Goal: Task Accomplishment & Management: Manage account settings

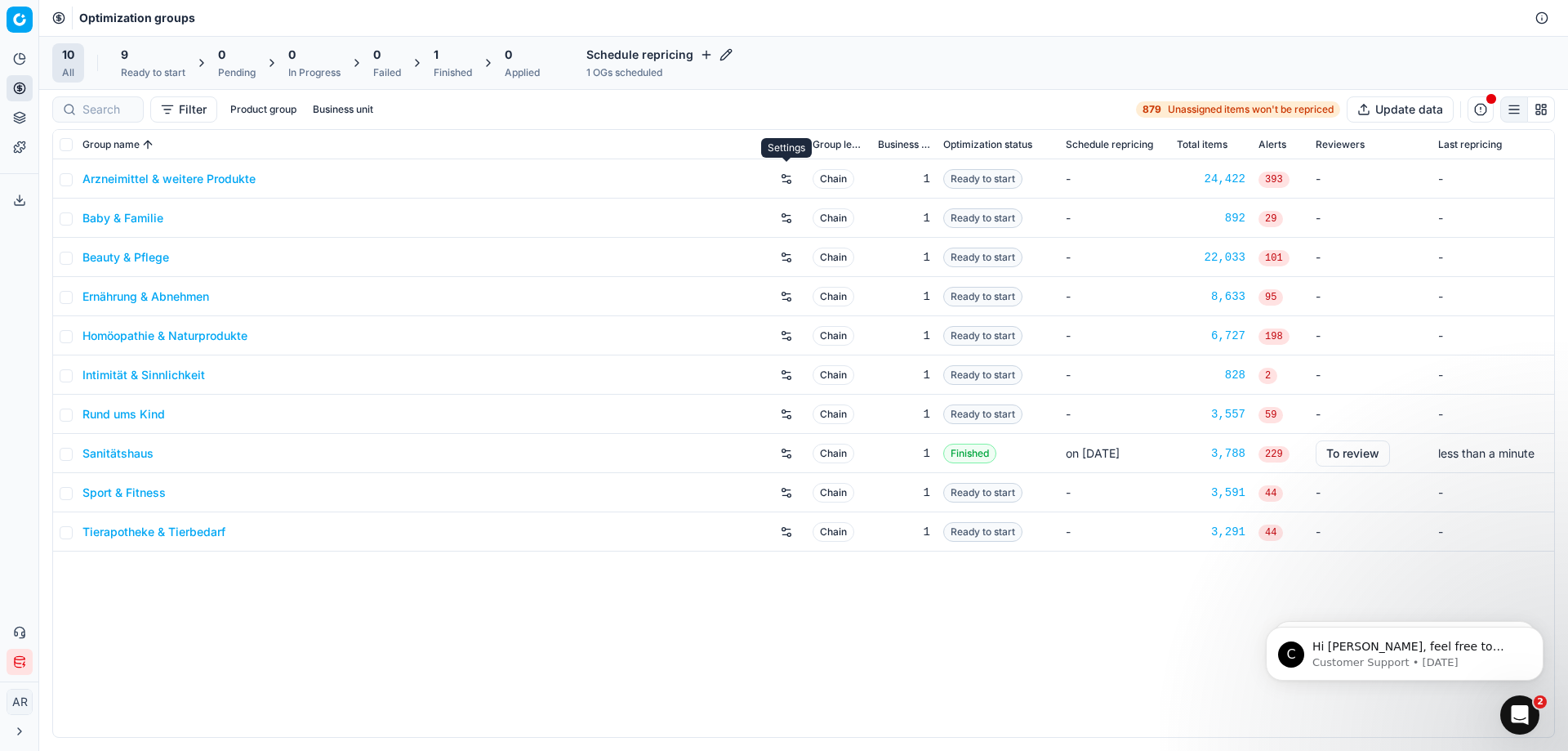
click at [788, 178] on button "button" at bounding box center [786, 179] width 26 height 26
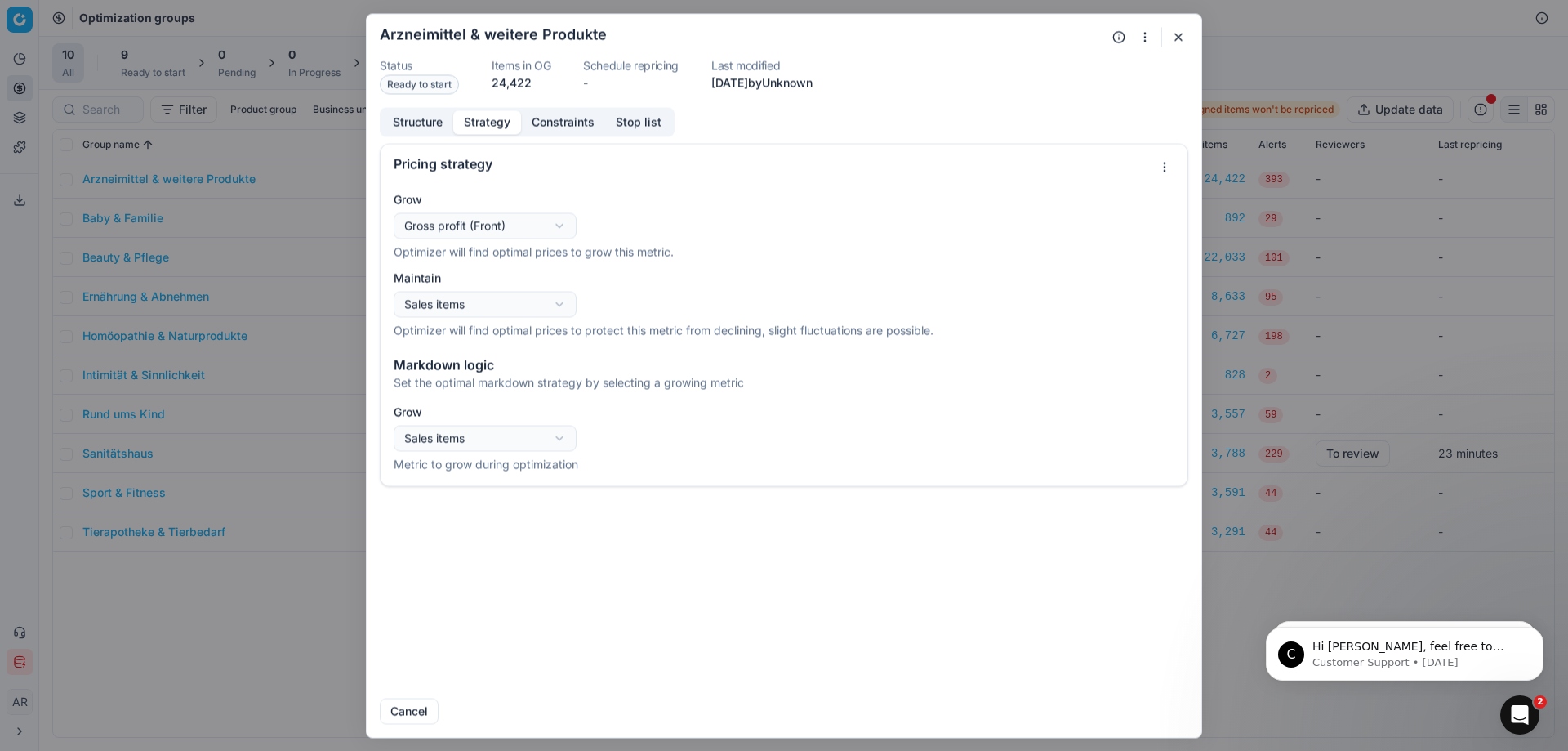
click at [485, 124] on button "Strategy" at bounding box center [488, 122] width 68 height 24
click at [576, 129] on button "Constraints" at bounding box center [562, 122] width 84 height 24
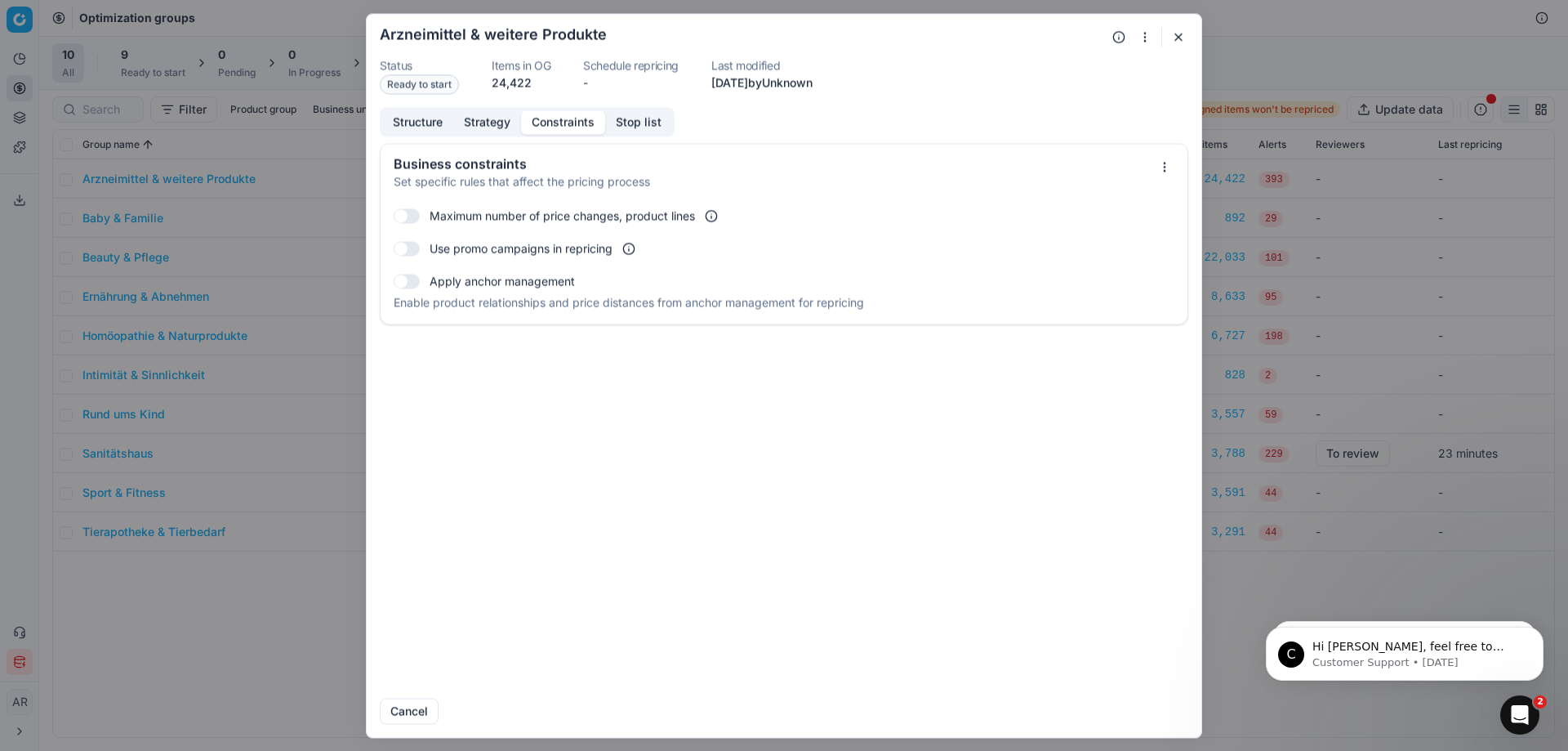
click at [653, 117] on button "Stop list" at bounding box center [639, 122] width 67 height 24
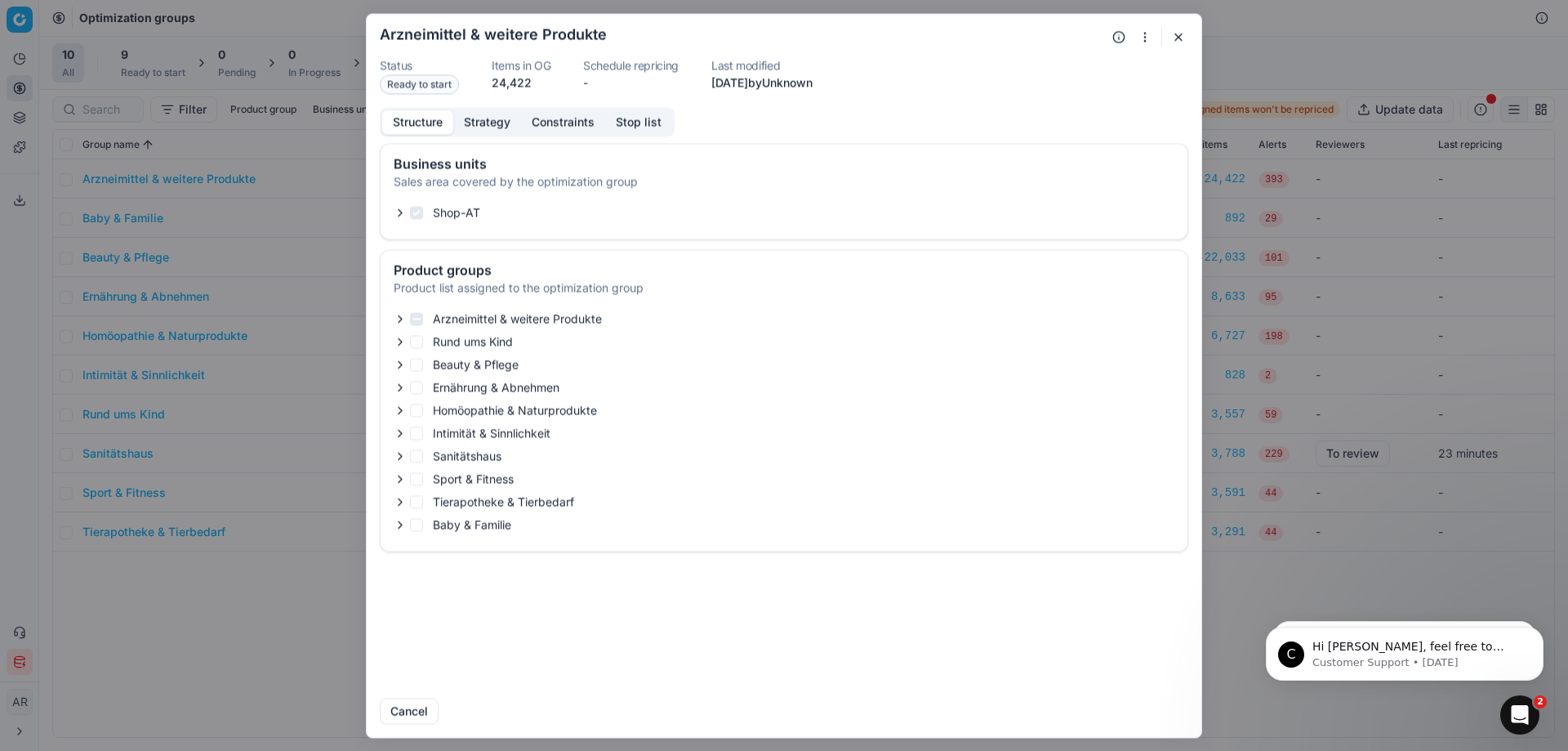
click at [409, 124] on button "Structure" at bounding box center [418, 122] width 71 height 24
click at [484, 120] on button "Strategy" at bounding box center [488, 122] width 68 height 24
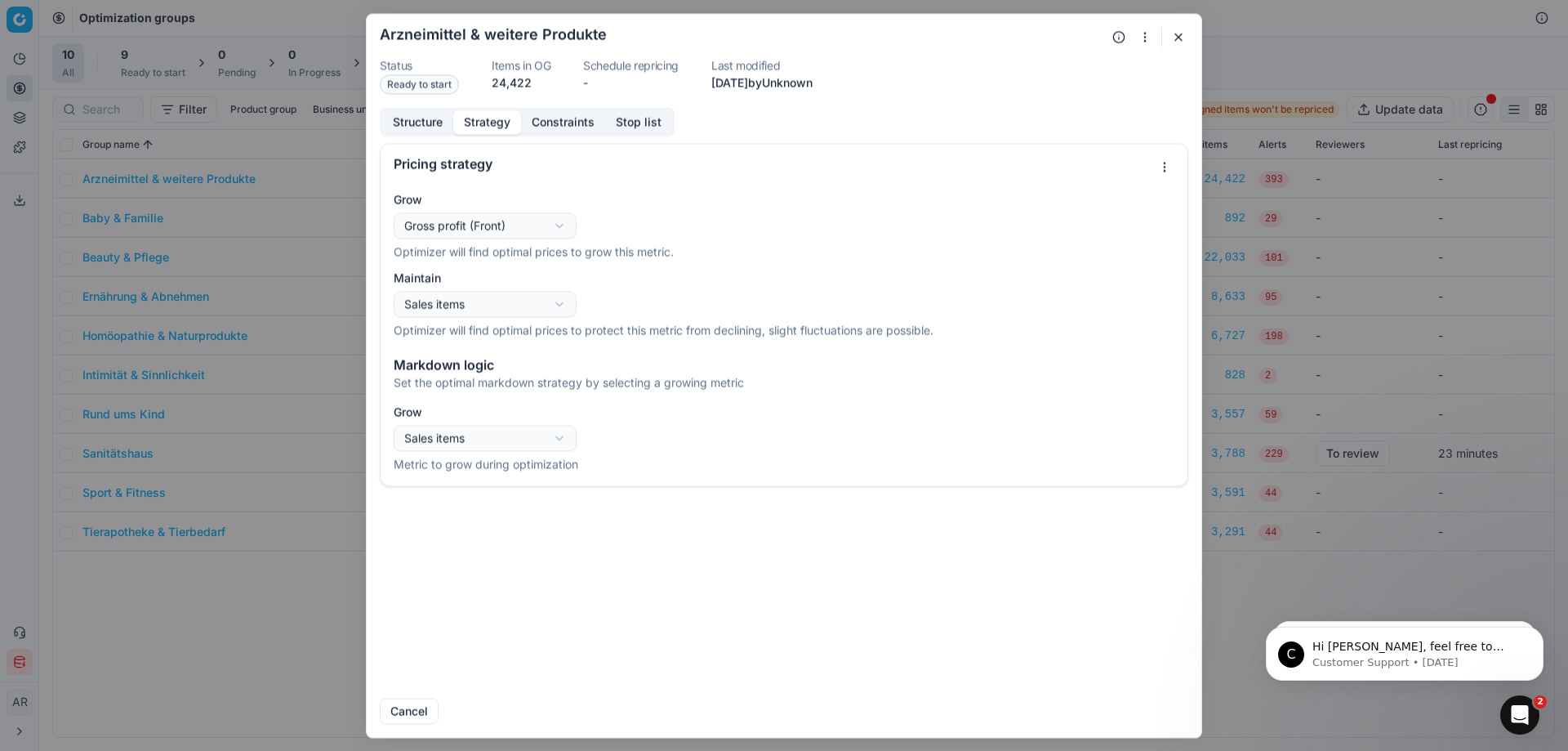
click at [550, 115] on button "Constraints" at bounding box center [562, 122] width 84 height 24
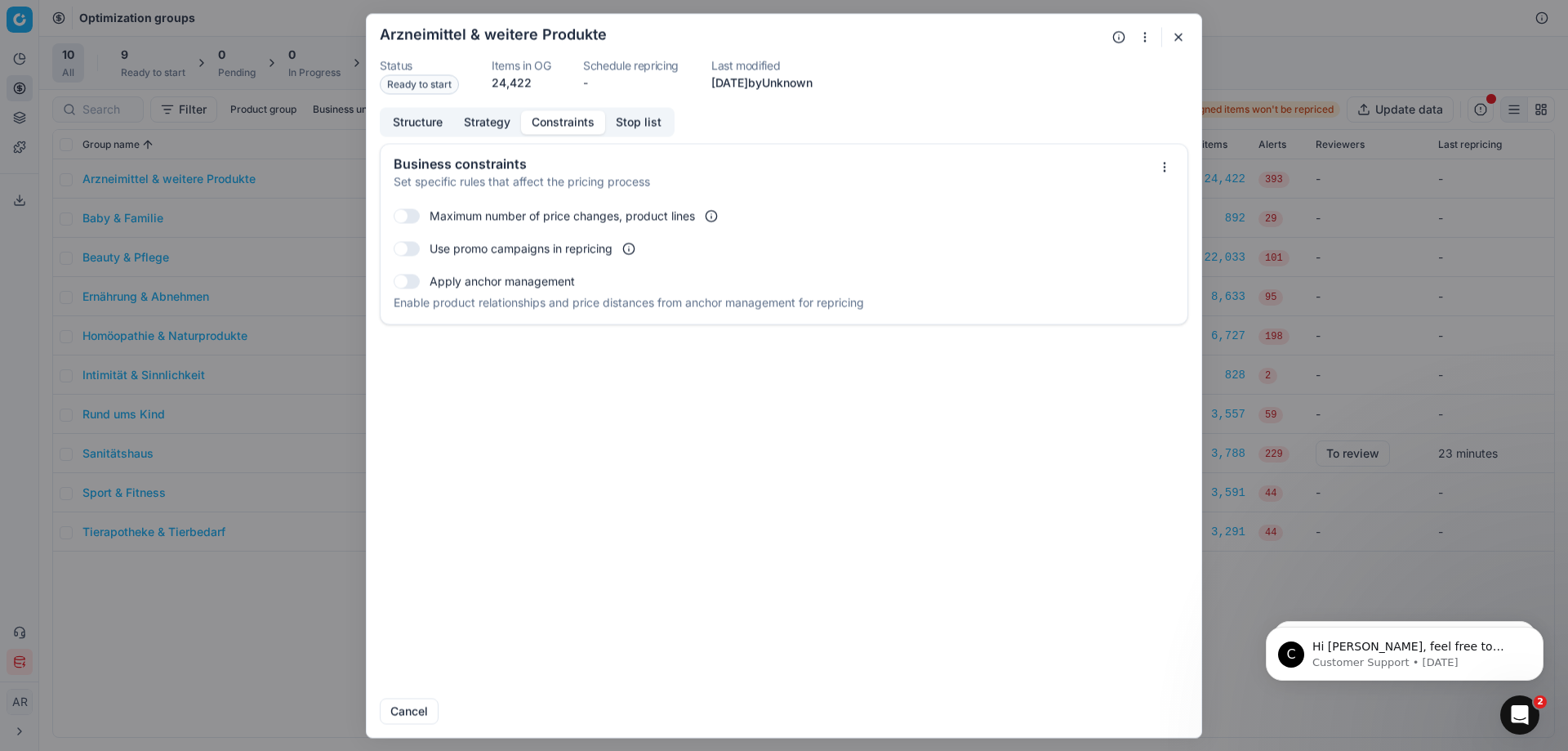
click at [468, 125] on button "Strategy" at bounding box center [488, 122] width 68 height 24
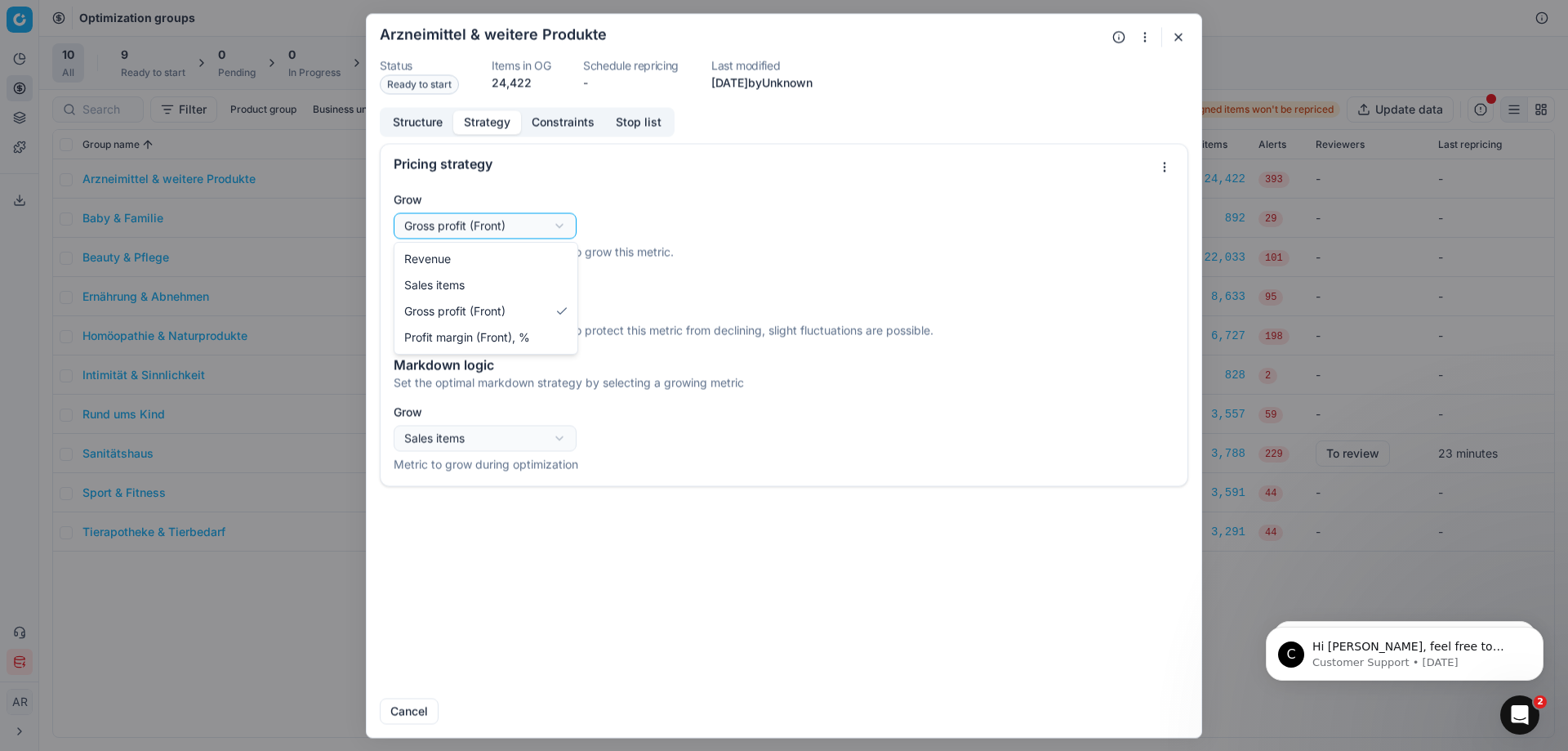
click at [508, 234] on div "Oprimization group is saving... Arzneimittel & weitere Produkte Status Ready to…" at bounding box center [784, 376] width 1568 height 751
click at [507, 234] on div "Oprimization group is saving... Arzneimittel & weitere Produkte Status Ready to…" at bounding box center [784, 376] width 1568 height 751
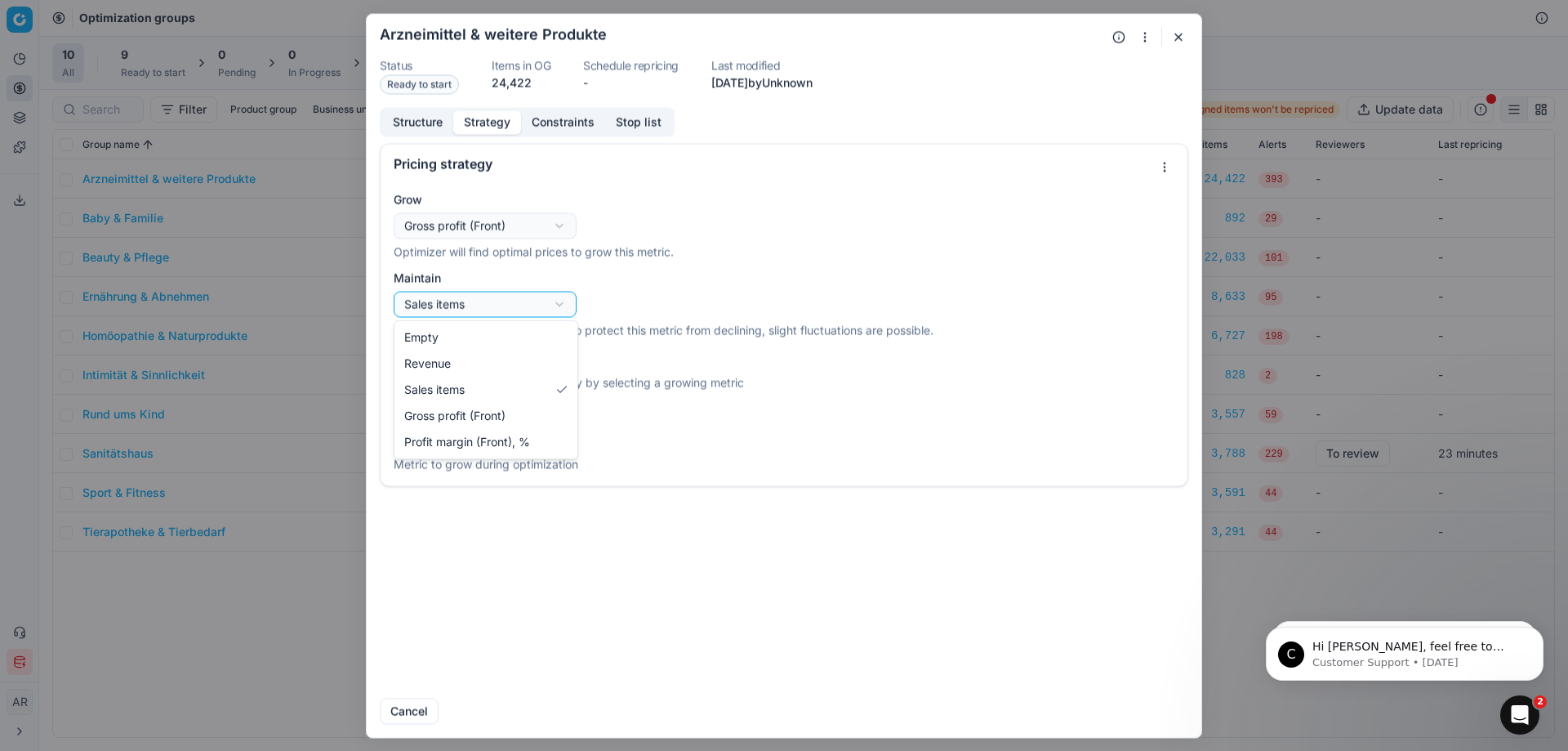
click at [506, 307] on div "Oprimization group is saving... Arzneimittel & weitere Produkte Status Ready to…" at bounding box center [784, 376] width 1568 height 751
click at [478, 303] on div "Oprimization group is saving... Arzneimittel & weitere Produkte Status Ready to…" at bounding box center [784, 376] width 1568 height 751
click at [485, 405] on label "Grow" at bounding box center [784, 412] width 781 height 17
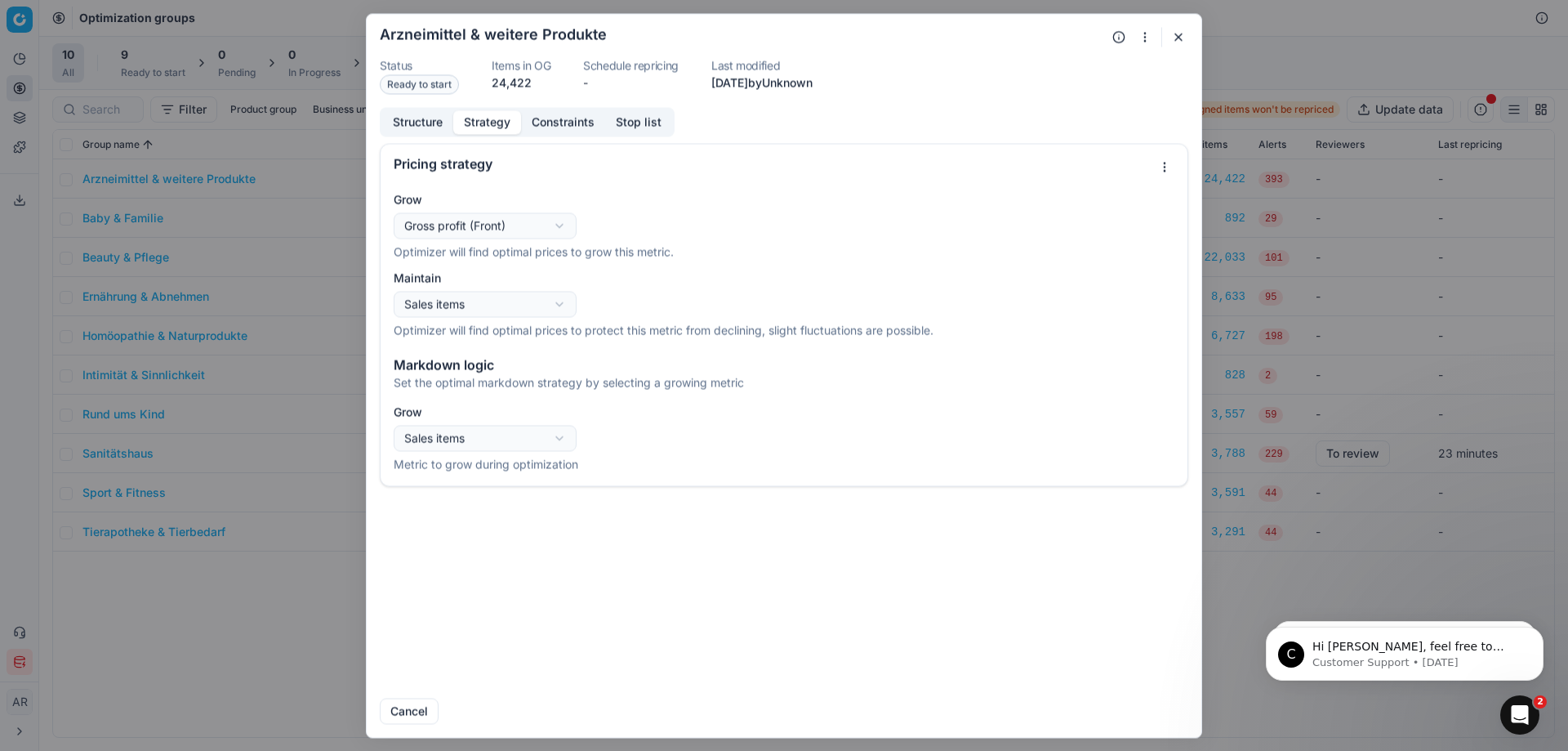
click at [485, 425] on button "Sales items" at bounding box center [485, 437] width 183 height 26
click at [502, 408] on div "Oprimization group is saving... Arzneimittel & weitere Produkte Status Ready to…" at bounding box center [784, 376] width 1568 height 751
click at [575, 119] on button "Constraints" at bounding box center [562, 122] width 84 height 24
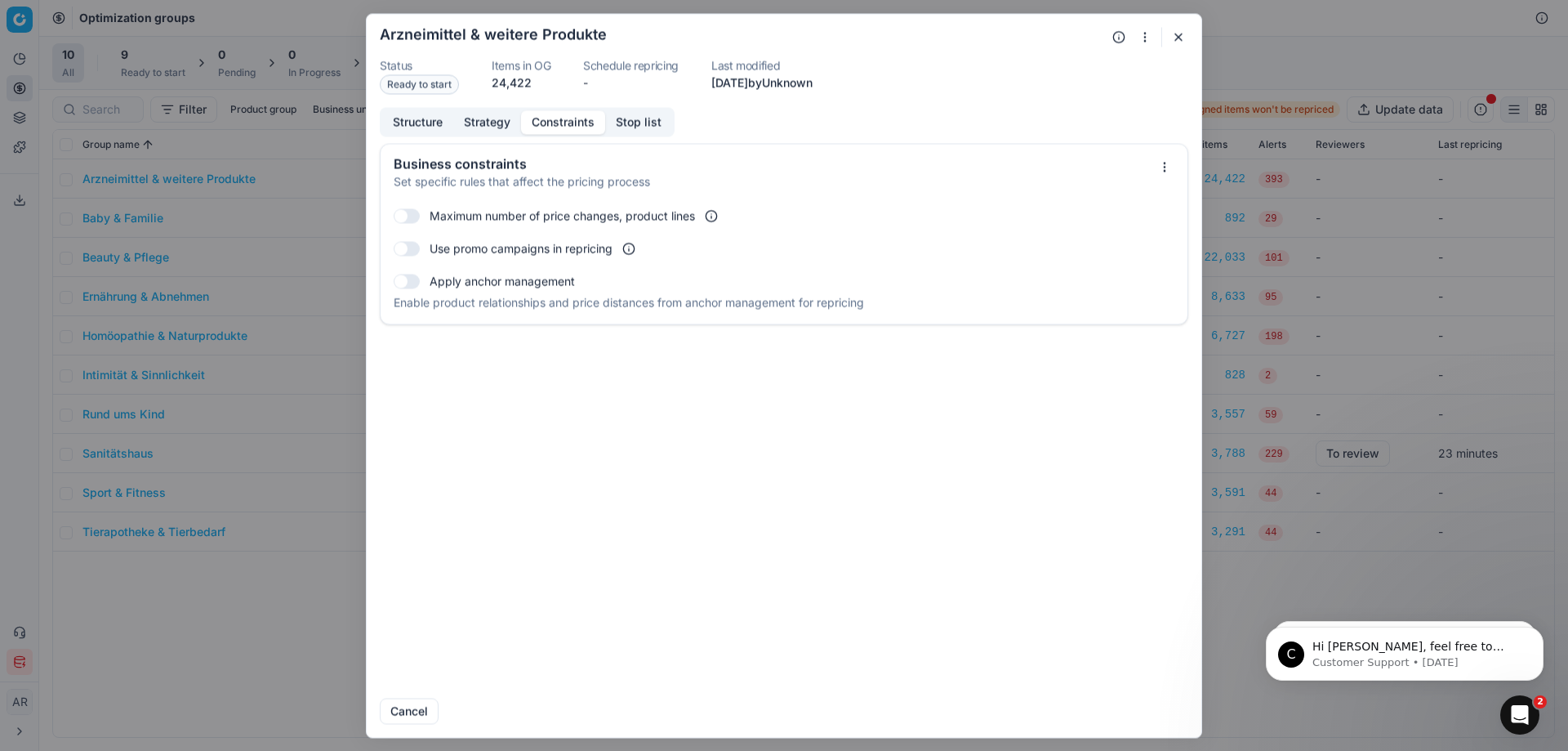
click at [642, 122] on button "Stop list" at bounding box center [639, 122] width 67 height 24
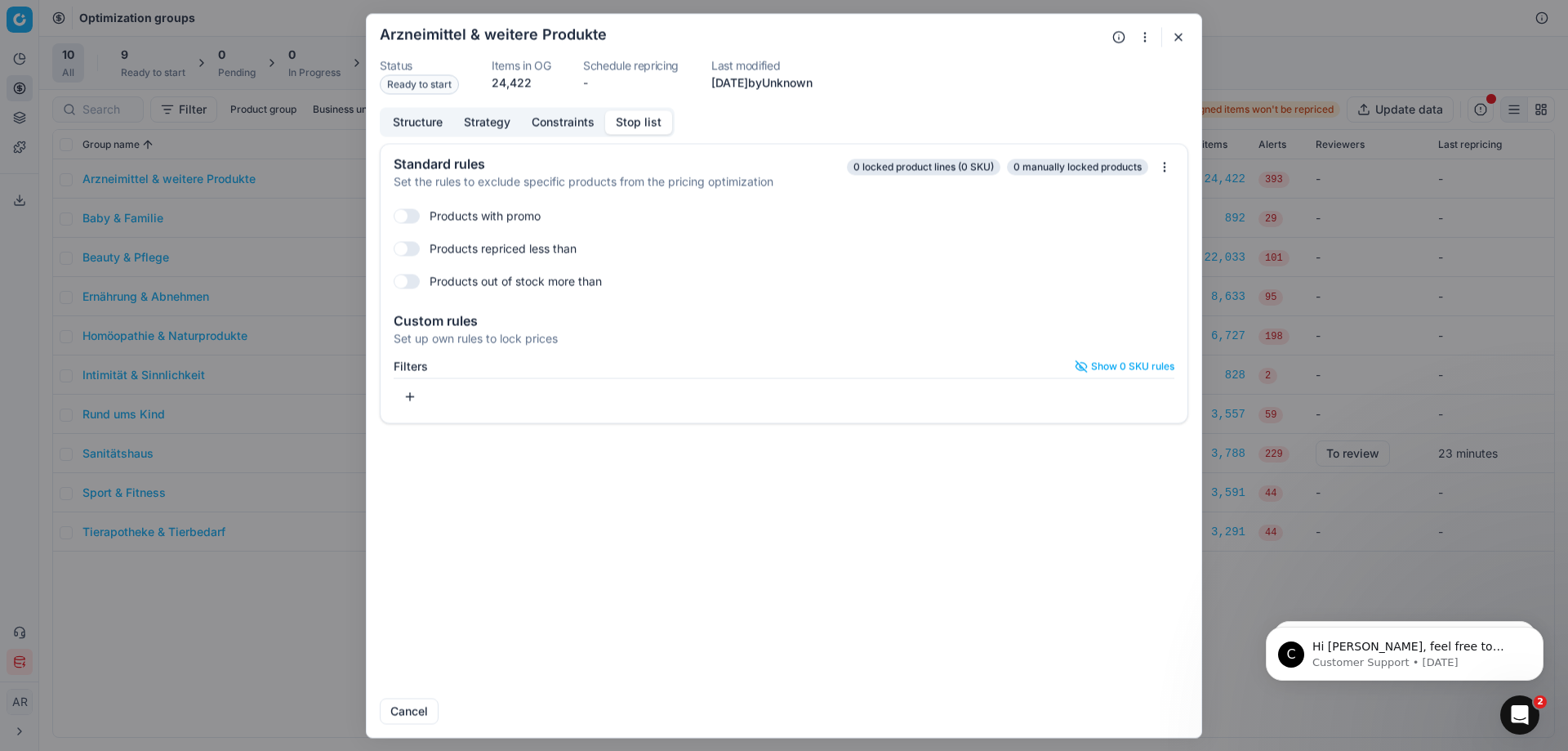
click at [467, 253] on label "Products repriced less than" at bounding box center [502, 248] width 147 height 17
click at [415, 251] on button "button" at bounding box center [406, 248] width 26 height 15
checkbox input "false"
click at [414, 277] on button "button" at bounding box center [406, 281] width 26 height 15
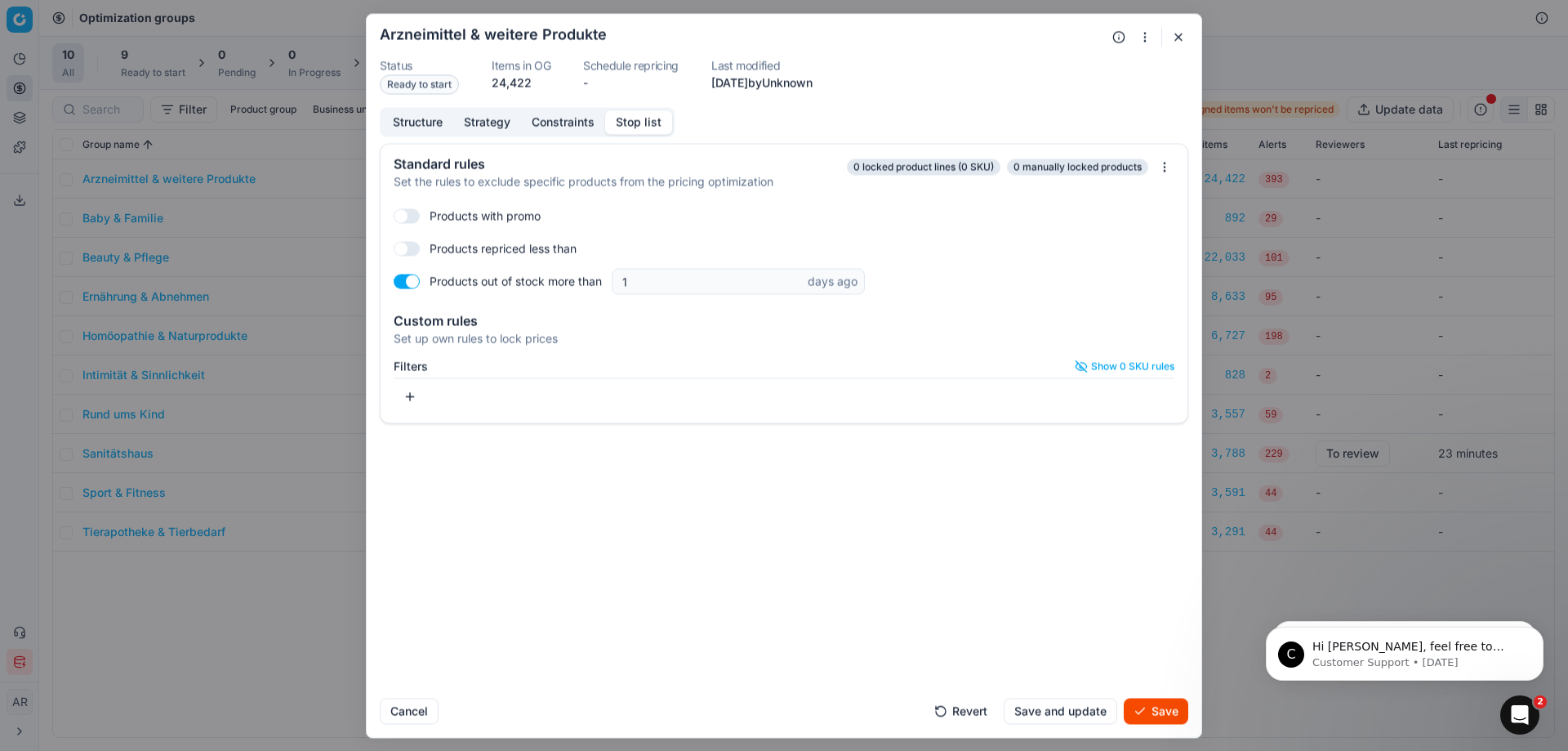
click at [414, 277] on button "button" at bounding box center [406, 281] width 26 height 15
checkbox input "false"
click at [1187, 37] on button "button" at bounding box center [1178, 37] width 20 height 20
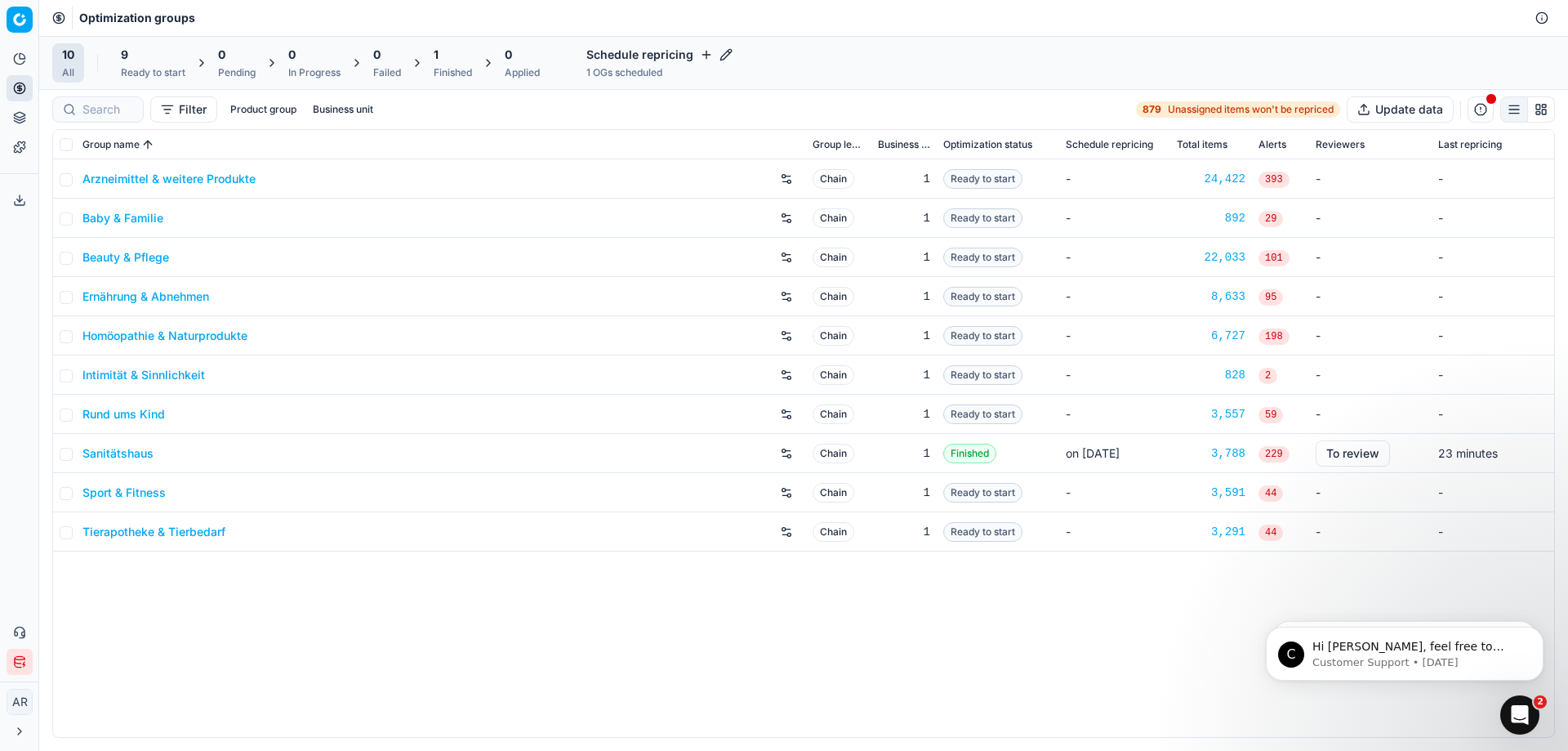
click at [834, 173] on span "Chain" at bounding box center [834, 179] width 42 height 20
click at [65, 183] on input "checkbox" at bounding box center [66, 180] width 13 height 13
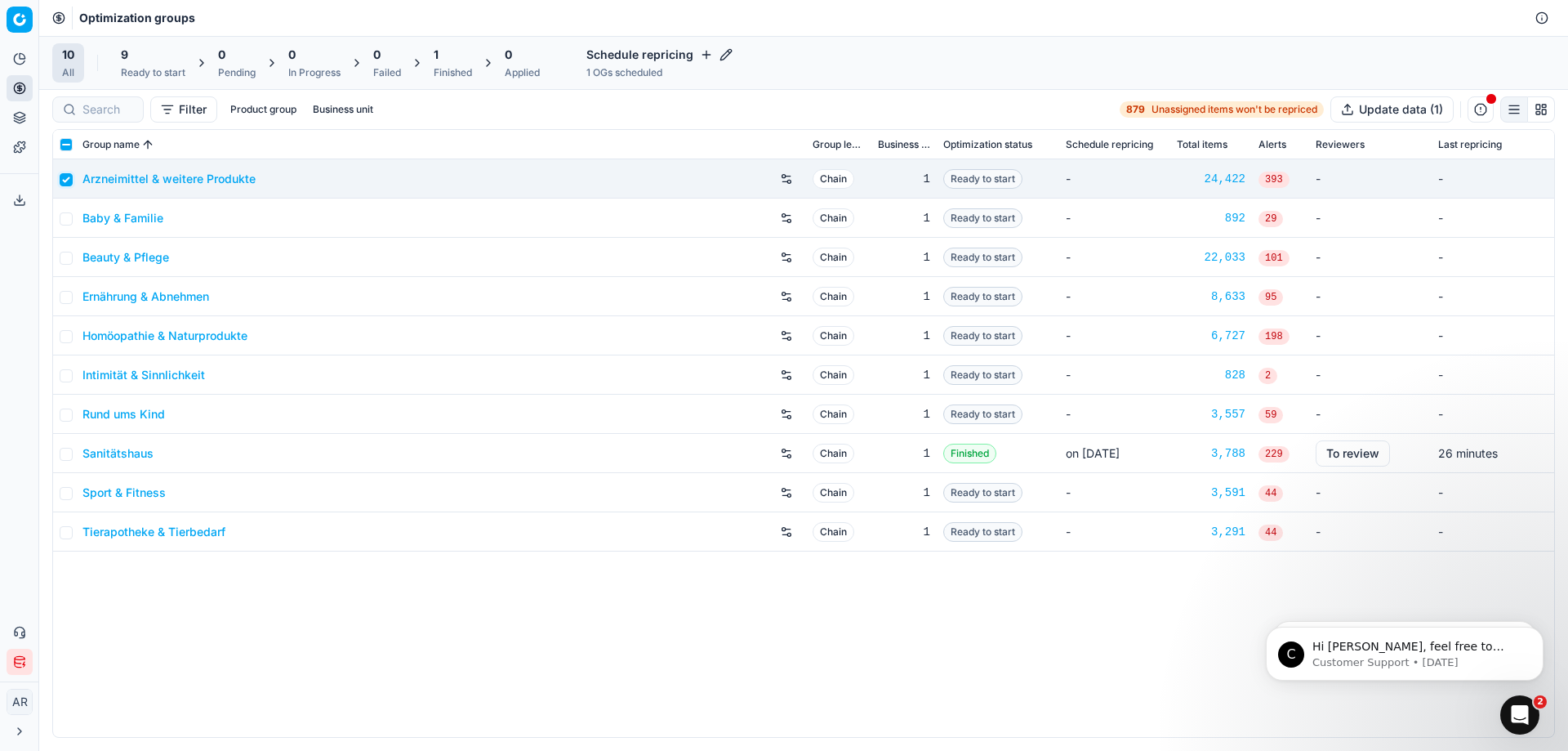
click at [66, 185] on input "checkbox" at bounding box center [66, 180] width 13 height 13
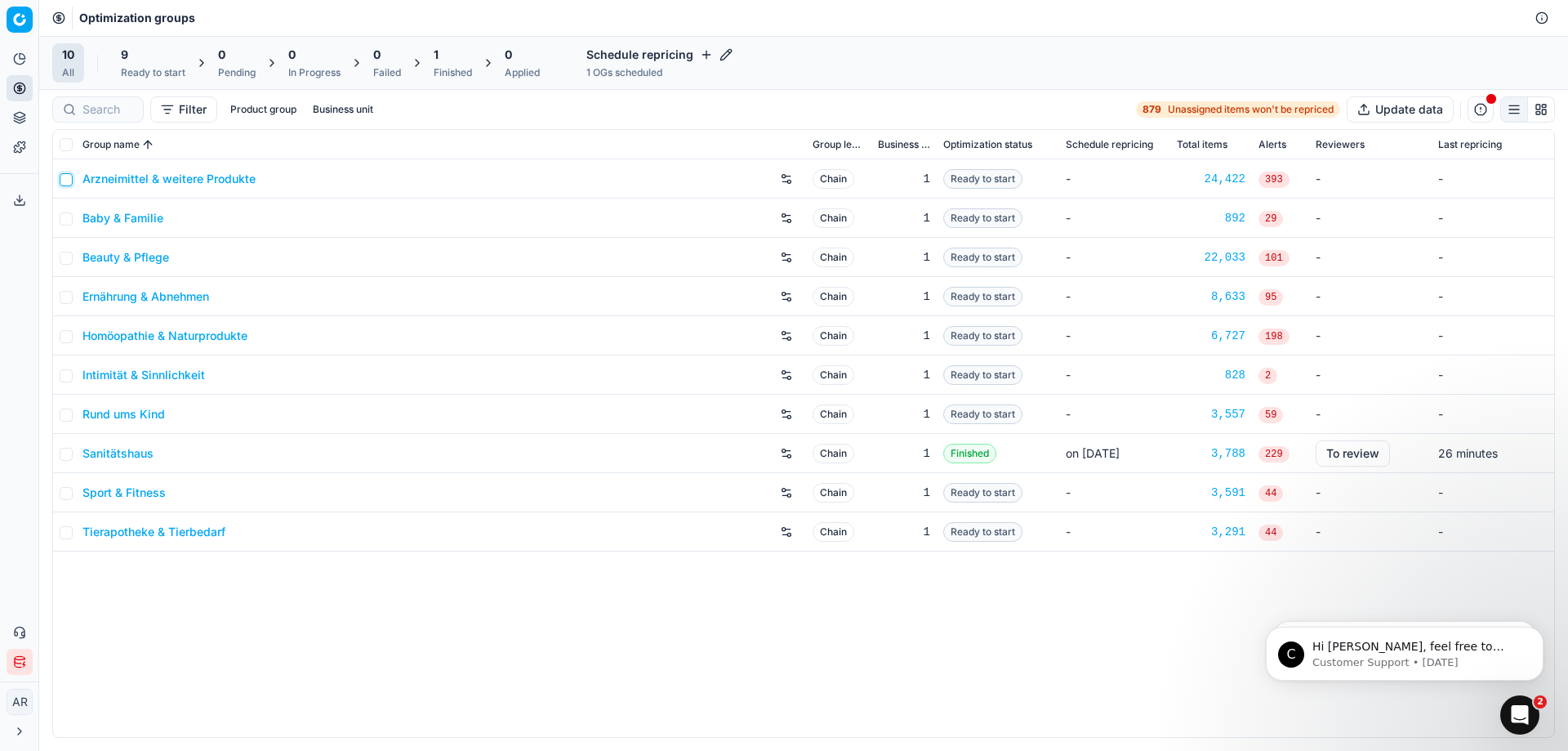
click at [66, 185] on input "checkbox" at bounding box center [66, 180] width 13 height 13
checkbox input "true"
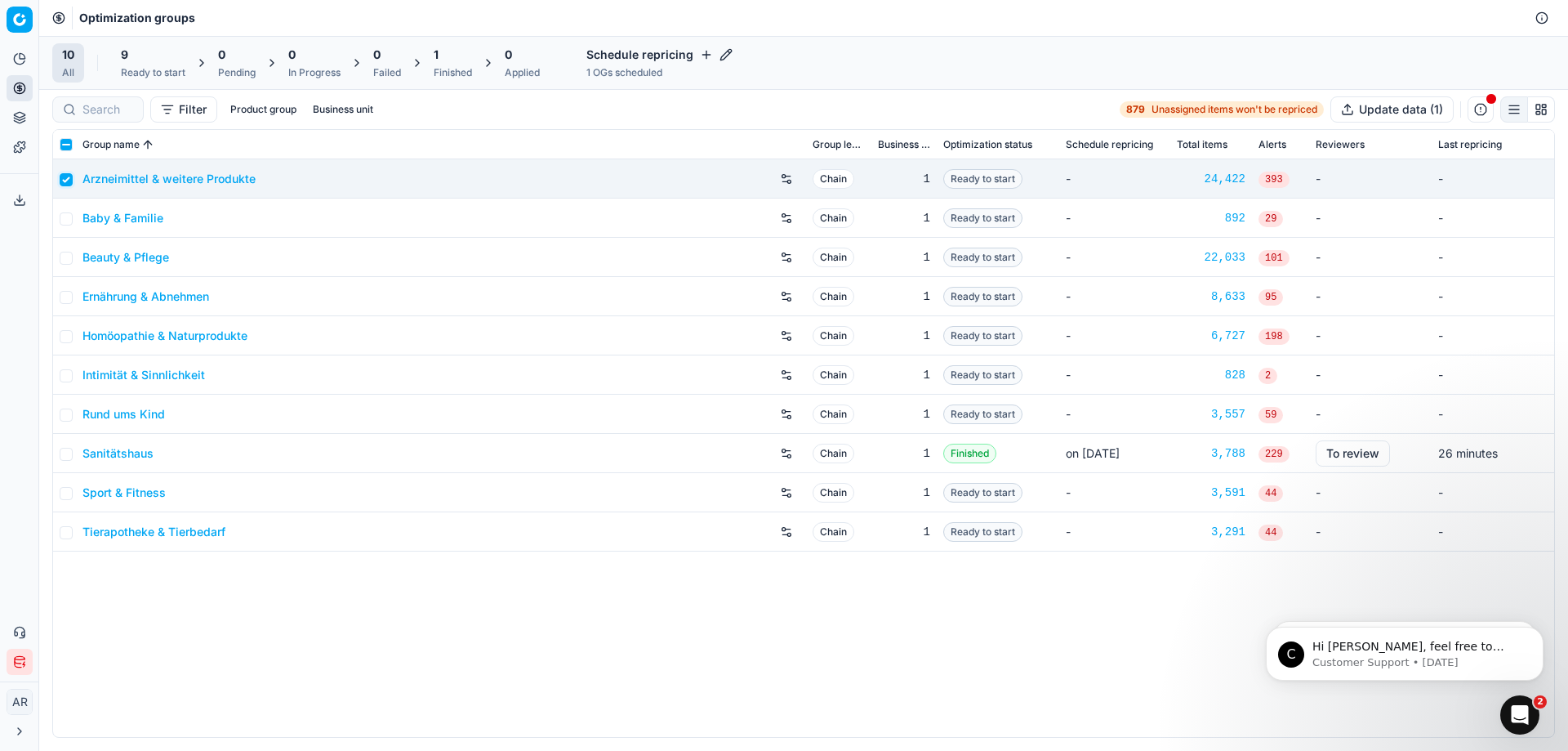
click at [66, 186] on td at bounding box center [65, 179] width 23 height 39
click at [978, 179] on span "Ready to start" at bounding box center [982, 179] width 79 height 20
drag, startPoint x: 978, startPoint y: 180, endPoint x: 941, endPoint y: 181, distance: 37.0
click at [941, 181] on td "Ready to start" at bounding box center [998, 179] width 123 height 39
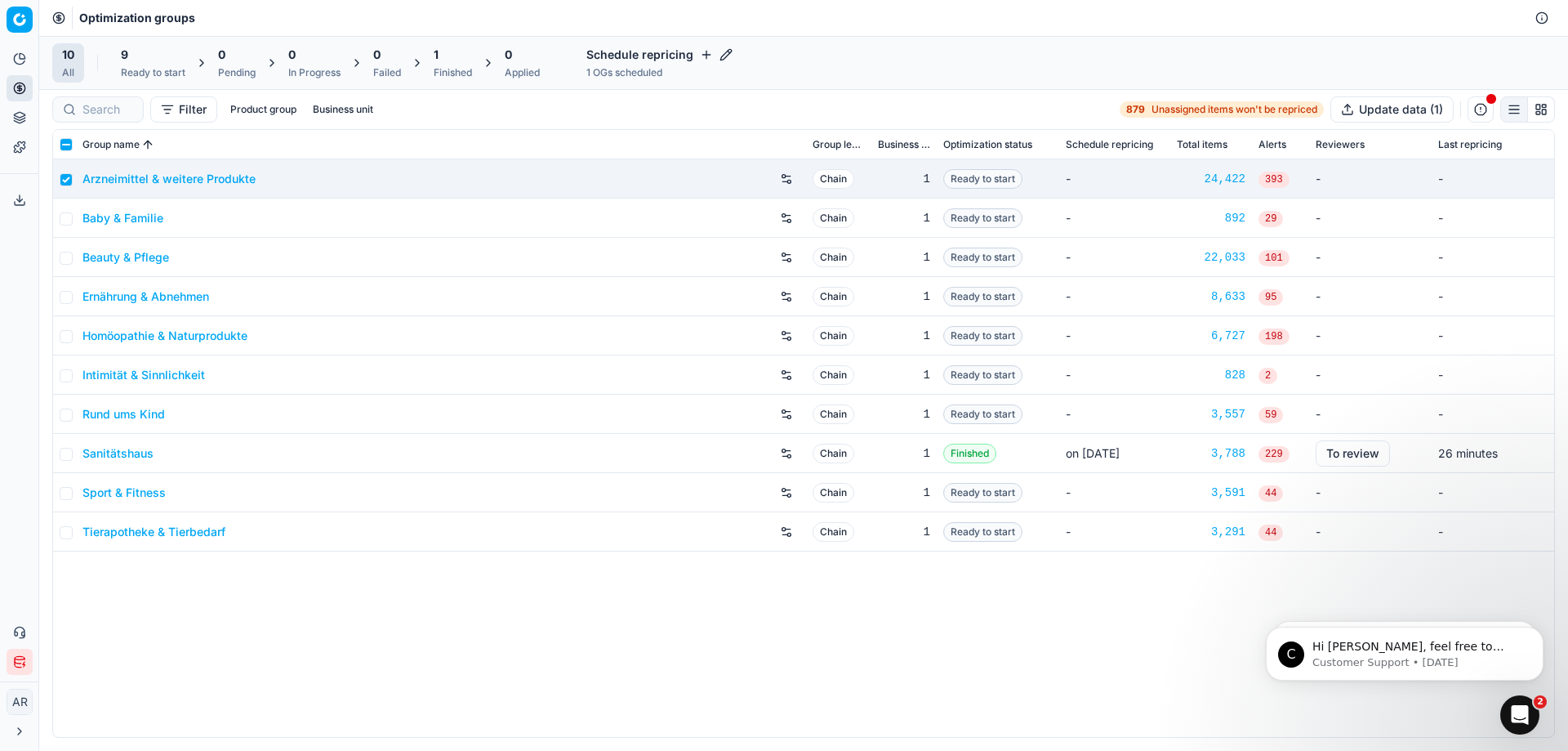
click at [845, 177] on span "Chain" at bounding box center [834, 179] width 42 height 20
click at [1504, 111] on button "button" at bounding box center [1514, 109] width 27 height 26
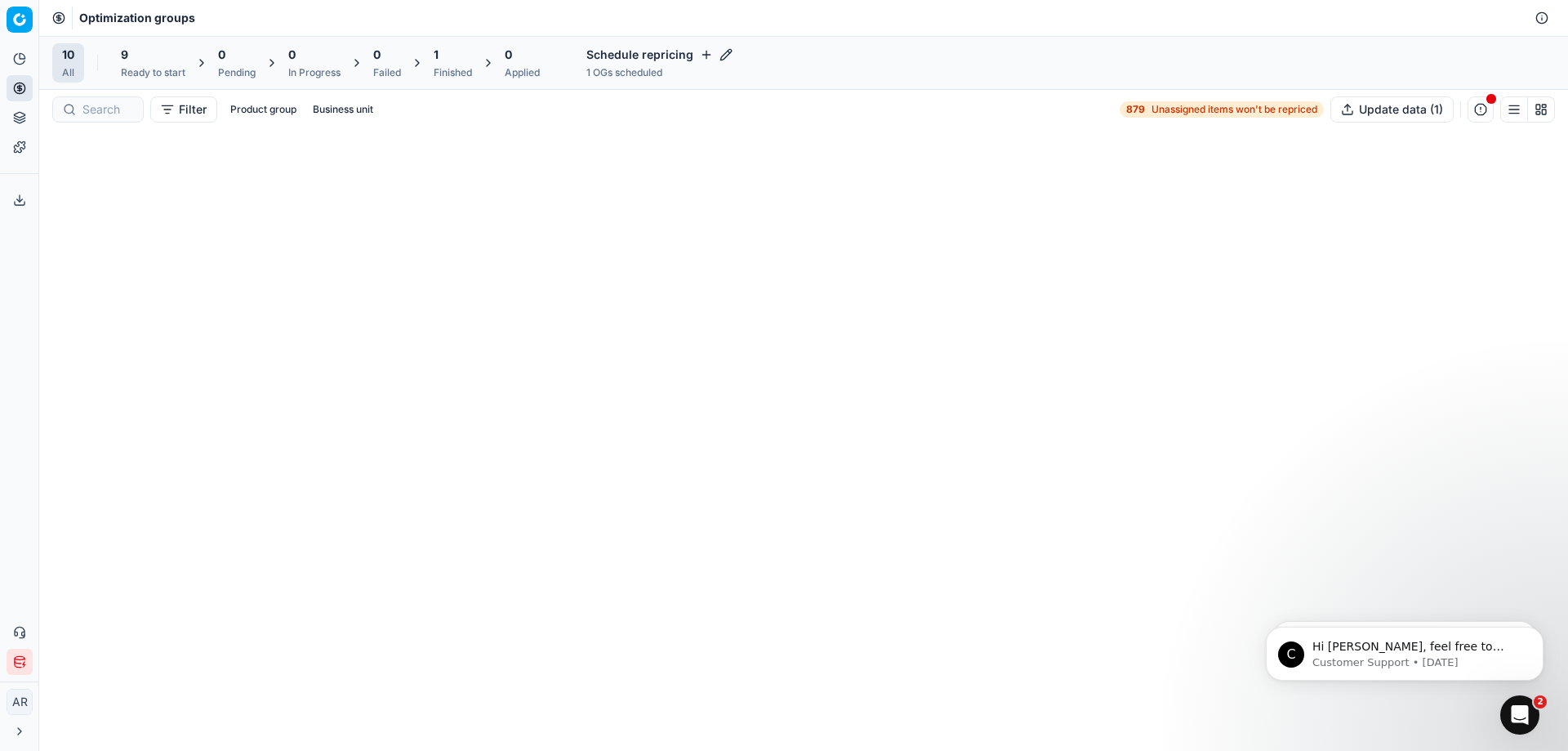
click at [81, 70] on div "10 All" at bounding box center [68, 62] width 32 height 39
click at [238, 115] on button "Product group" at bounding box center [262, 110] width 79 height 20
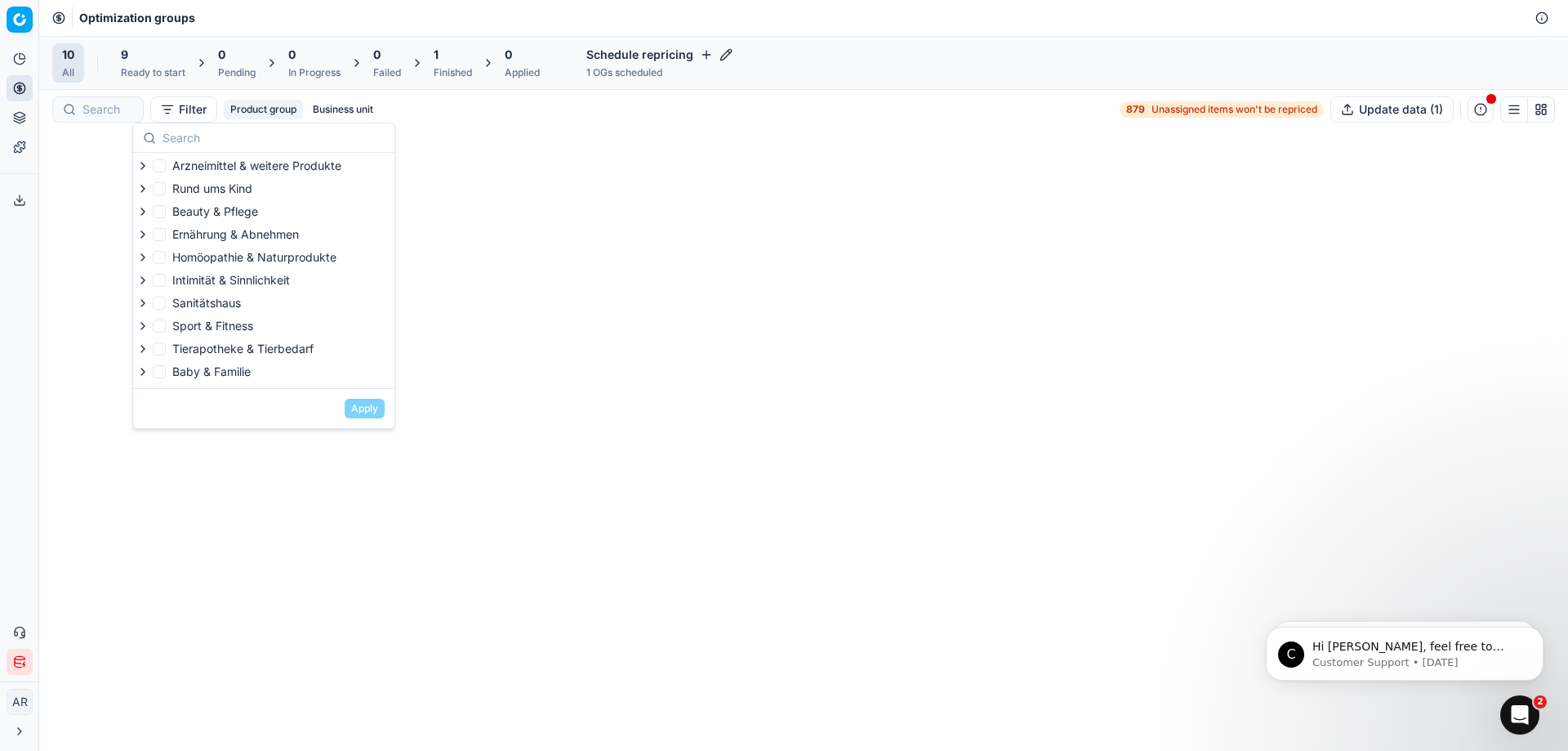
click at [243, 112] on button "Product group" at bounding box center [262, 110] width 79 height 20
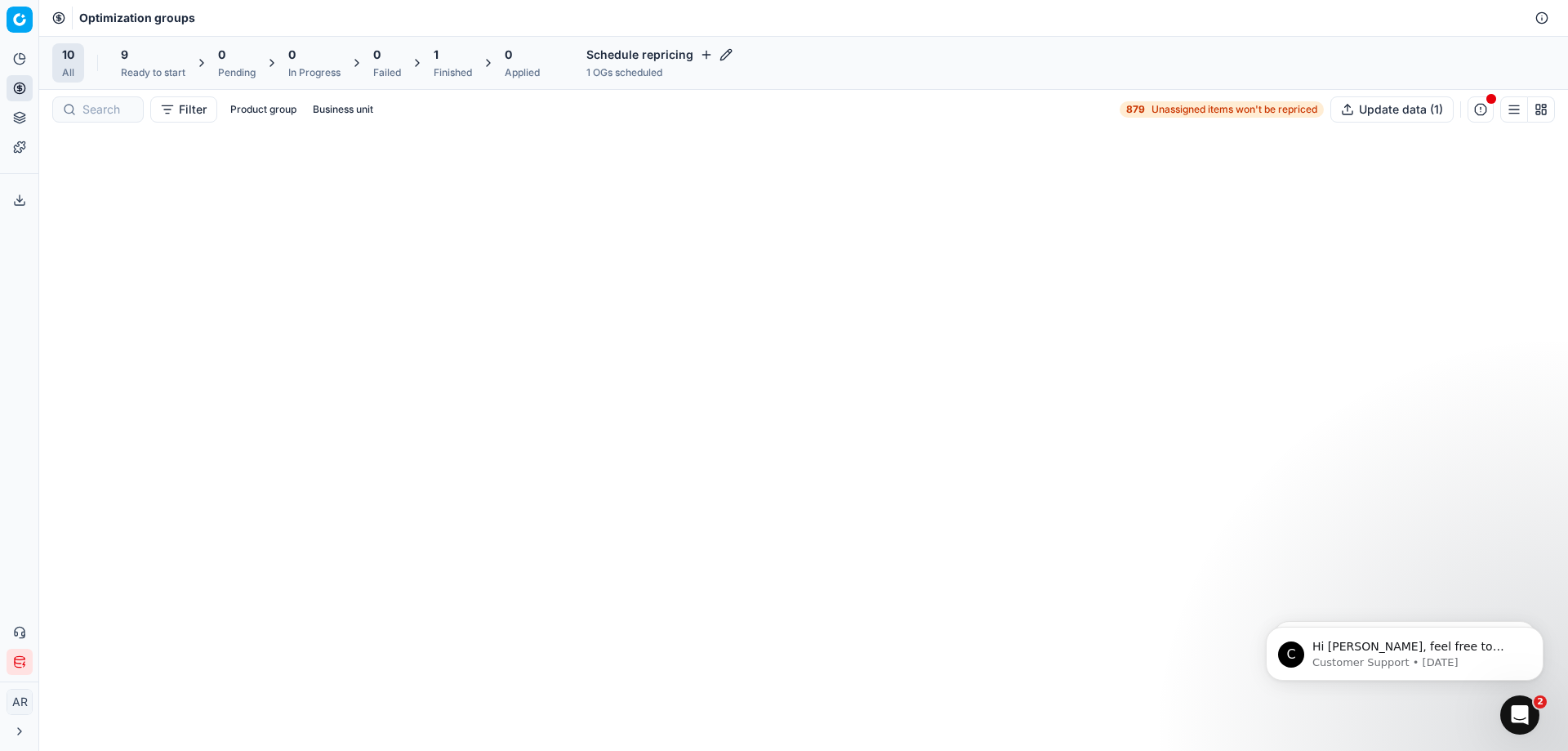
click at [243, 112] on button "Product group" at bounding box center [262, 110] width 79 height 20
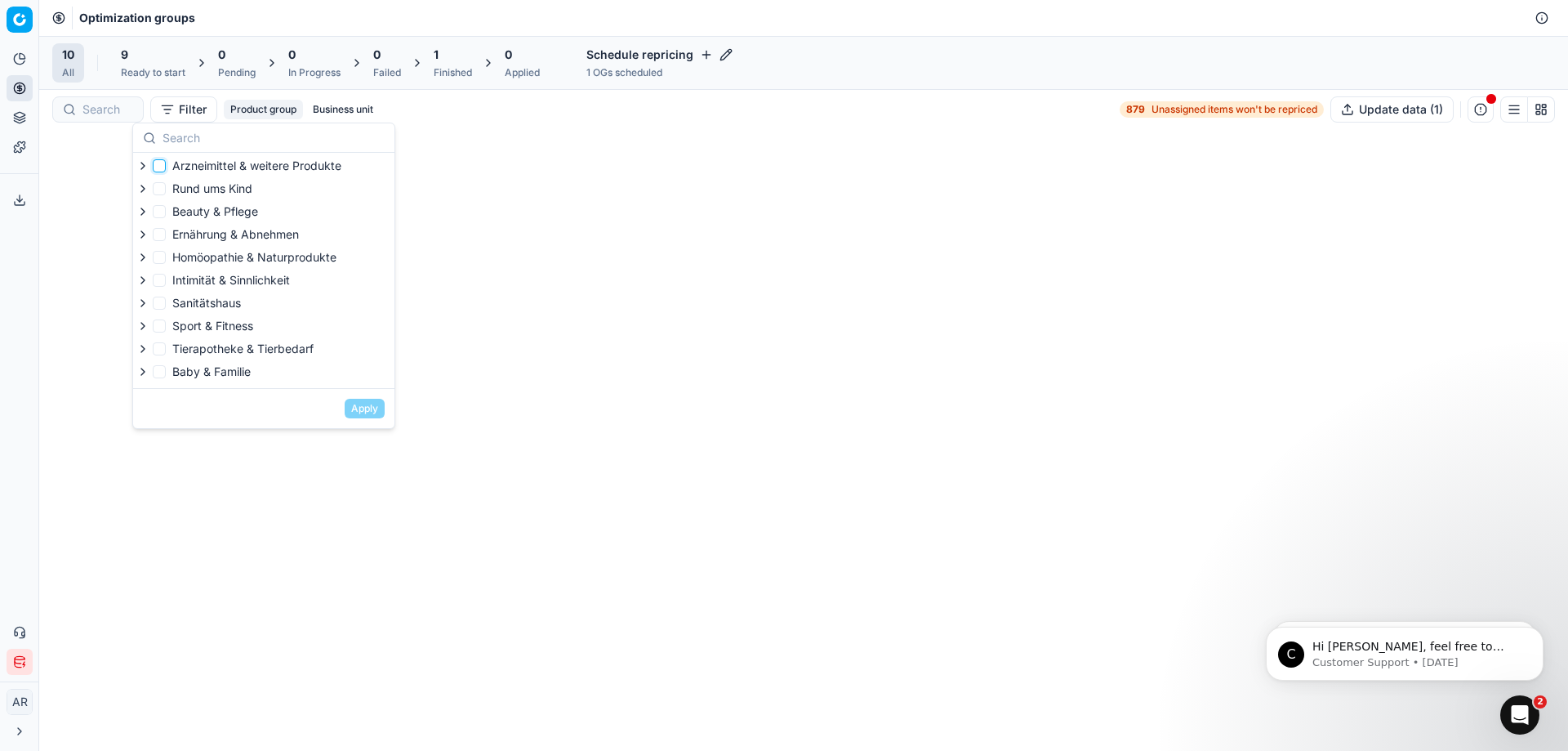
click at [159, 171] on input "Arzneimittel & weitere Produkte" at bounding box center [159, 166] width 13 height 13
checkbox input "false"
click at [105, 169] on div at bounding box center [803, 439] width 1529 height 621
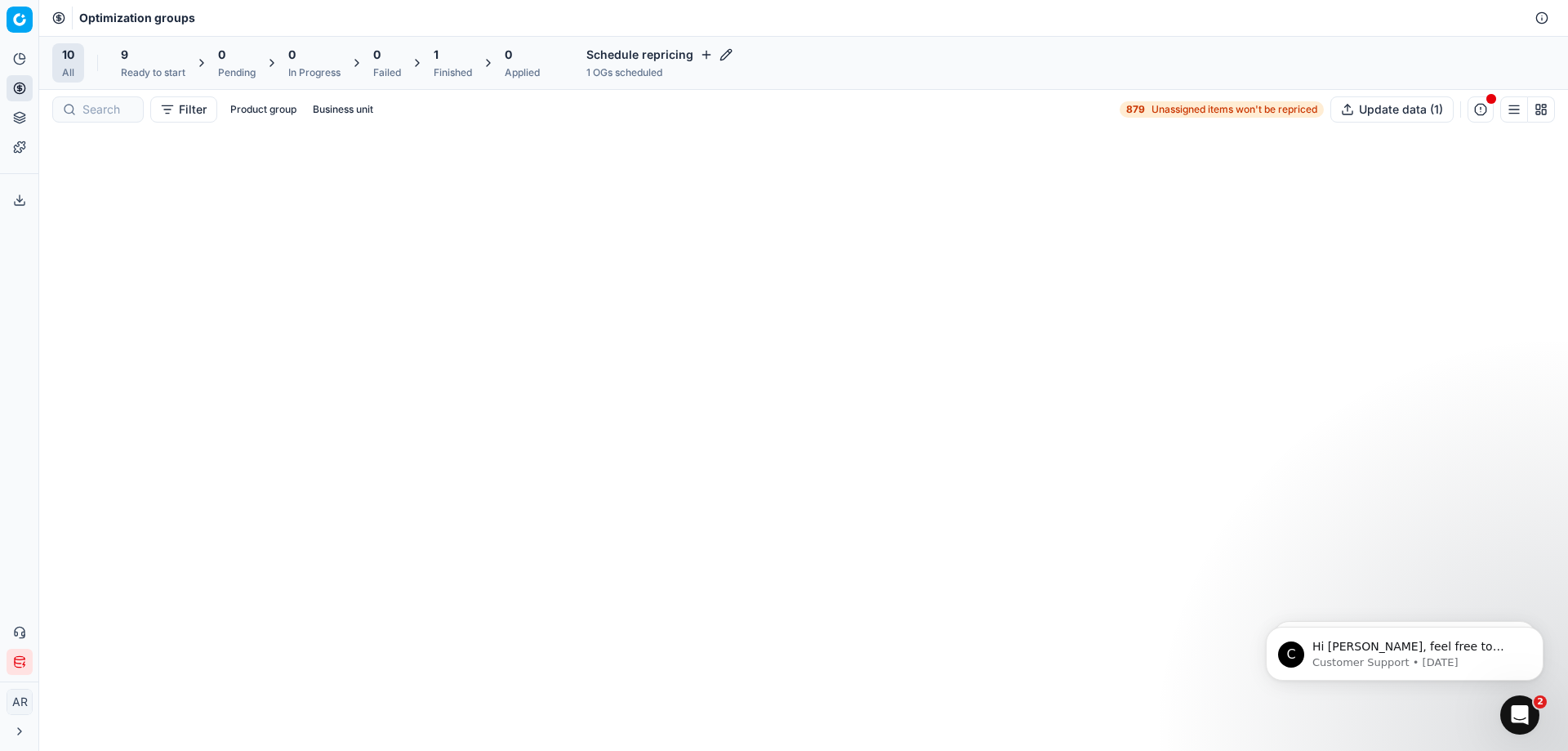
click at [59, 15] on icon at bounding box center [59, 18] width 13 height 13
click at [1162, 110] on span "Unassigned items won't be repriced" at bounding box center [1235, 110] width 166 height 13
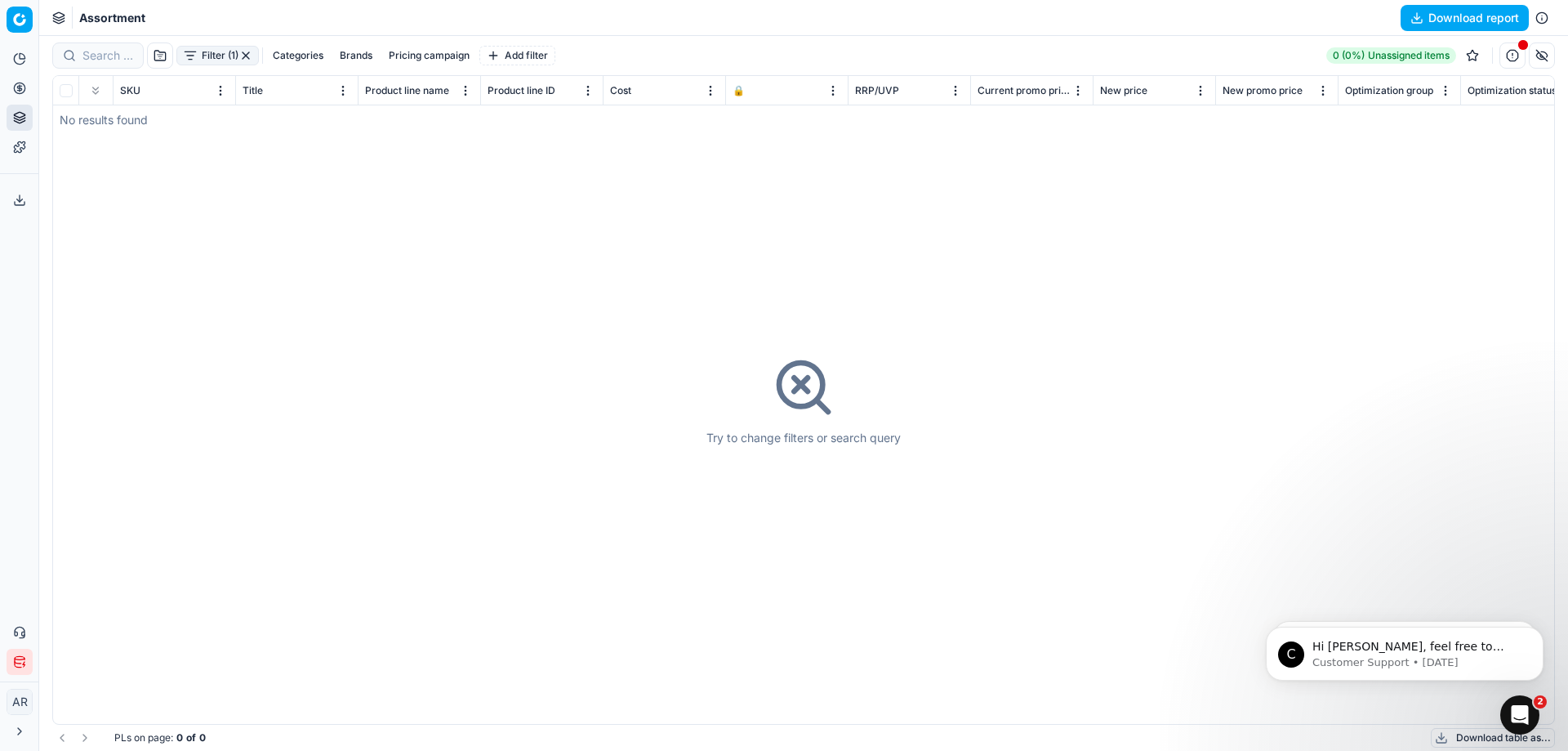
click at [22, 66] on button "Analytics" at bounding box center [19, 58] width 26 height 26
click at [22, 90] on icon at bounding box center [19, 87] width 4 height 4
click at [85, 107] on ul "Optimization groups Pricing campaigns Promo management Products" at bounding box center [158, 158] width 208 height 105
click at [90, 113] on link "Optimization groups" at bounding box center [157, 119] width 190 height 23
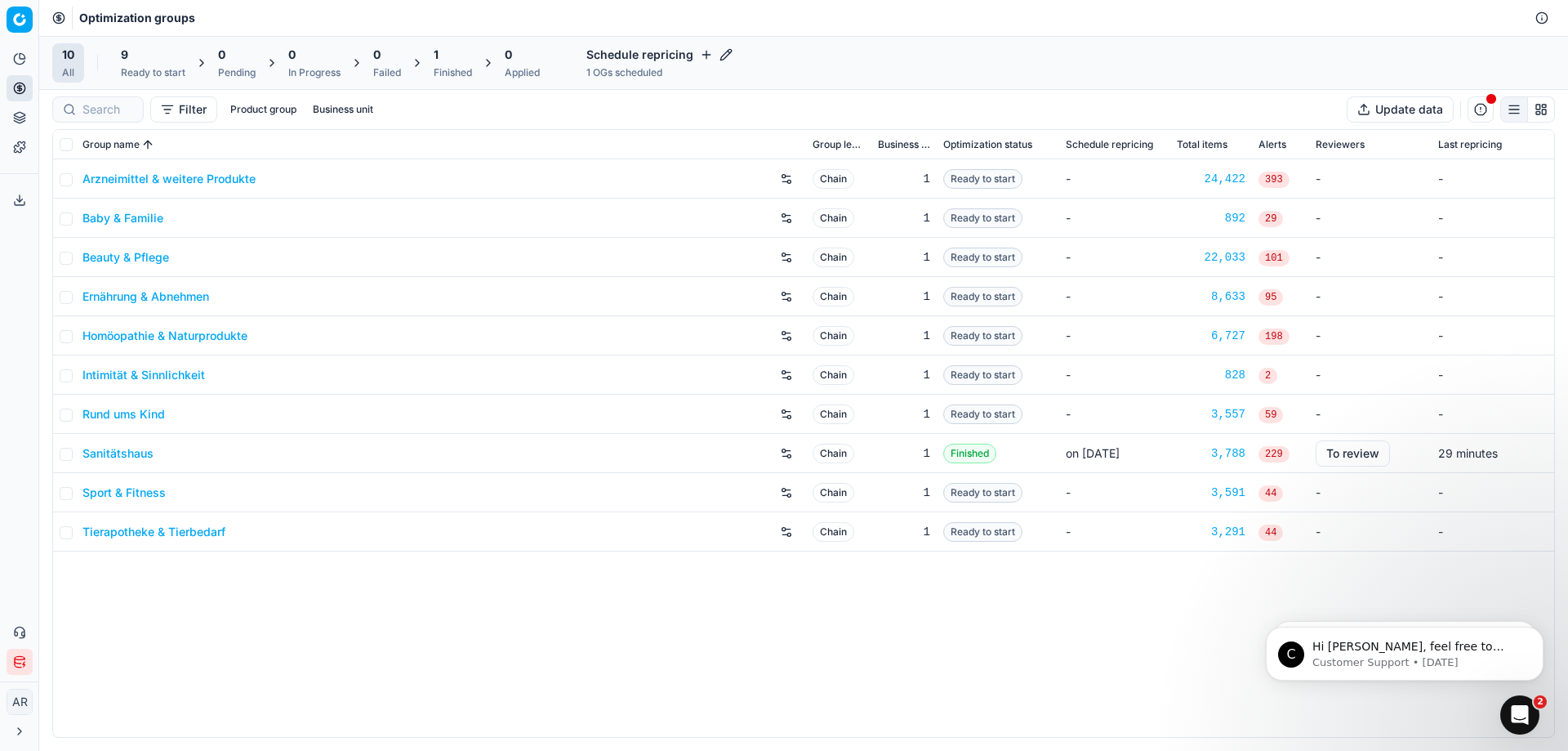
click at [399, 571] on div "Arzneimittel & weitere Produkte Chain 1 Ready to start - 24,422 393 - - Baby & …" at bounding box center [804, 448] width 1502 height 577
click at [70, 182] on input "checkbox" at bounding box center [66, 180] width 13 height 13
checkbox input "true"
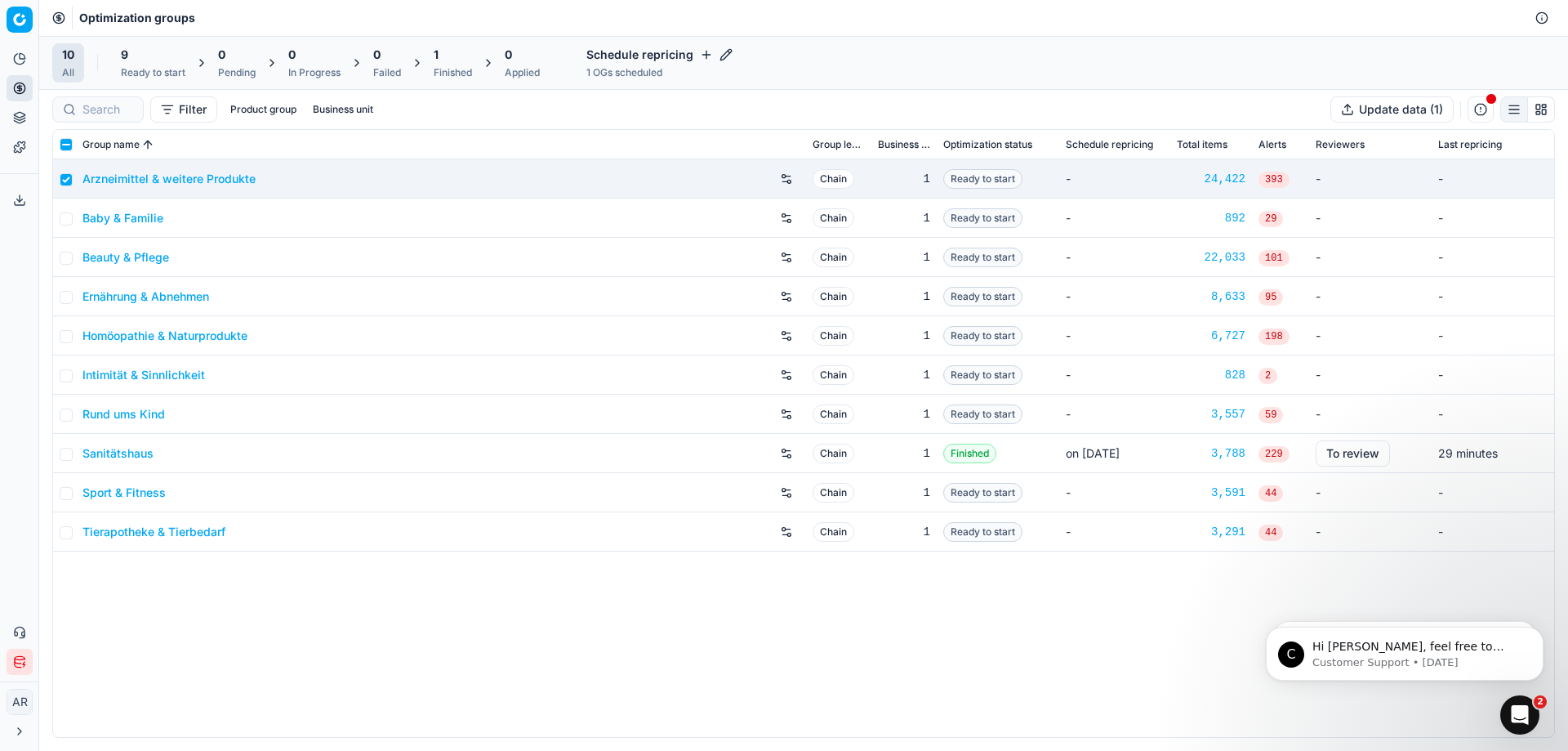
click at [1004, 184] on span "Ready to start" at bounding box center [982, 179] width 79 height 20
click at [1004, 184] on span "Ready to start" at bounding box center [982, 179] width 79 height 20
click at [1004, 180] on span "Ready to start" at bounding box center [982, 179] width 79 height 20
click at [1487, 104] on span "button" at bounding box center [1491, 98] width 11 height 11
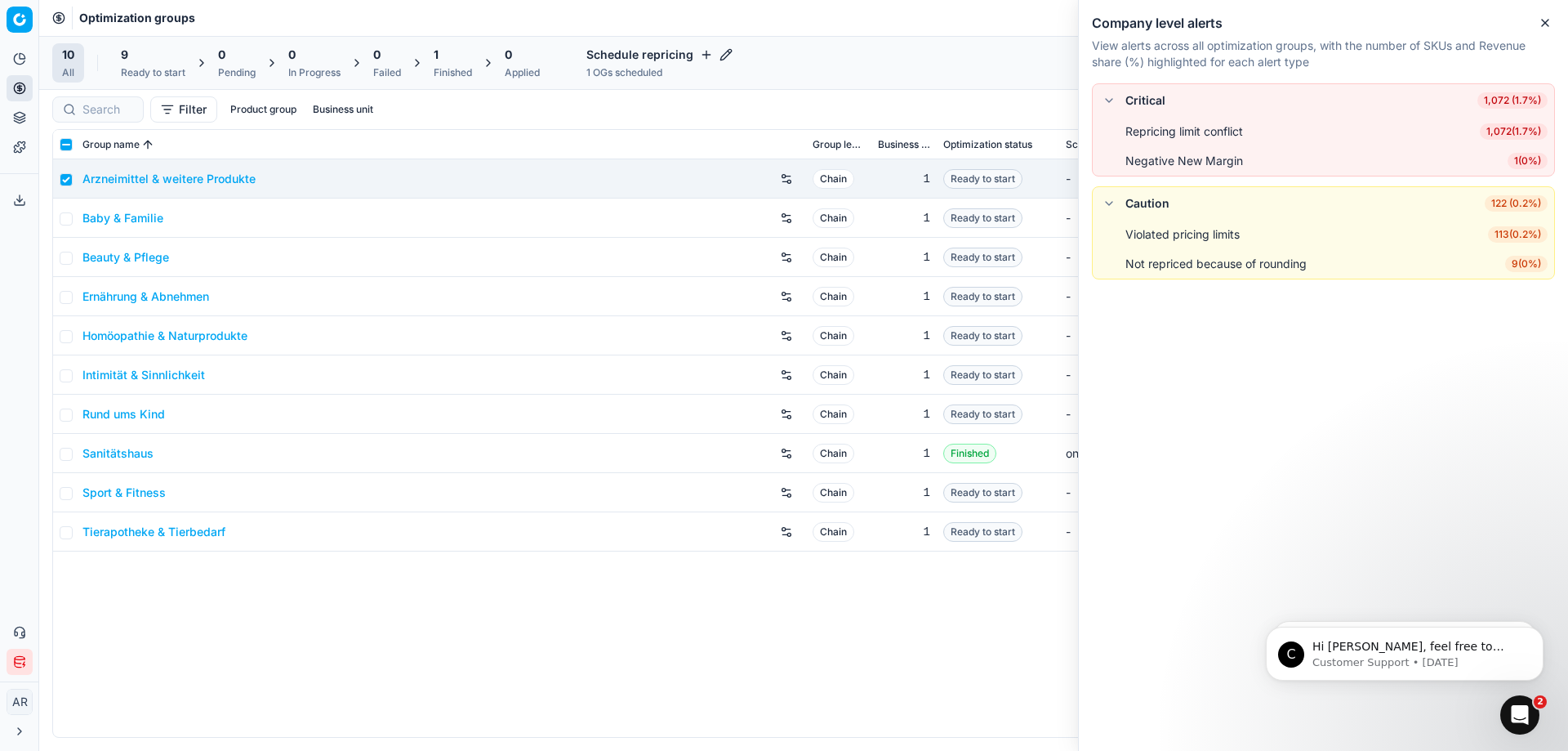
click at [1166, 98] on div "Critical 1,072 (1.7%)" at bounding box center [1324, 101] width 448 height 20
click at [1110, 99] on button "button" at bounding box center [1110, 101] width 20 height 20
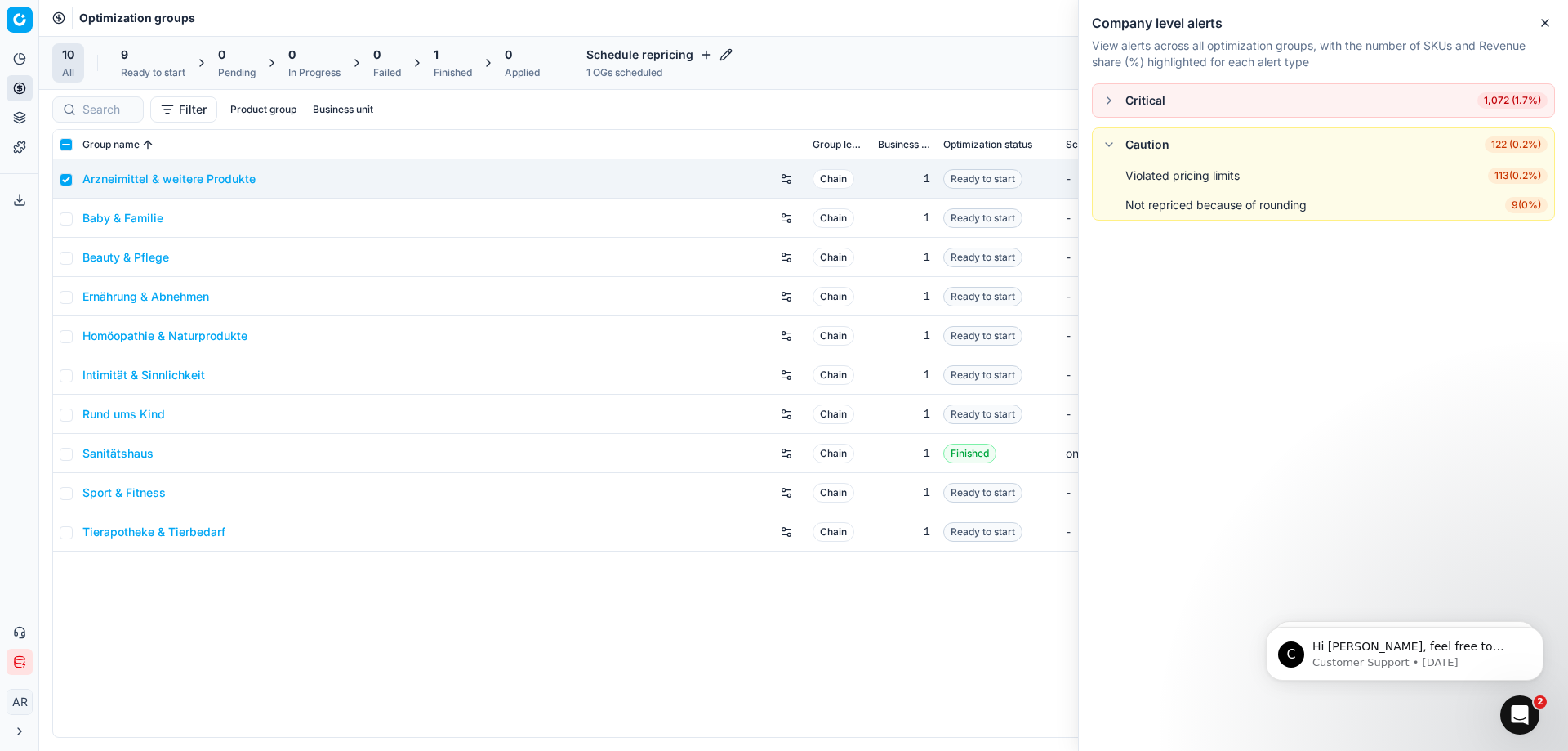
click at [1110, 99] on button "button" at bounding box center [1110, 101] width 20 height 20
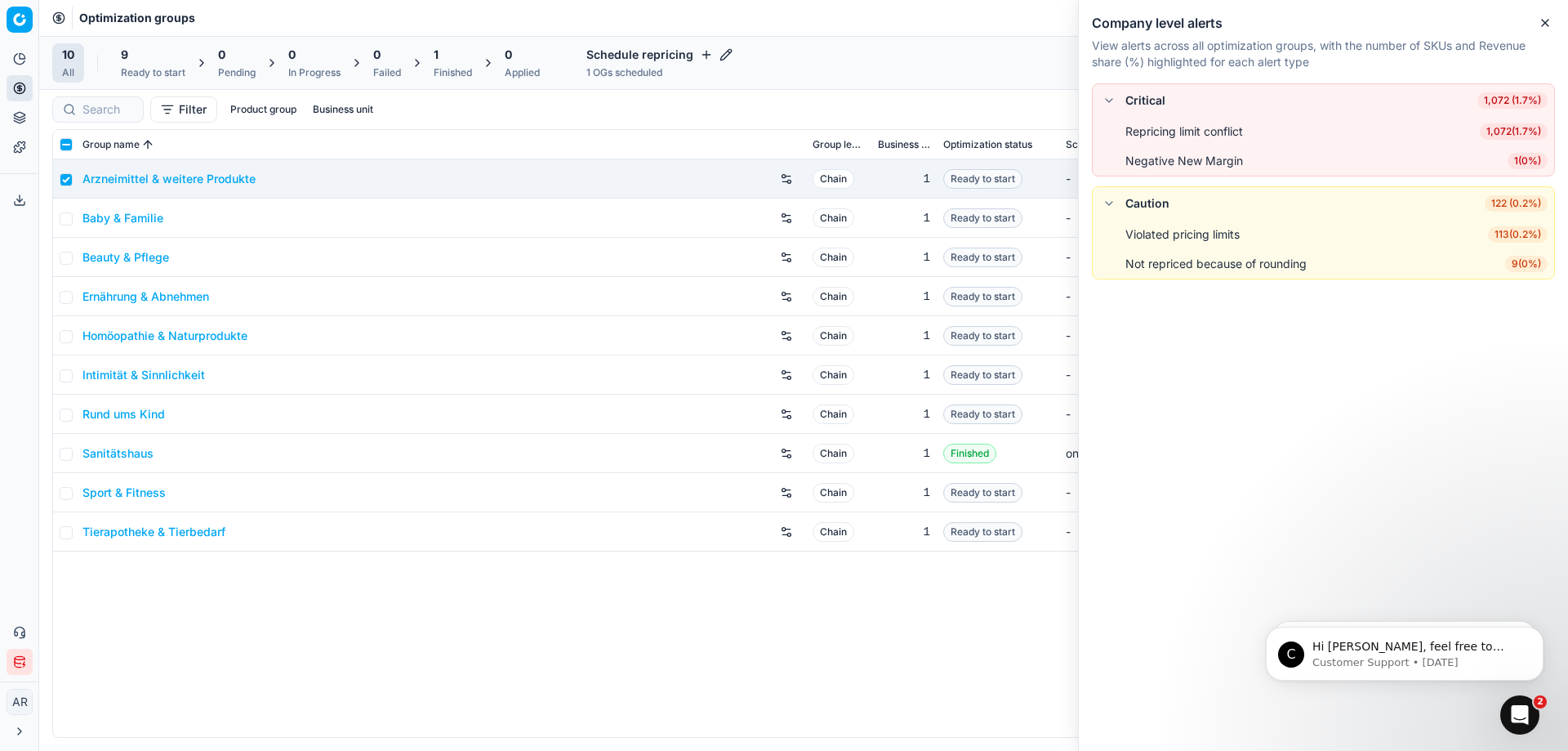
click at [978, 97] on div "Filter Product group Business unit Update data (1)" at bounding box center [804, 109] width 1503 height 26
click at [1535, 26] on div "Company level alerts View alerts across all optimization groups, with the numbe…" at bounding box center [1323, 376] width 490 height 751
click at [1559, 17] on div "Company level alerts View alerts across all optimization groups, with the numbe…" at bounding box center [1323, 42] width 489 height 83
click at [1546, 22] on icon "button" at bounding box center [1546, 23] width 13 height 13
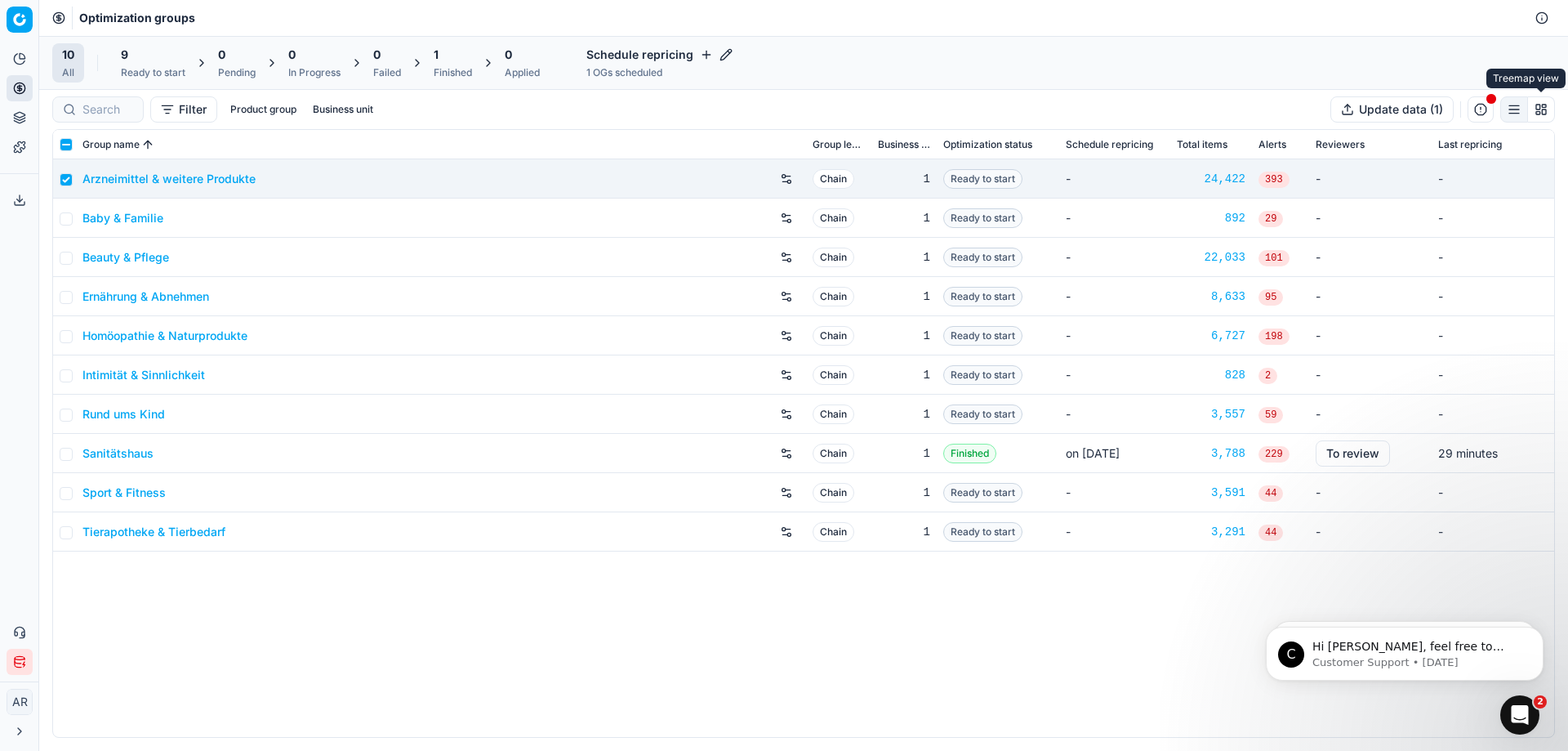
click at [1546, 112] on button "button" at bounding box center [1541, 109] width 27 height 26
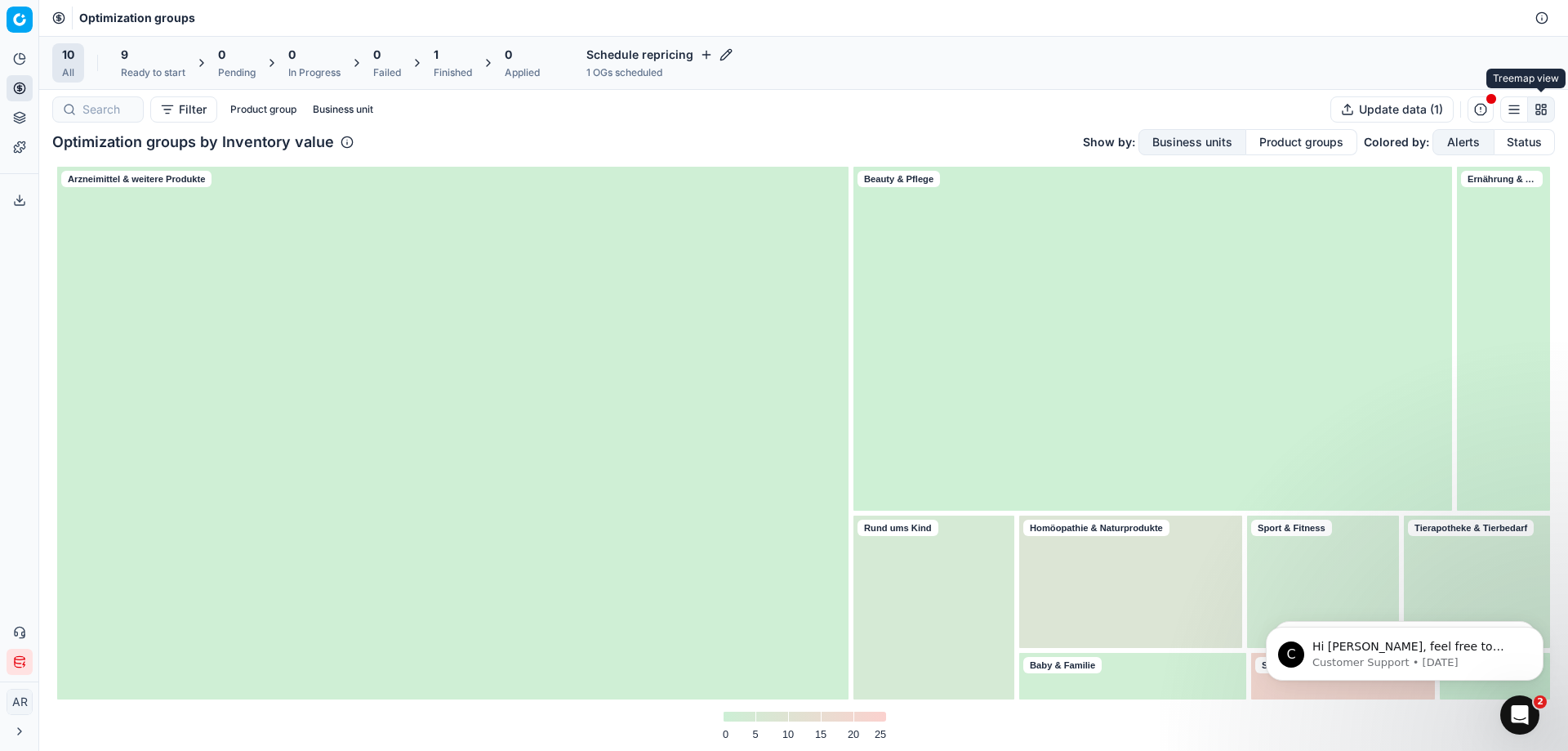
click at [1546, 112] on button "button" at bounding box center [1541, 109] width 27 height 26
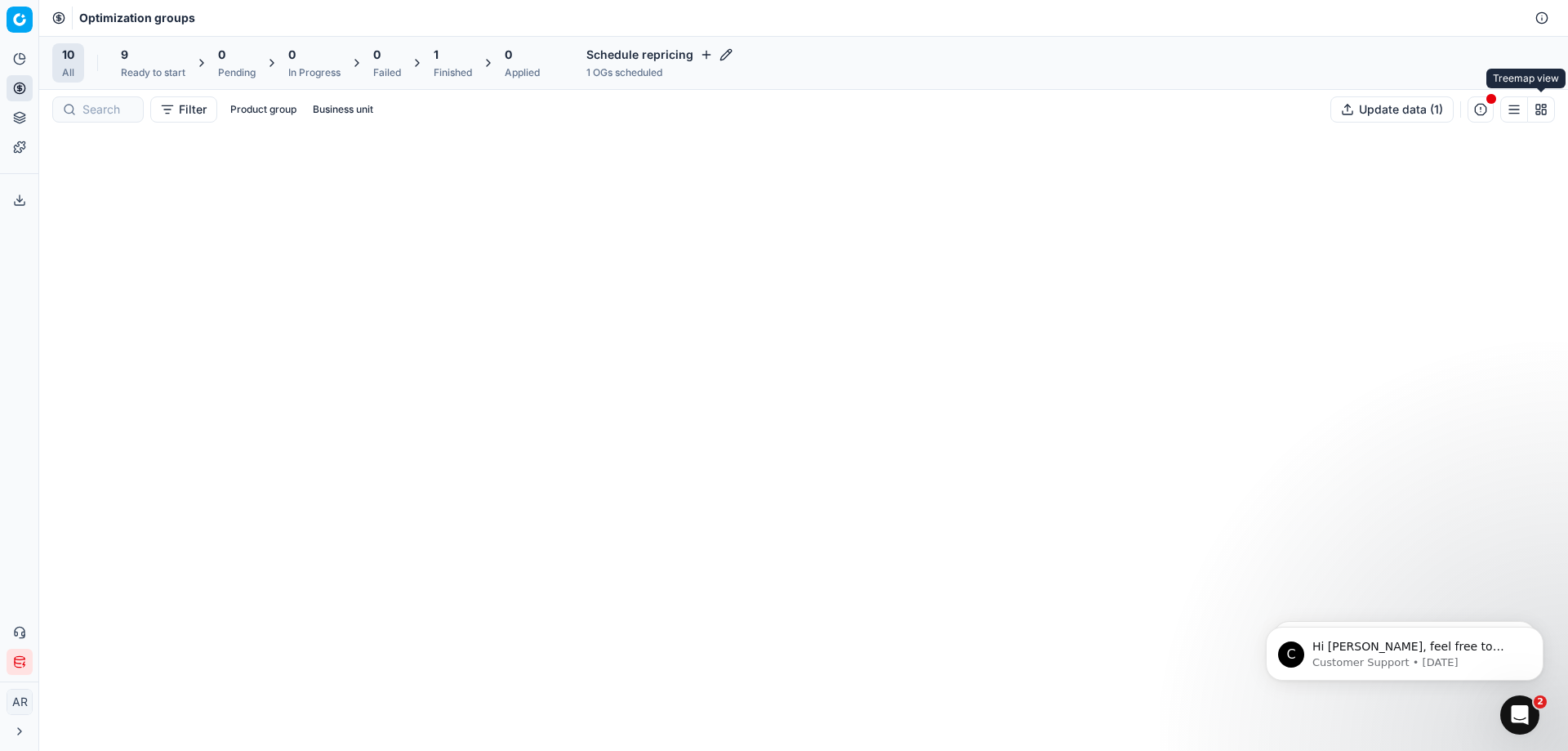
click at [1521, 113] on button "button" at bounding box center [1514, 109] width 27 height 26
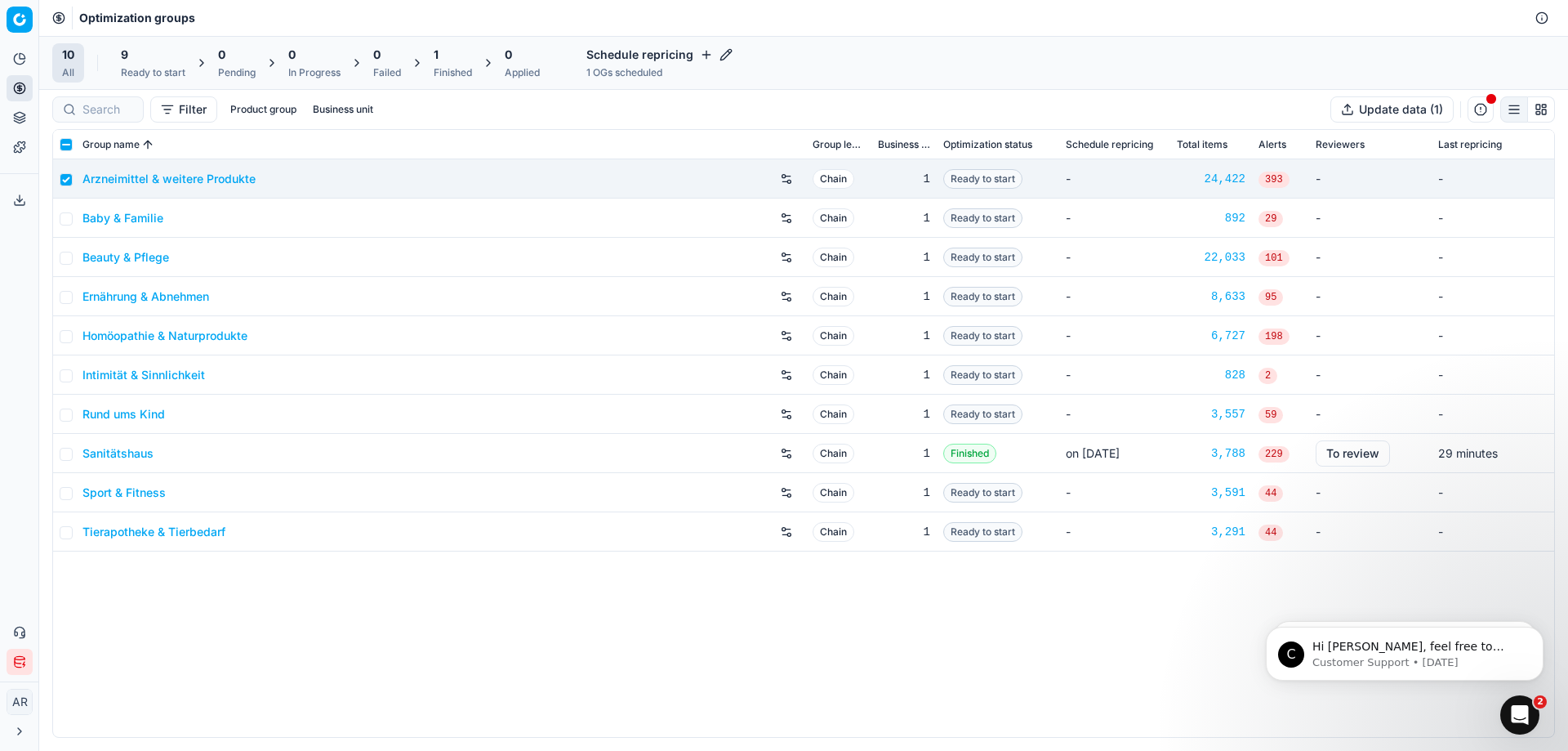
click at [365, 109] on button "Business unit" at bounding box center [343, 110] width 74 height 20
click at [273, 111] on button "Product group" at bounding box center [262, 110] width 79 height 20
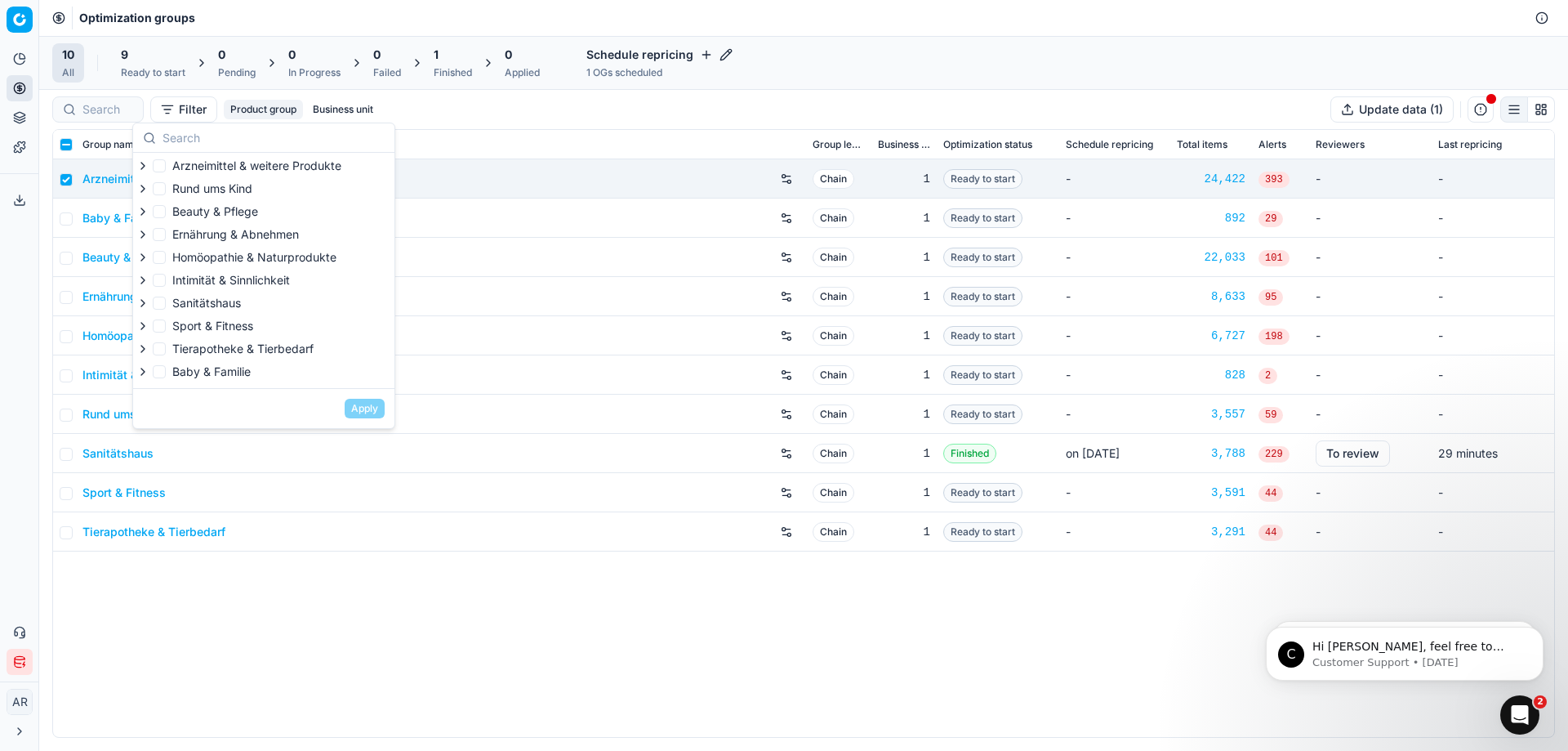
click at [273, 111] on button "Product group" at bounding box center [262, 110] width 79 height 20
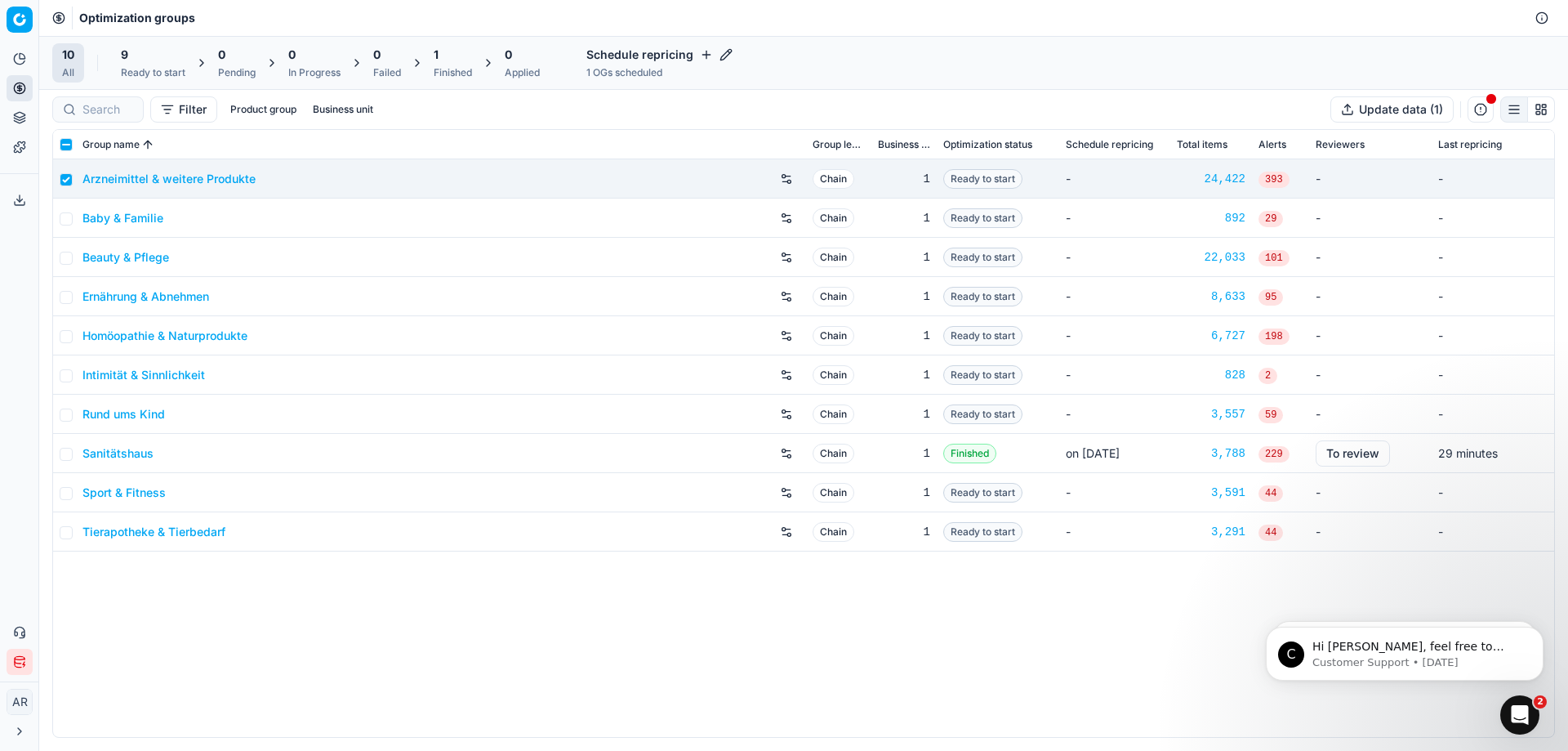
click at [140, 51] on div "9" at bounding box center [154, 55] width 65 height 17
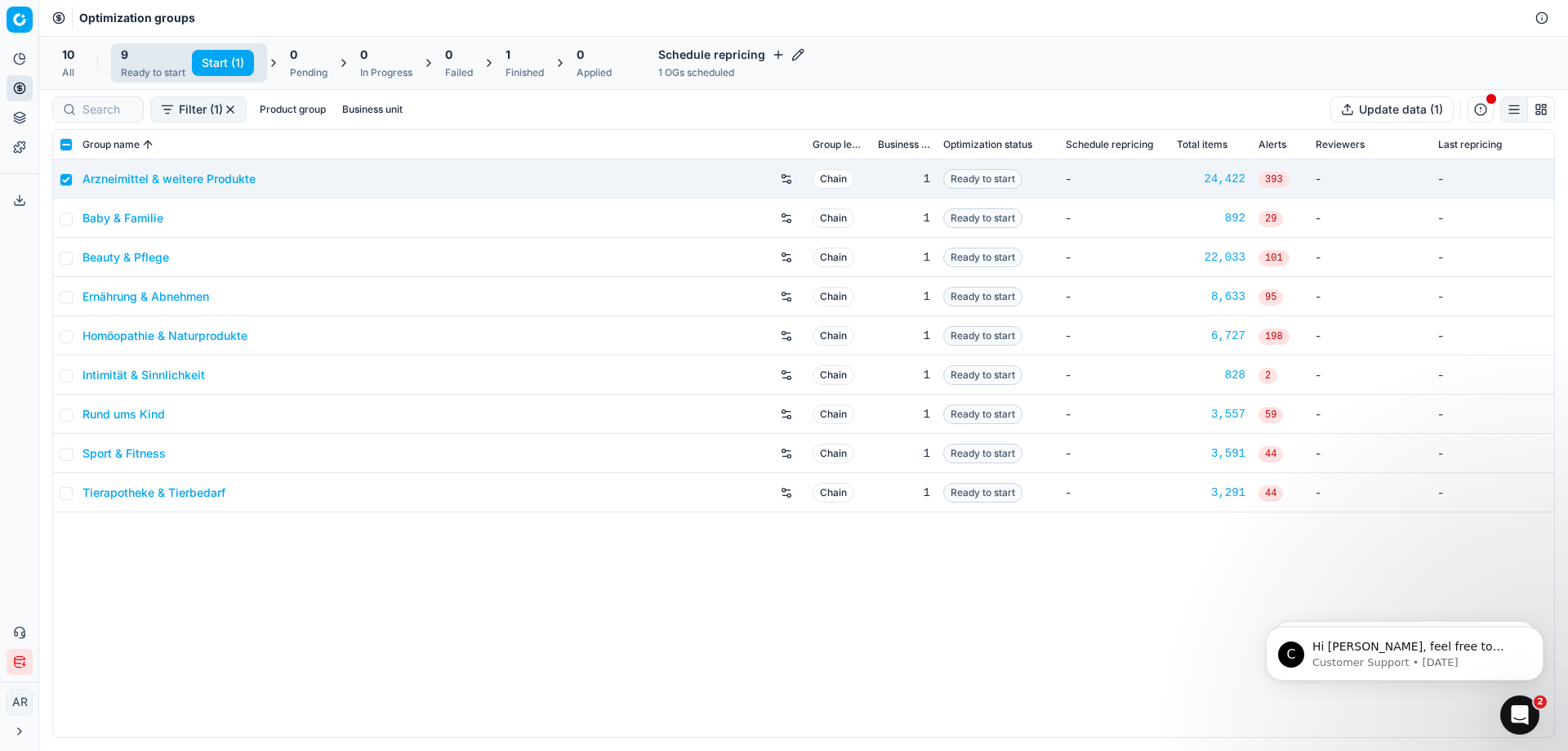
click at [232, 58] on button "Start (1)" at bounding box center [223, 62] width 62 height 26
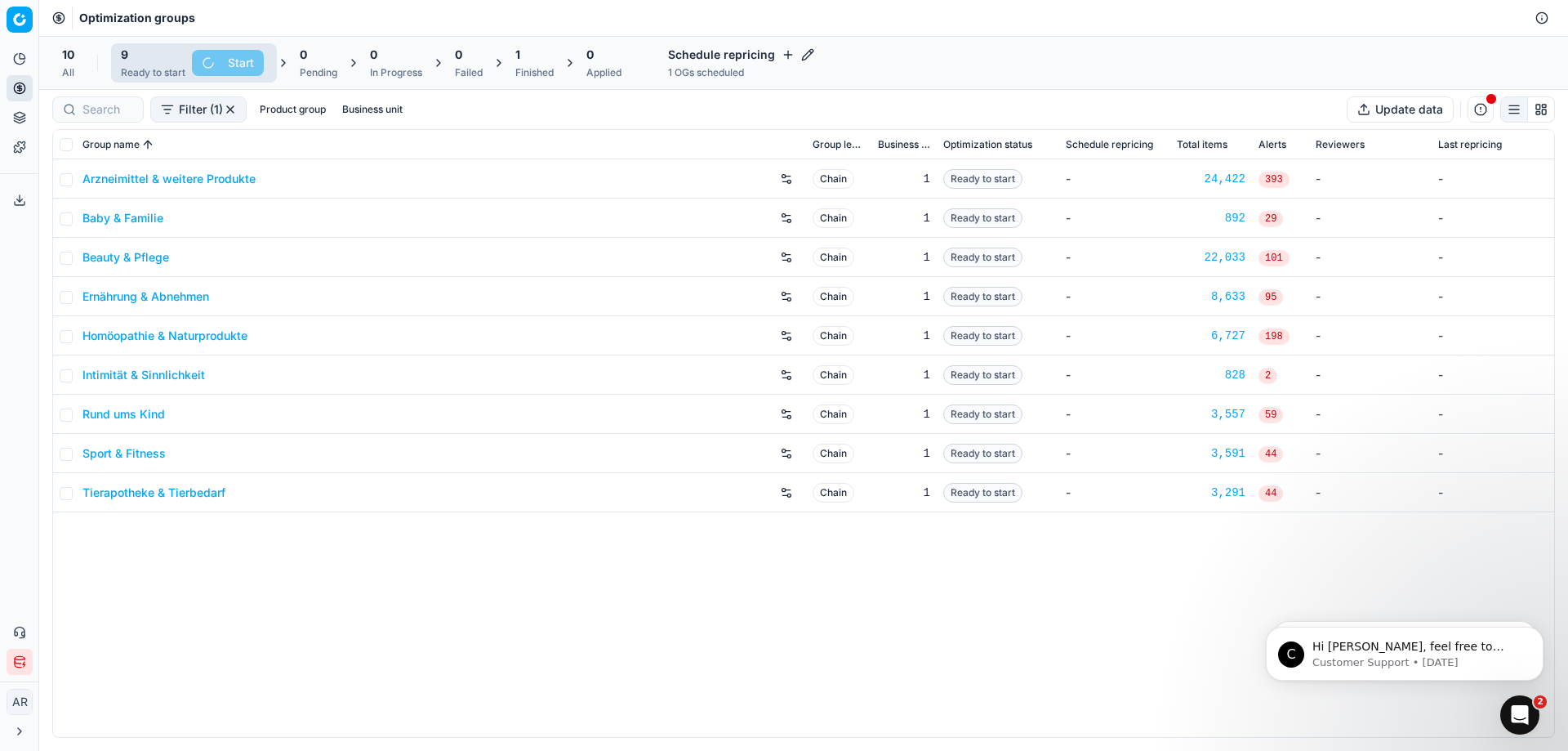
checkbox input "false"
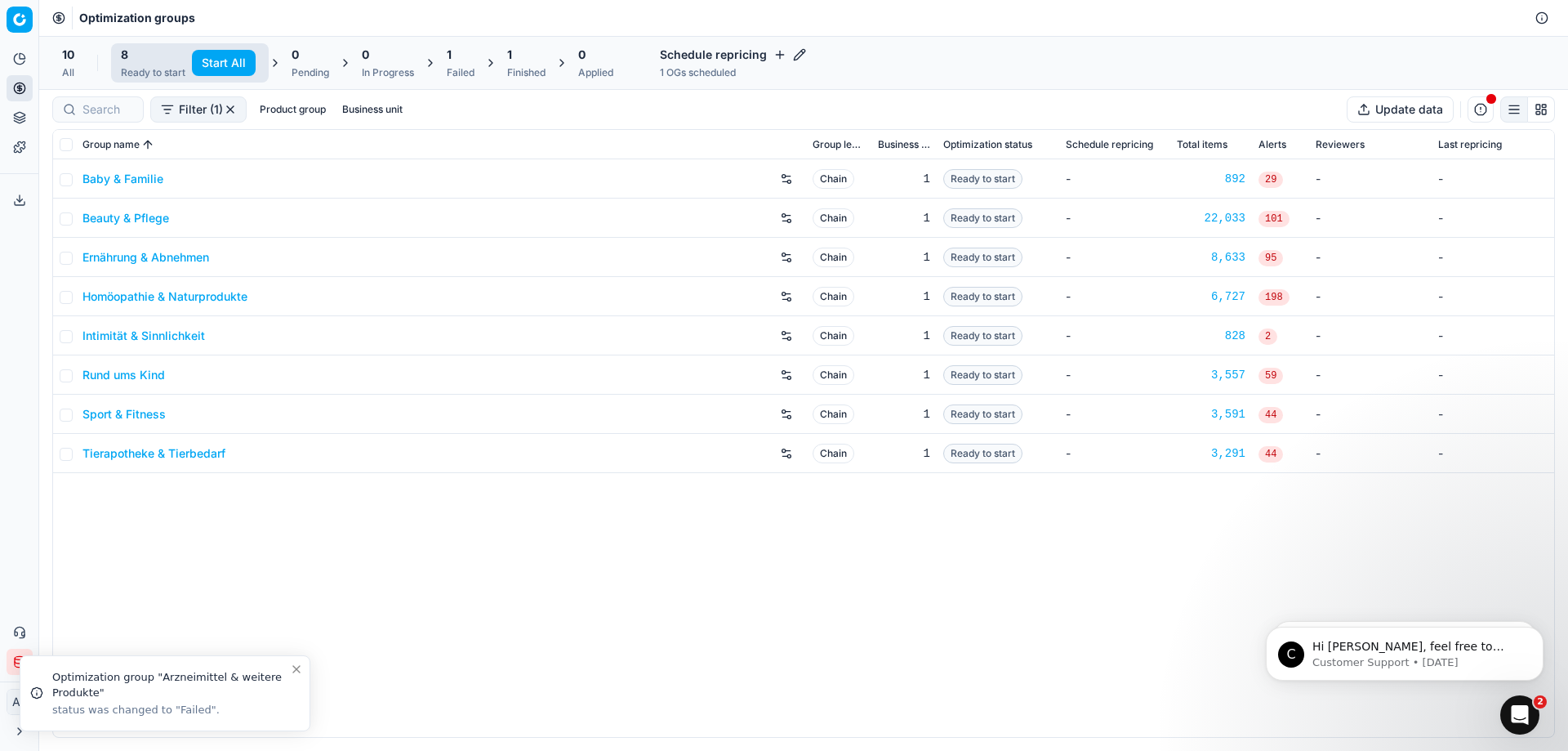
click at [311, 106] on button "Product group" at bounding box center [292, 110] width 79 height 20
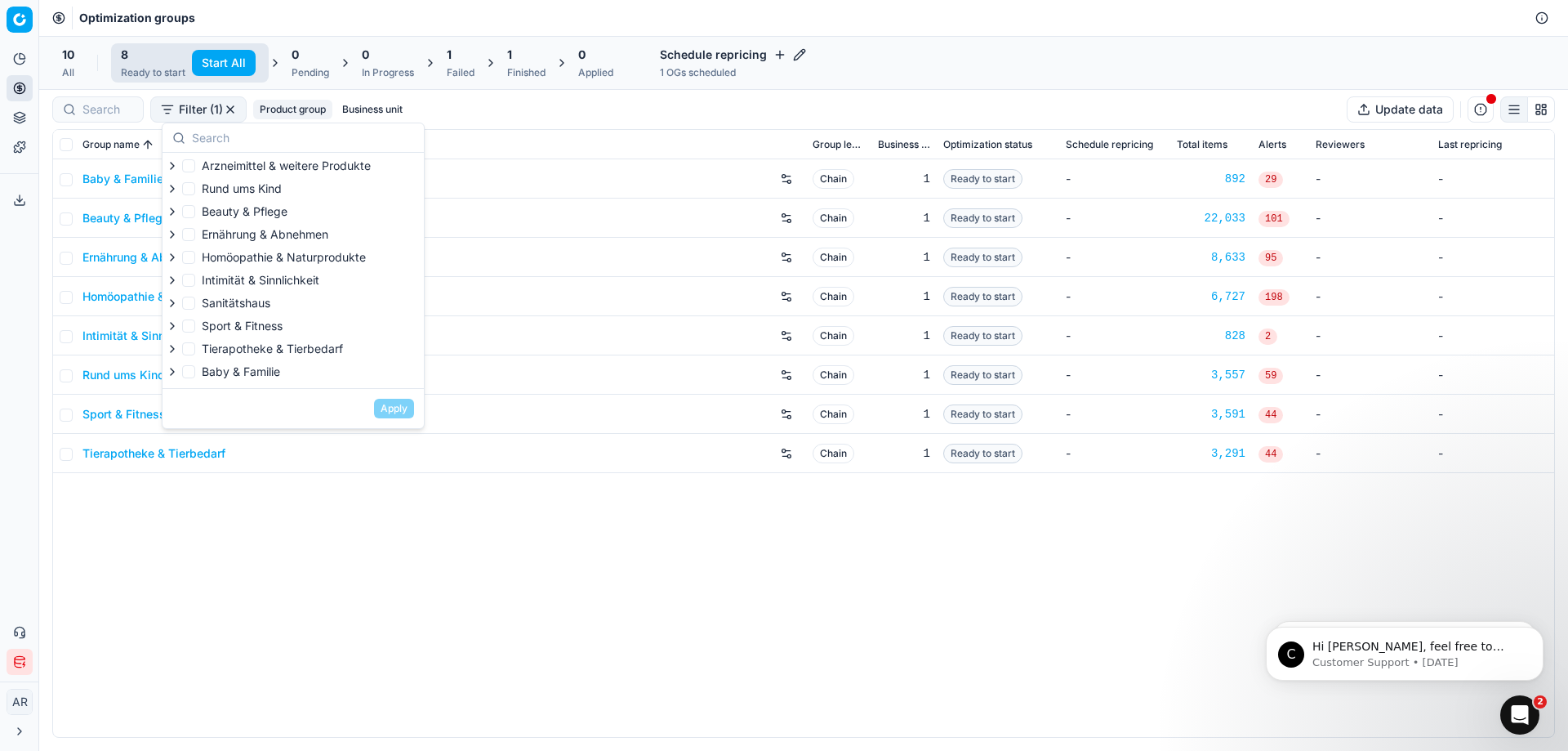
click at [389, 104] on button "Business unit" at bounding box center [372, 110] width 74 height 20
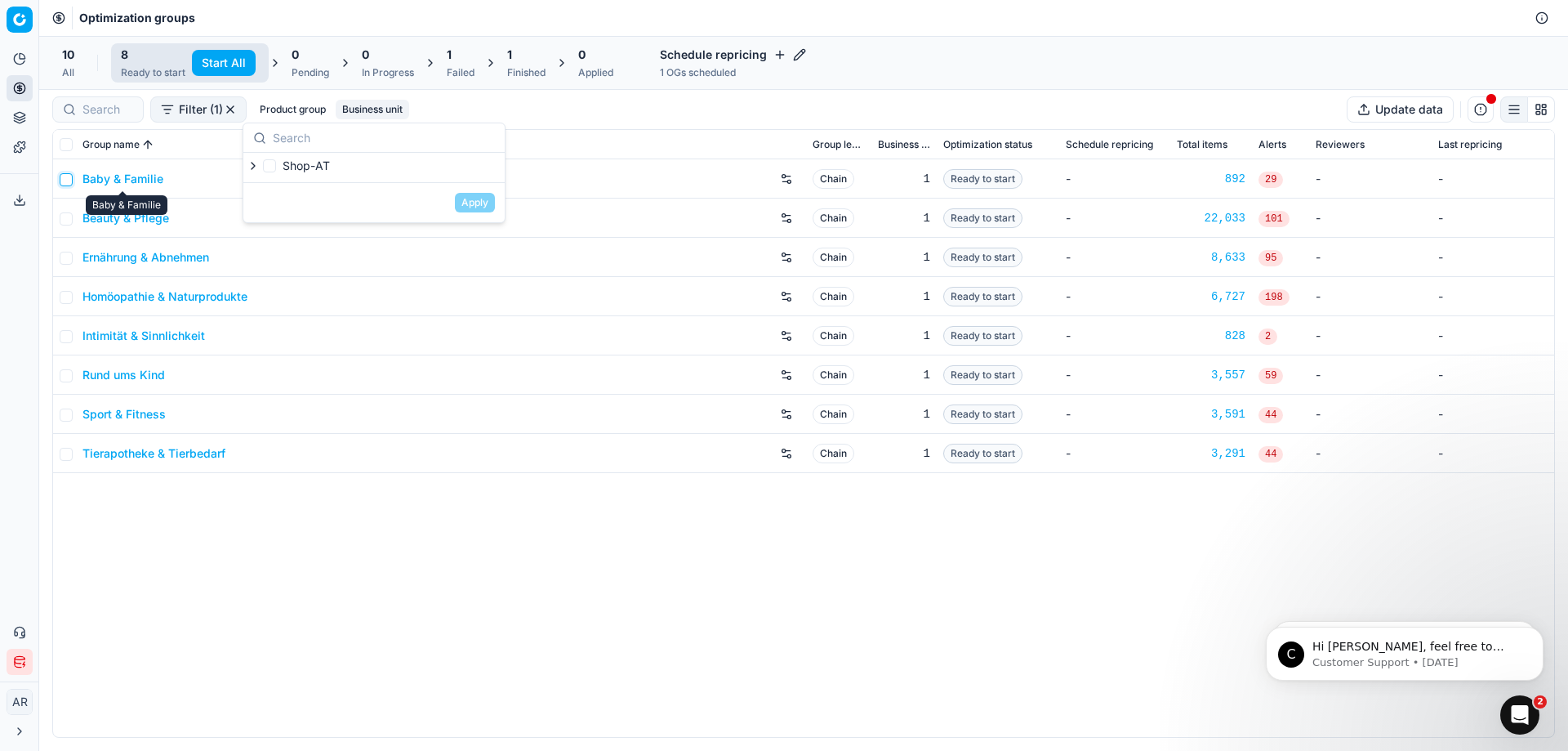
click at [71, 181] on input "checkbox" at bounding box center [66, 180] width 13 height 13
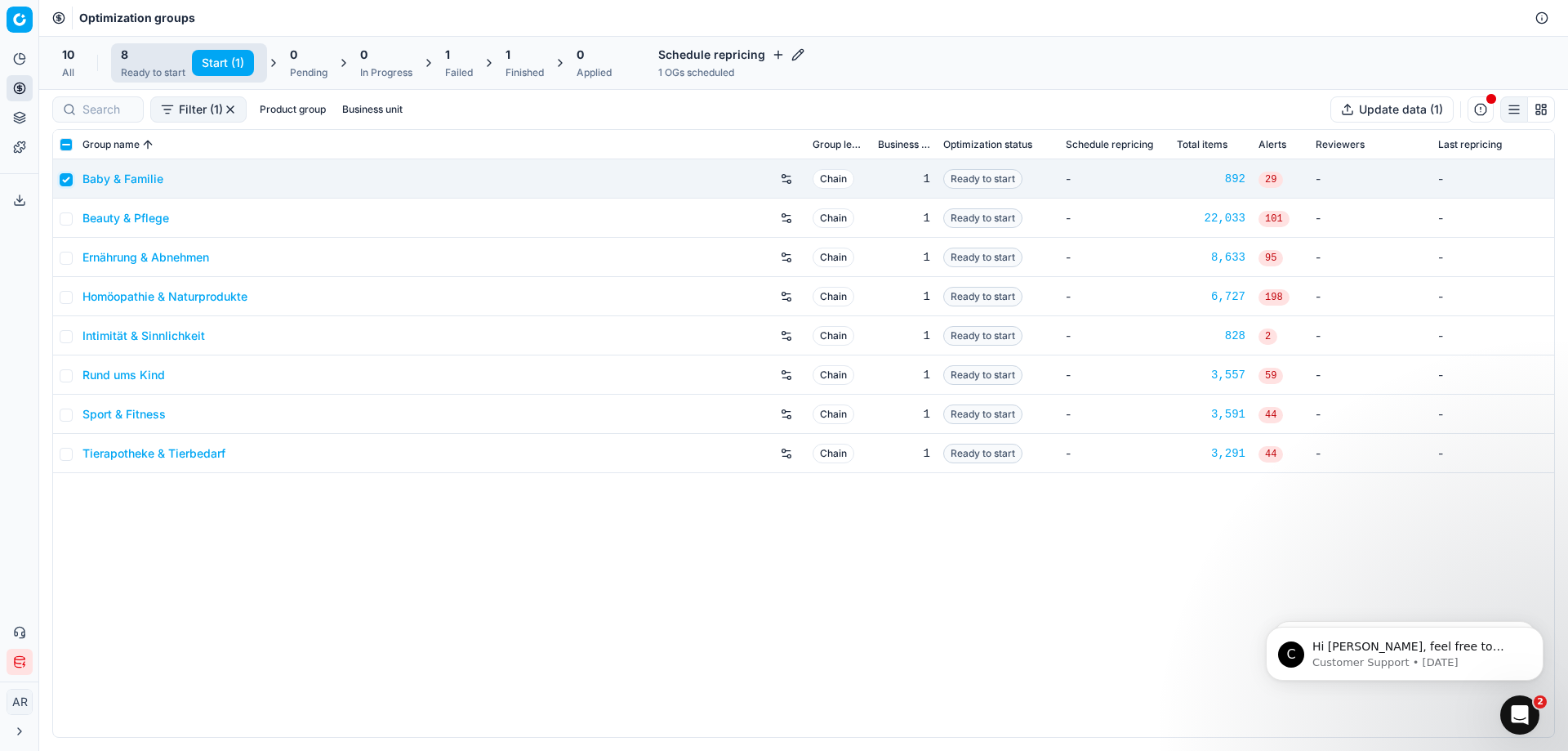
click at [71, 181] on input "checkbox" at bounding box center [66, 180] width 13 height 13
checkbox input "false"
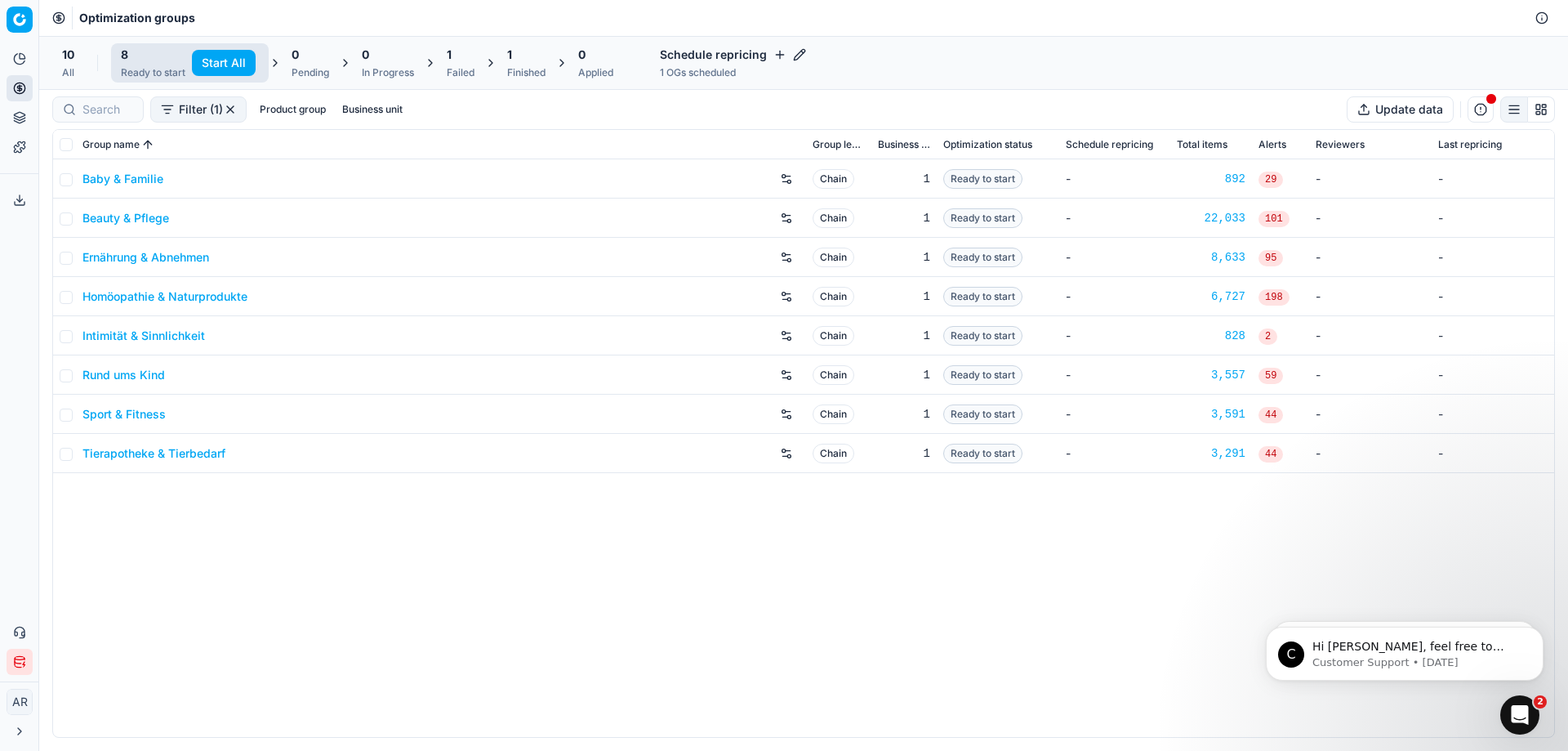
click at [471, 74] on div "Failed" at bounding box center [460, 73] width 27 height 13
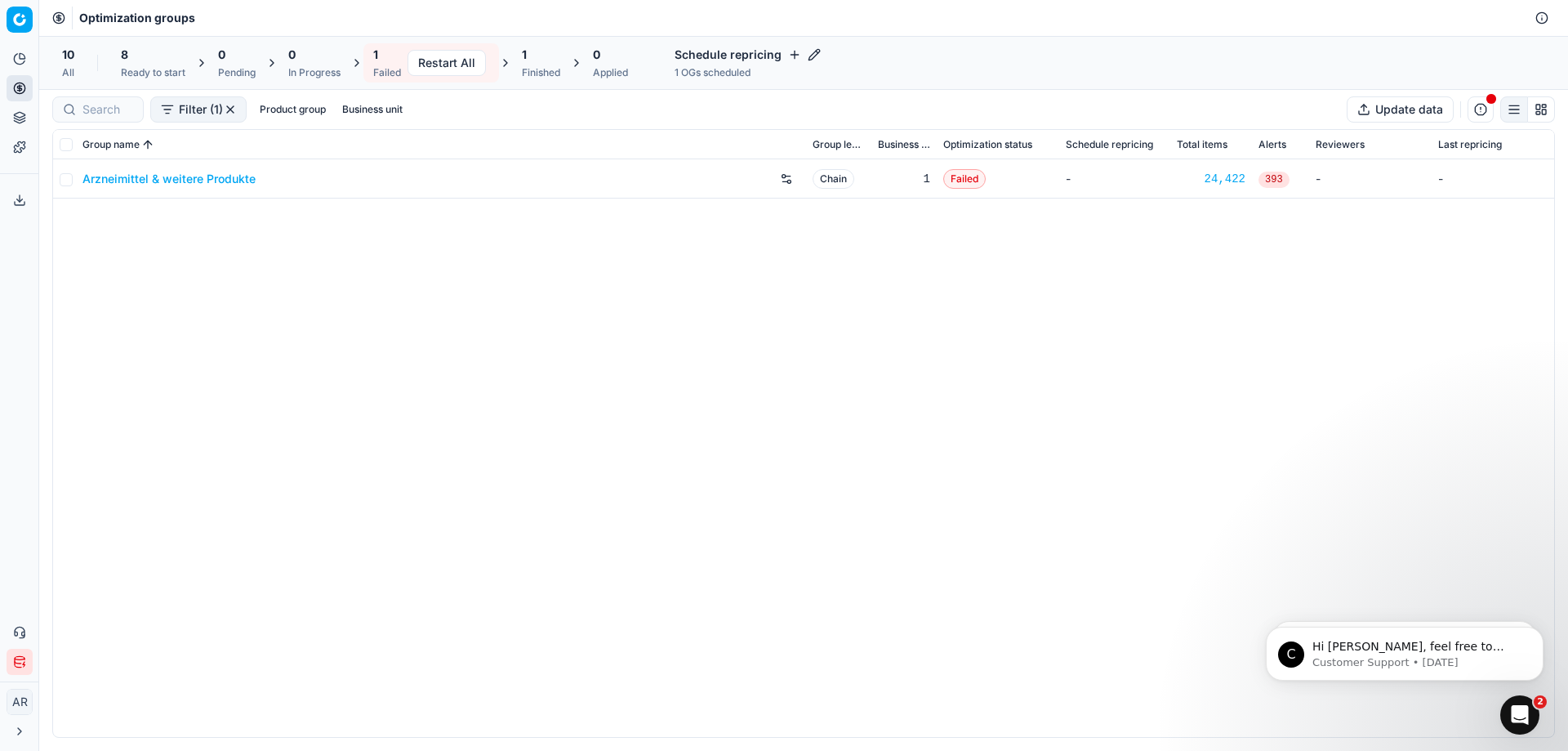
click at [971, 180] on span "Failed" at bounding box center [964, 179] width 42 height 20
click at [955, 181] on span "Failed" at bounding box center [964, 179] width 42 height 20
click at [943, 212] on div "Arzneimittel & weitere Produkte Chain 1 Failed - 24,422 393 - -" at bounding box center [804, 448] width 1502 height 577
click at [545, 61] on div "1" at bounding box center [541, 55] width 38 height 17
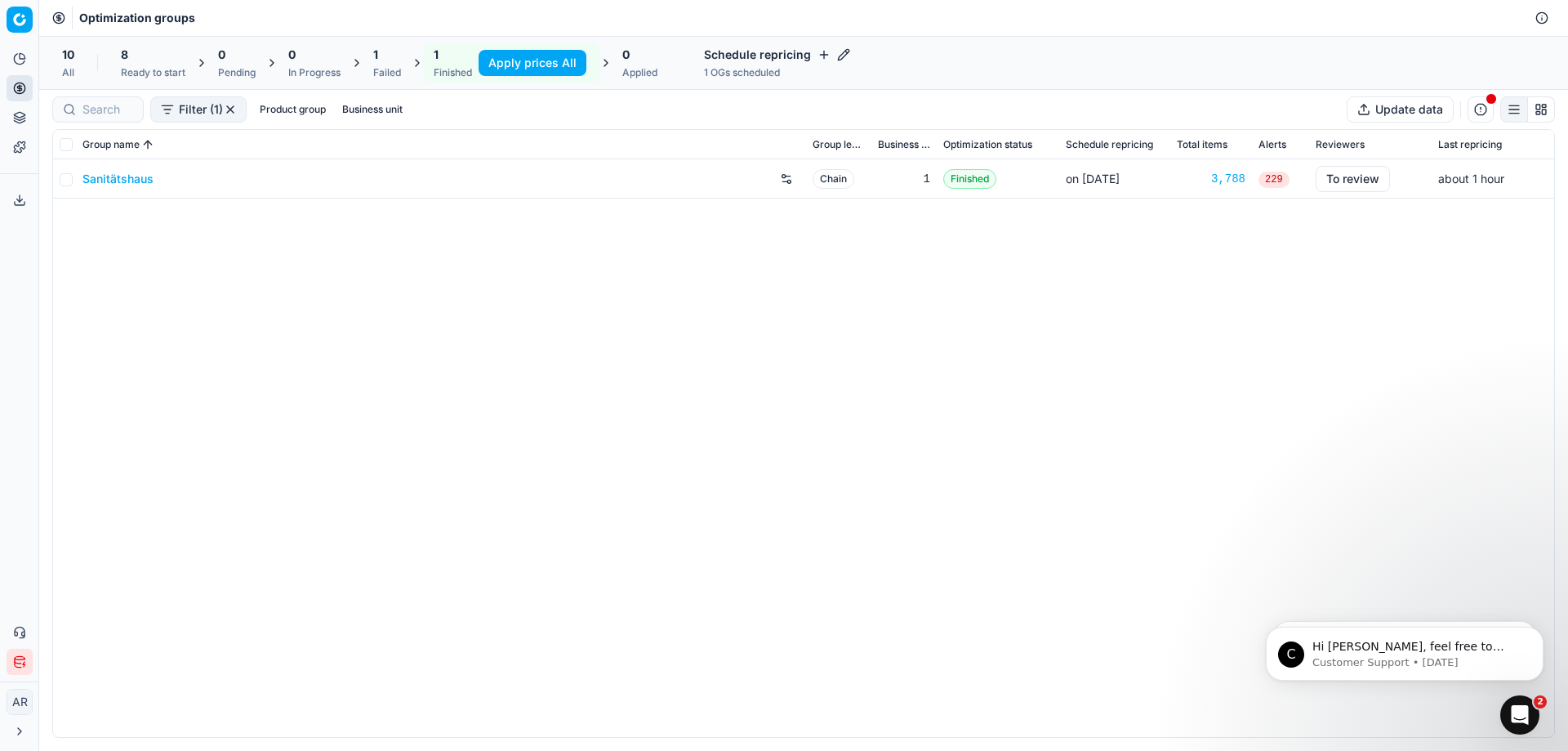
click at [1349, 176] on button "To review" at bounding box center [1353, 179] width 75 height 26
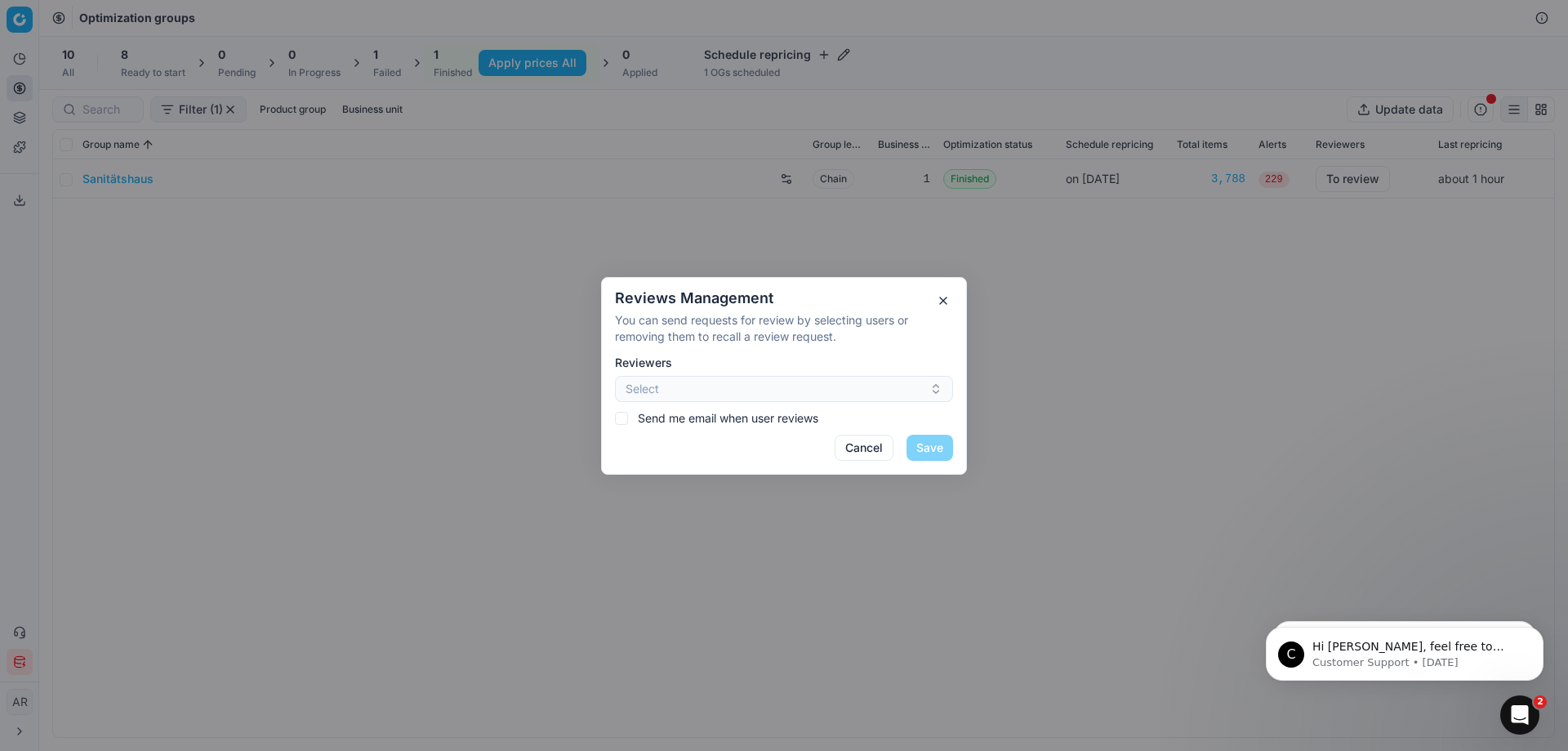
click at [943, 299] on button "button" at bounding box center [943, 301] width 20 height 20
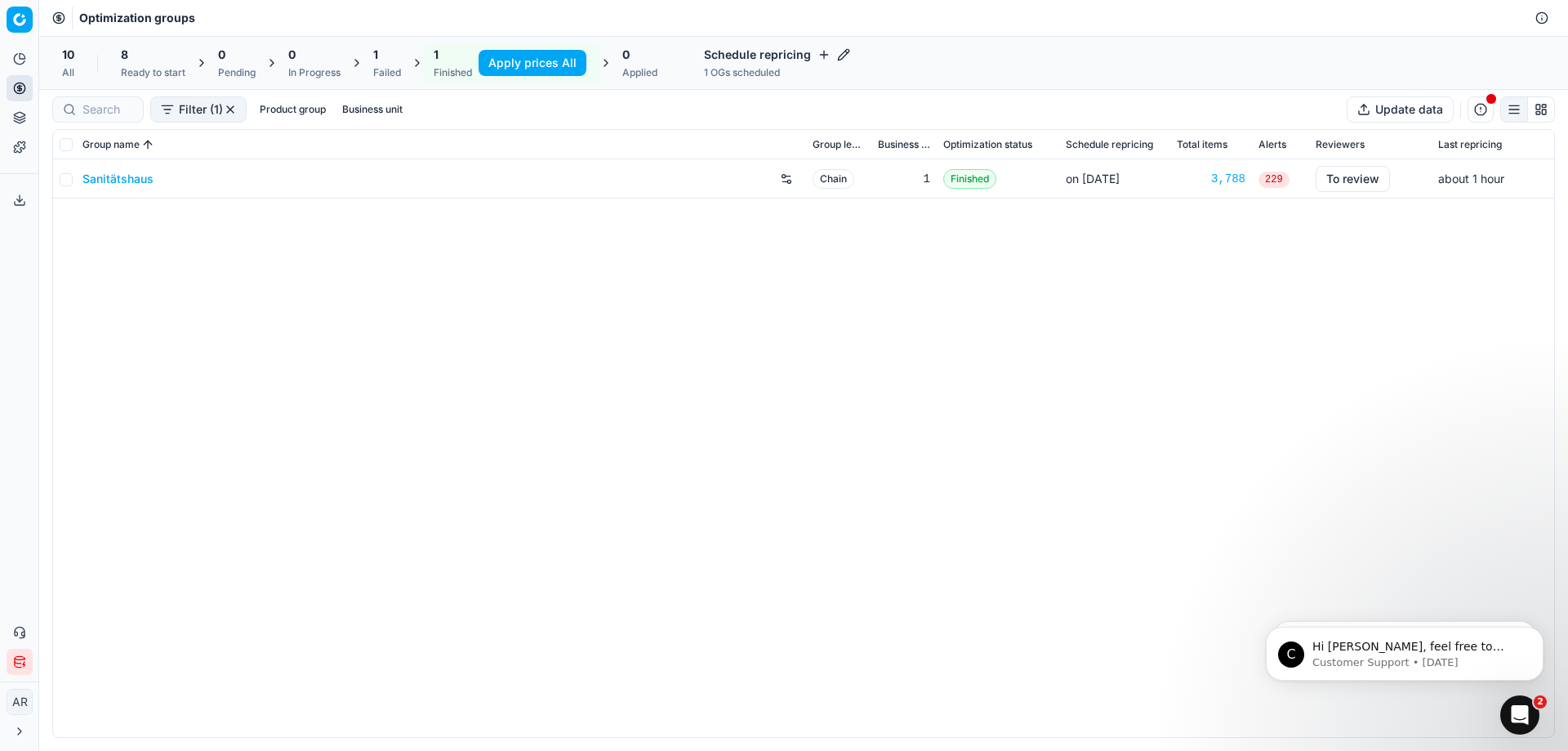
click at [791, 184] on button "button" at bounding box center [786, 179] width 26 height 26
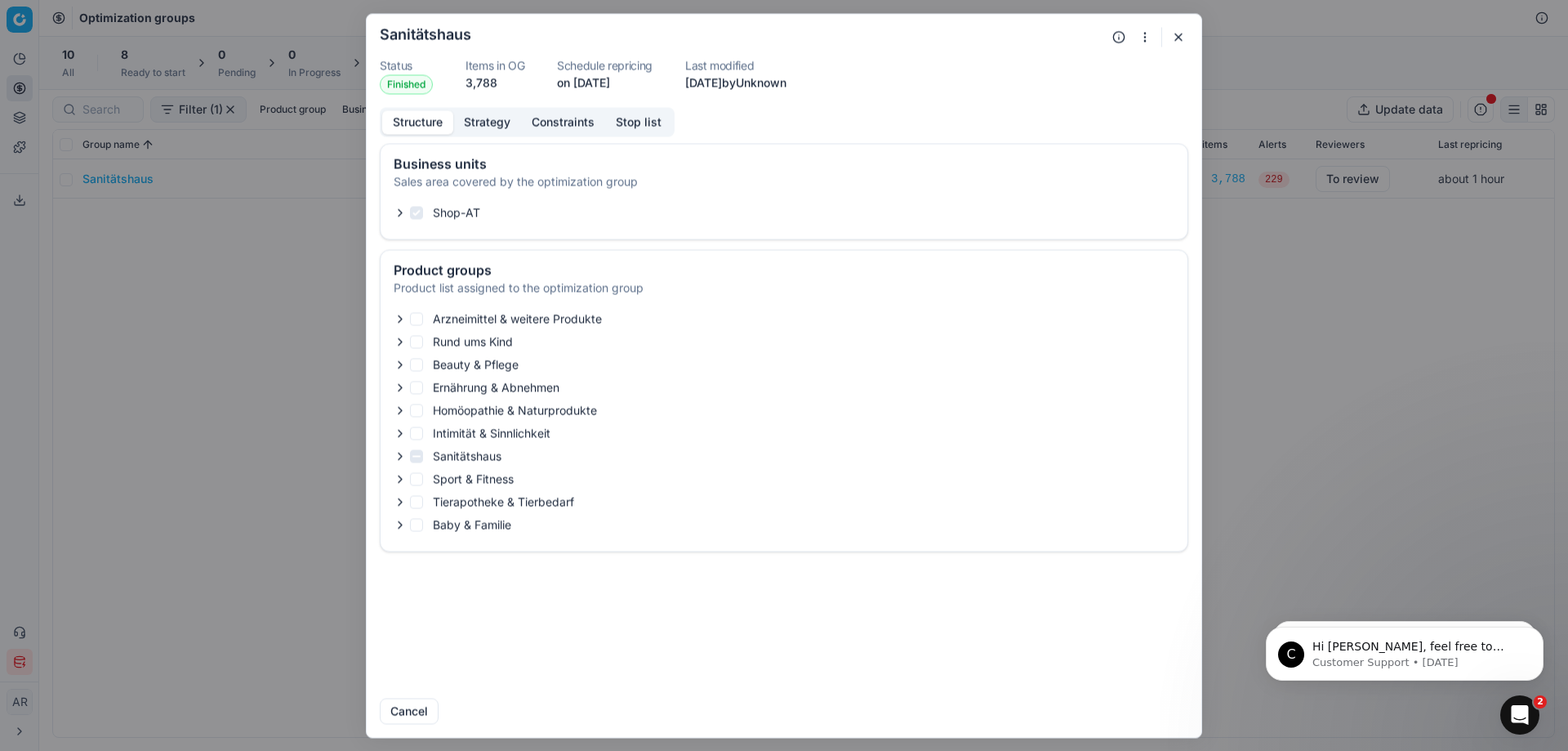
click at [1179, 35] on button "button" at bounding box center [1178, 37] width 20 height 20
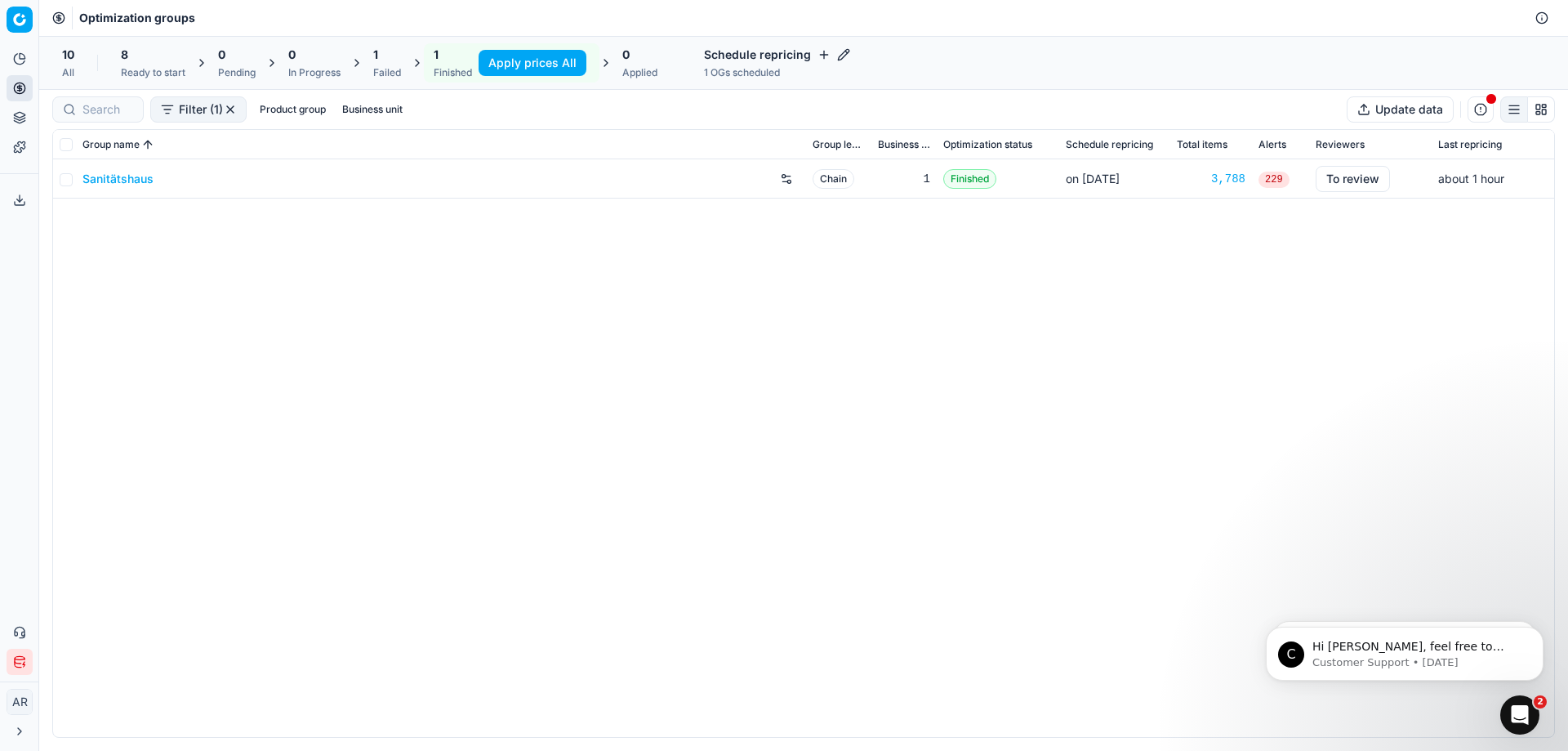
click at [1233, 178] on div "3,788" at bounding box center [1211, 179] width 69 height 17
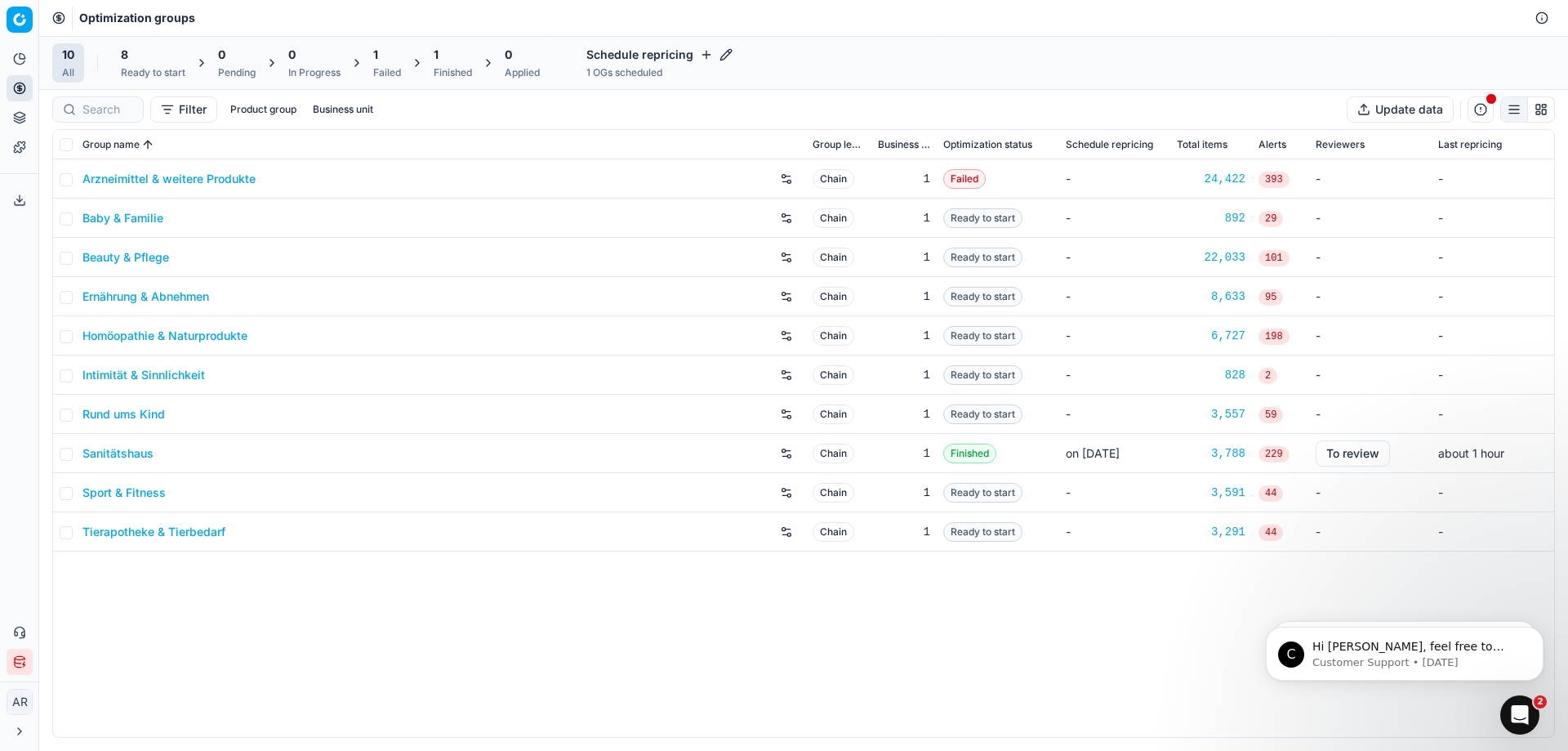
click at [786, 454] on button "button" at bounding box center [786, 453] width 26 height 26
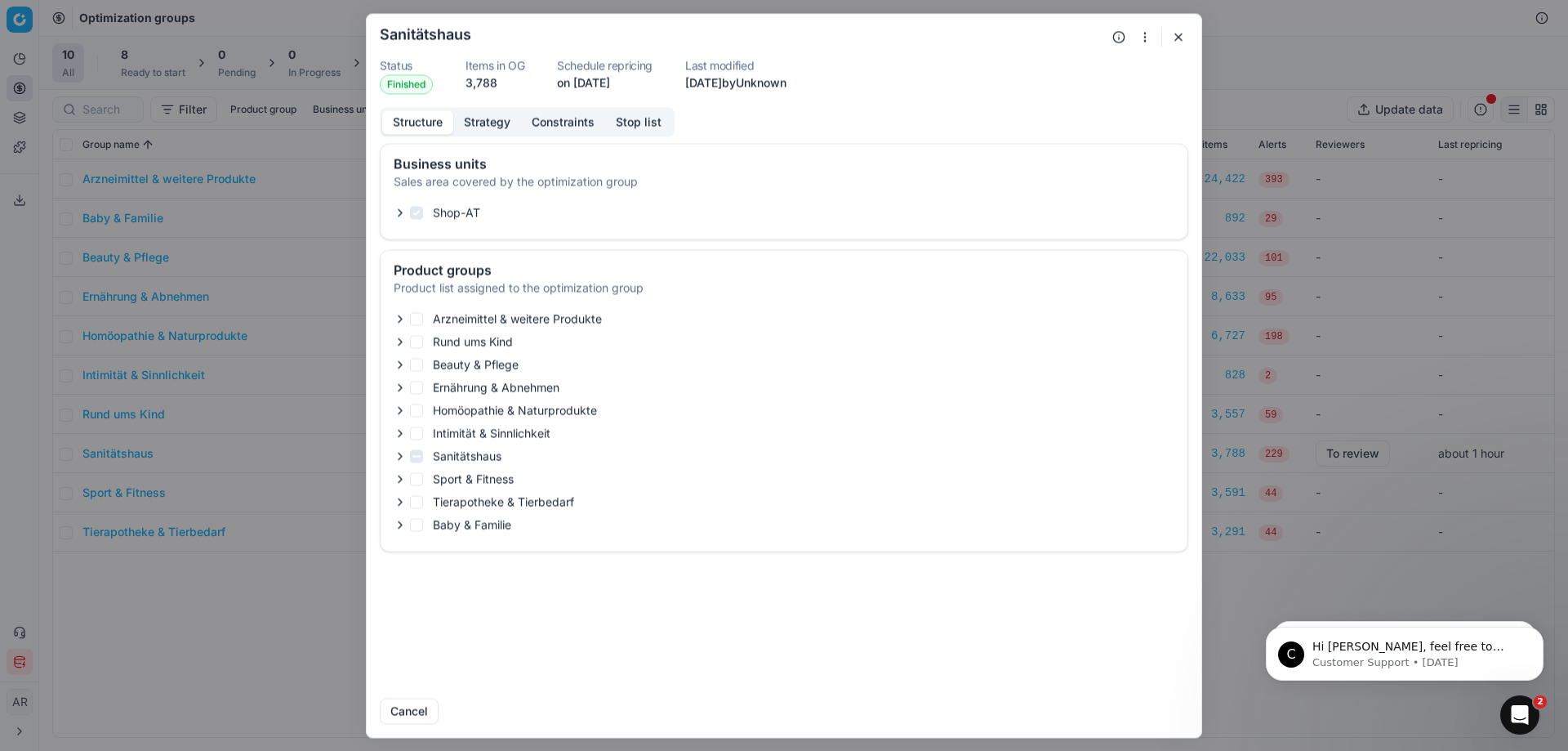
click at [501, 126] on button "Strategy" at bounding box center [488, 122] width 68 height 24
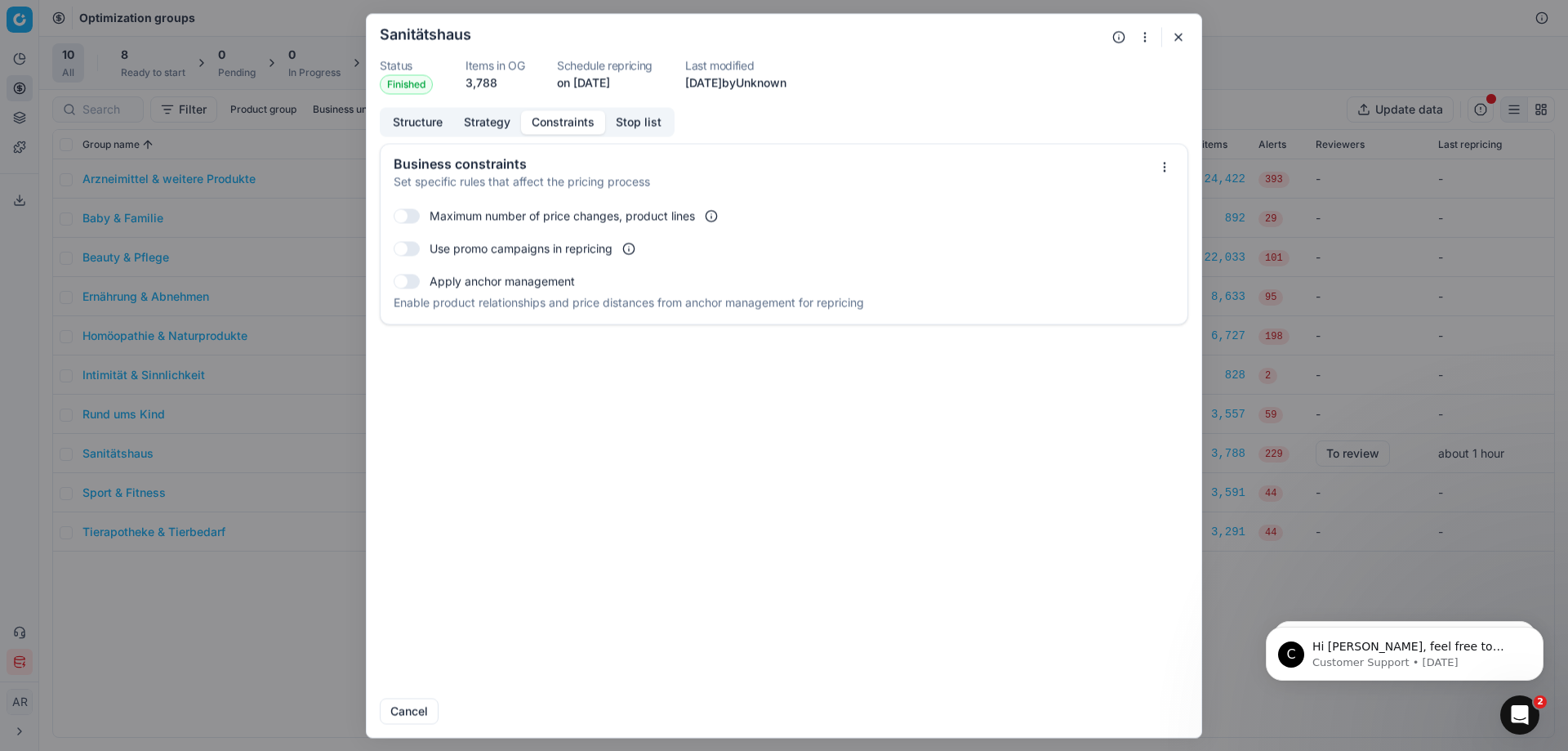
click at [550, 125] on button "Constraints" at bounding box center [562, 122] width 84 height 24
click at [632, 121] on button "Stop list" at bounding box center [639, 122] width 67 height 24
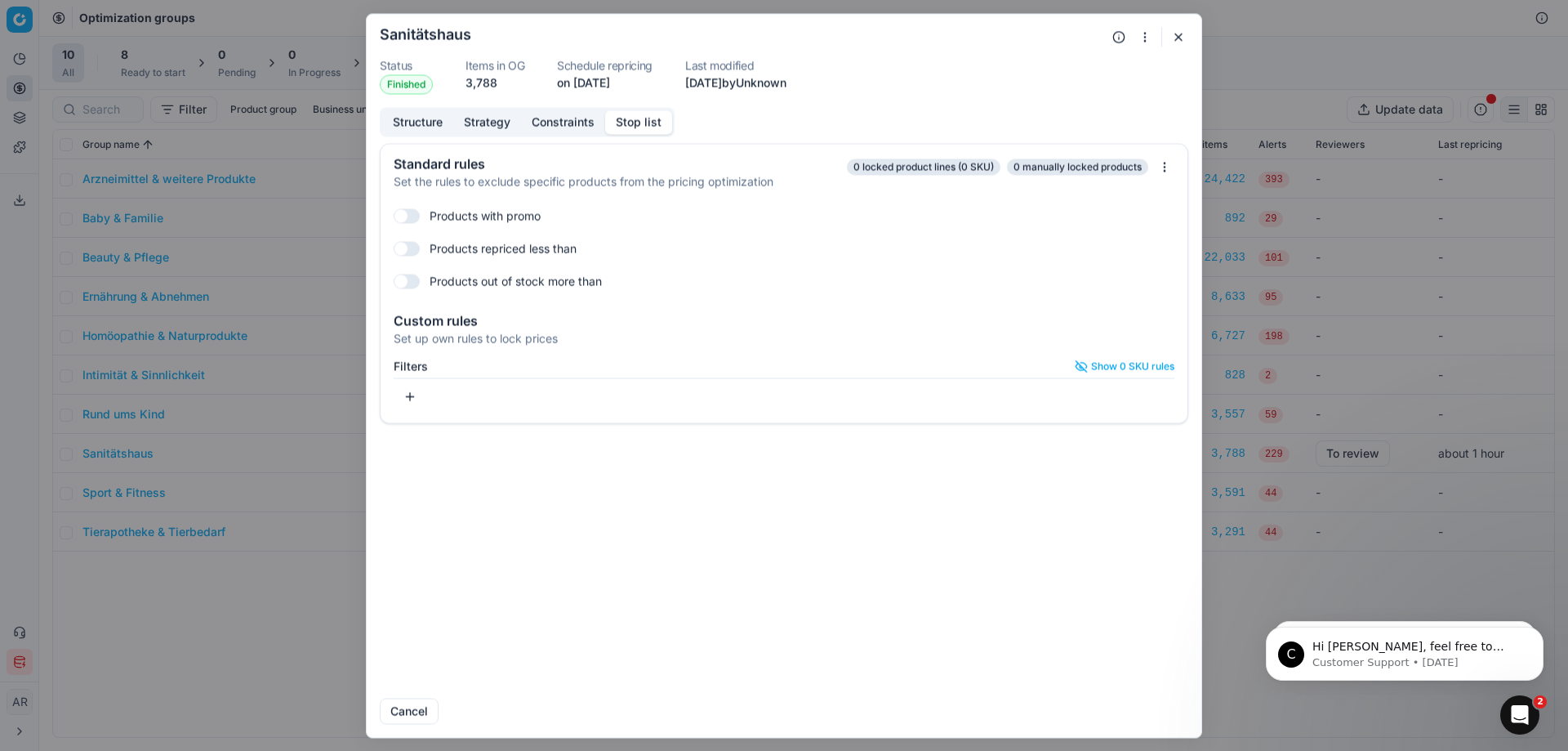
click at [1182, 34] on button "button" at bounding box center [1178, 37] width 20 height 20
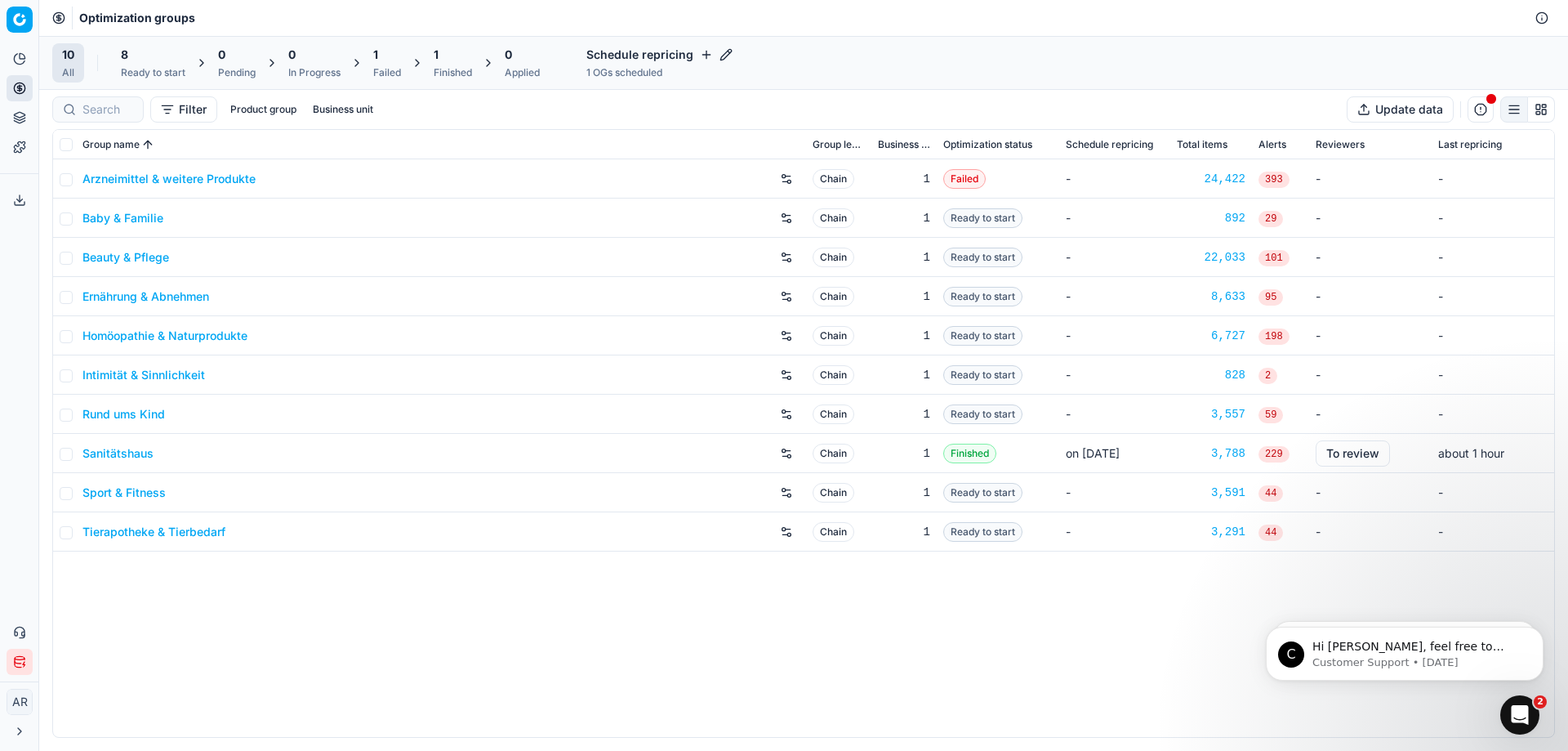
click at [209, 117] on button "Filter" at bounding box center [184, 109] width 67 height 26
click at [209, 114] on html "Pricing platform Analytics Pricing Product portfolio Templates Export service 0…" at bounding box center [784, 376] width 1568 height 751
click at [71, 455] on input "checkbox" at bounding box center [66, 454] width 13 height 13
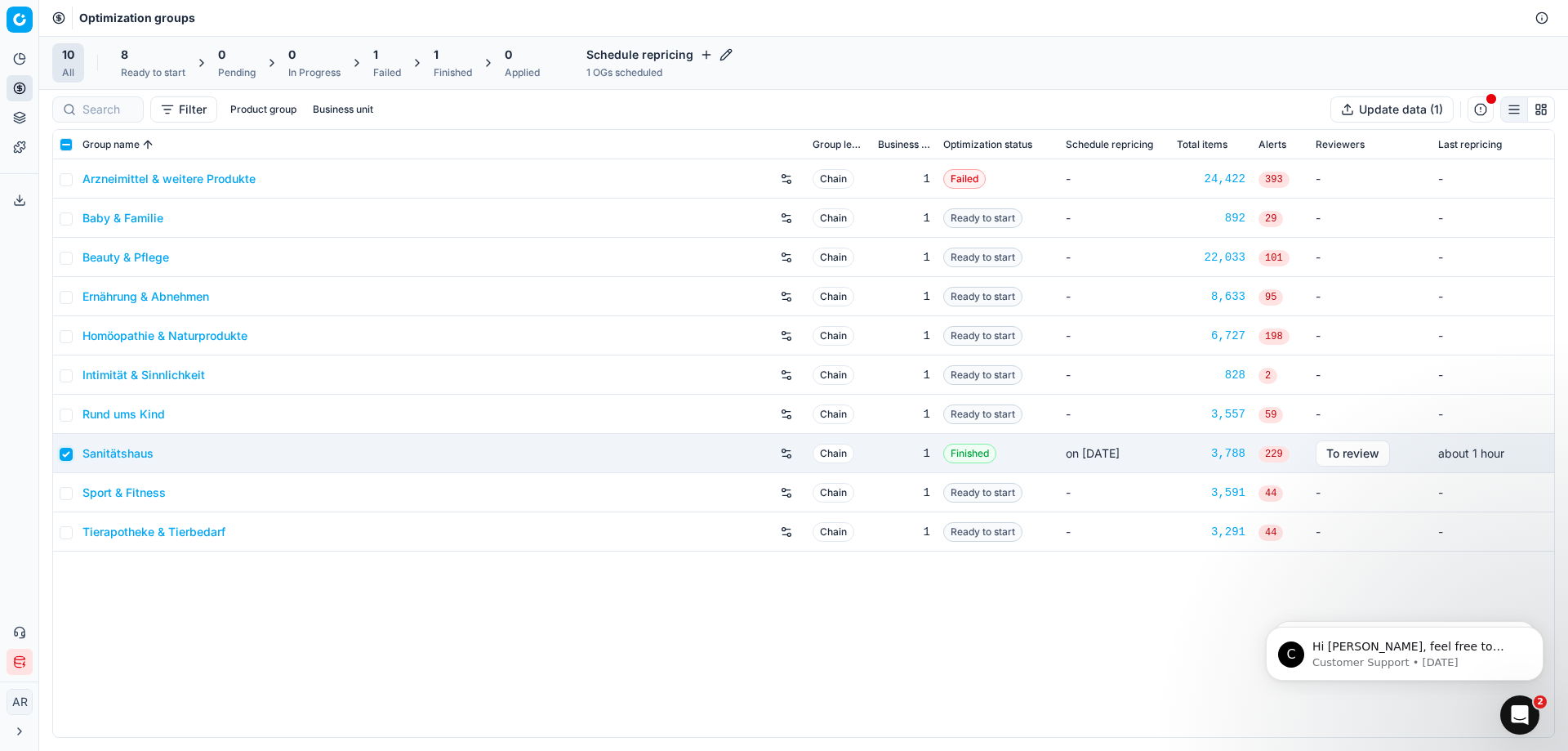
click at [69, 454] on input "checkbox" at bounding box center [66, 454] width 13 height 13
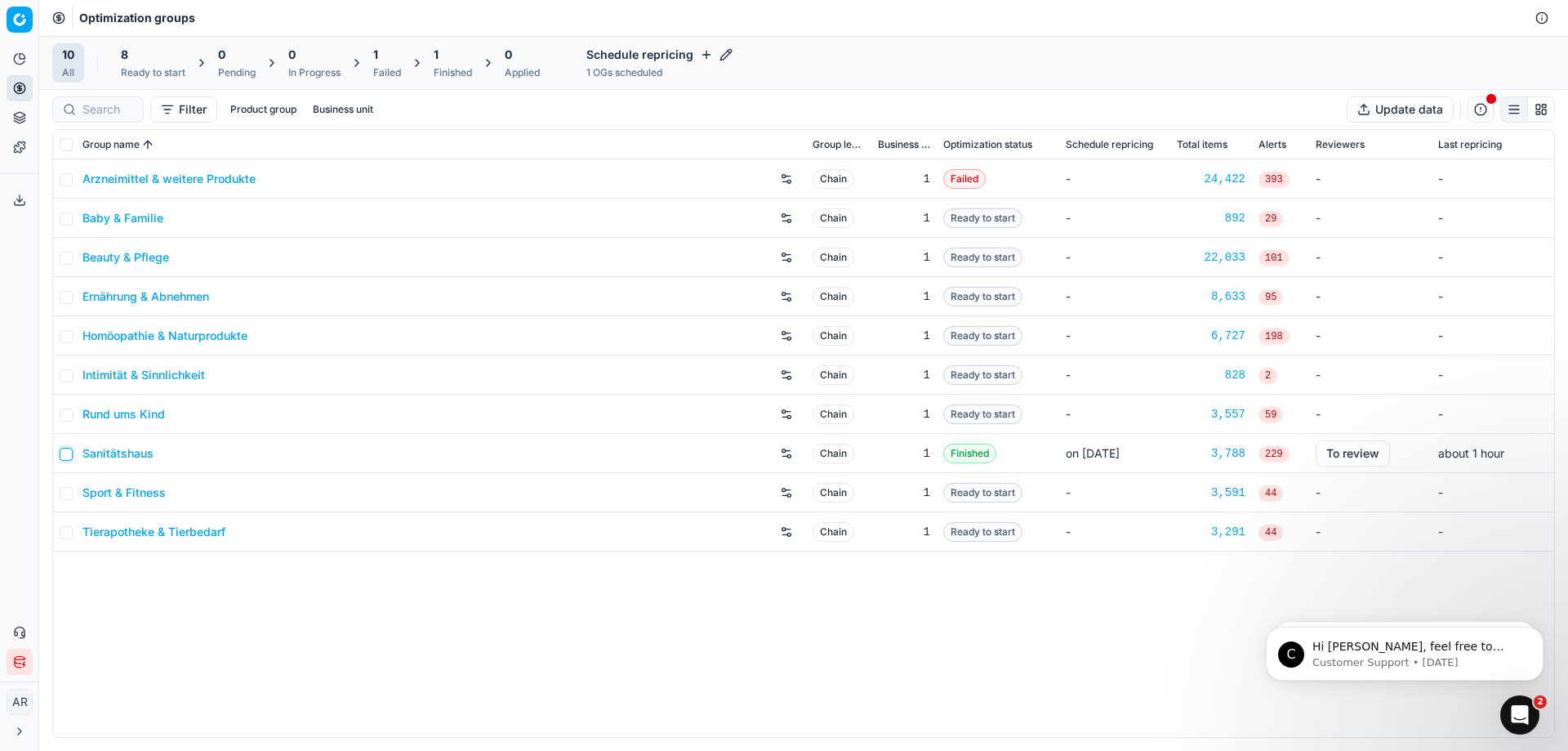
click at [68, 454] on input "checkbox" at bounding box center [66, 454] width 13 height 13
checkbox input "true"
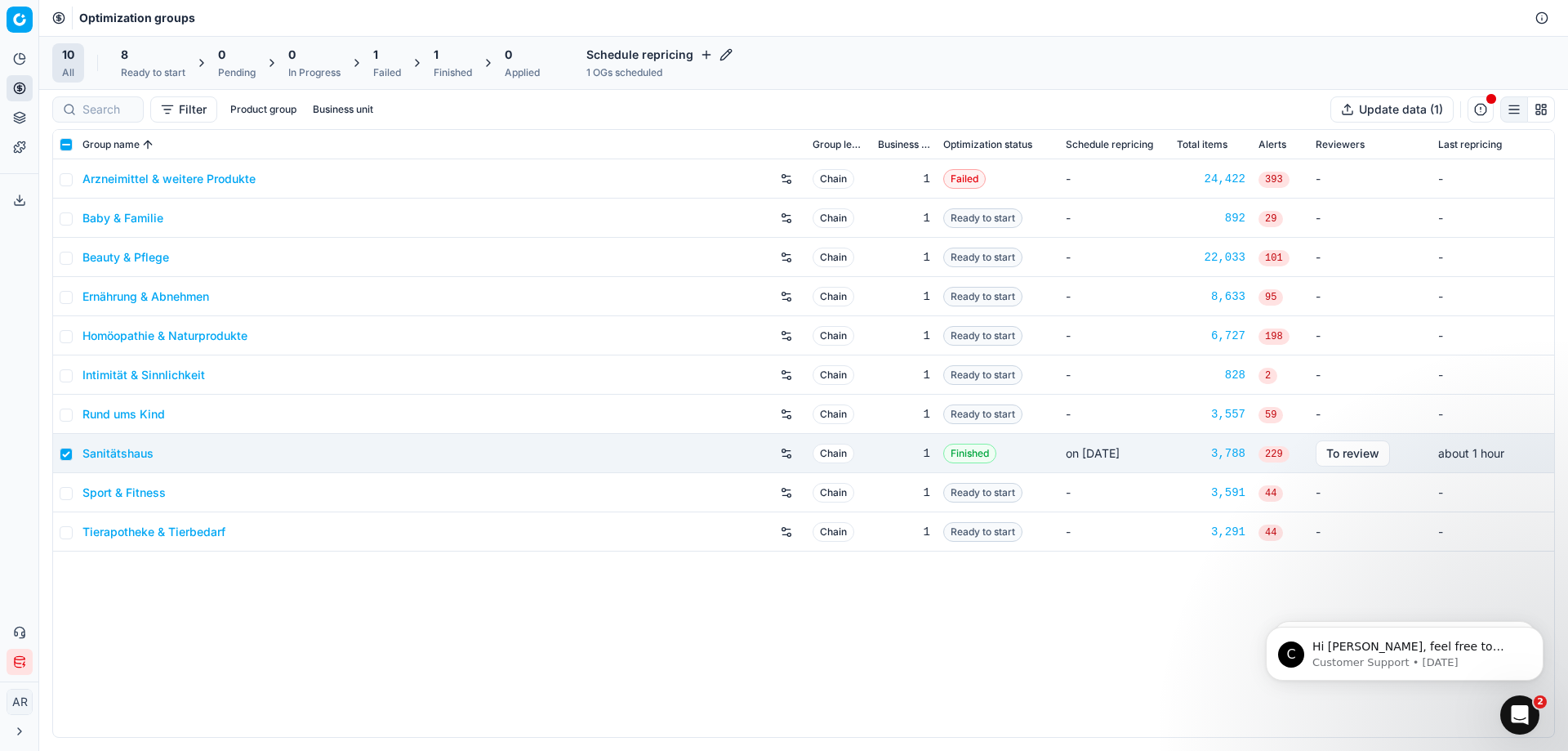
click at [444, 71] on div "Finished" at bounding box center [453, 73] width 38 height 13
checkbox input "true"
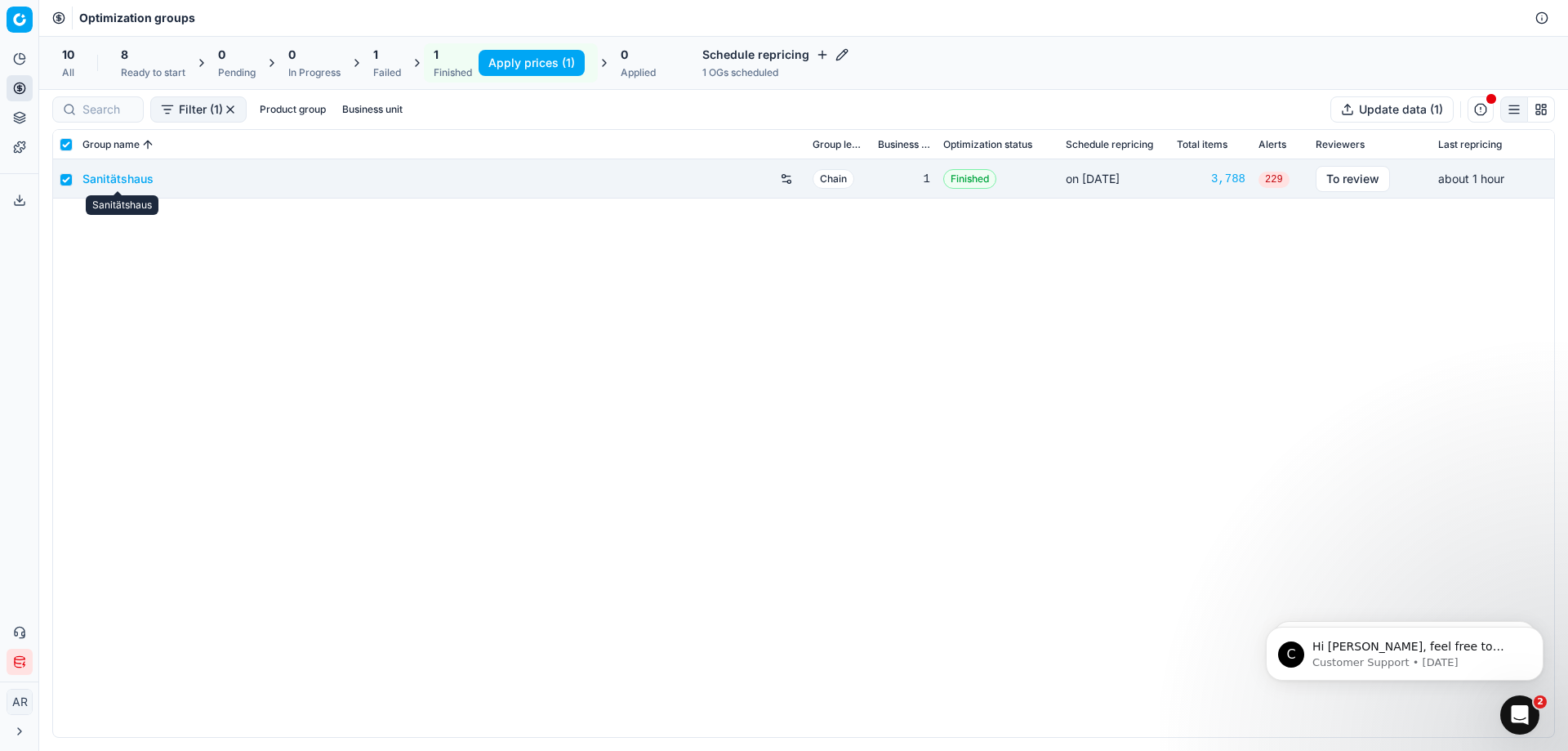
click at [113, 176] on link "Sanitätshaus" at bounding box center [118, 179] width 71 height 17
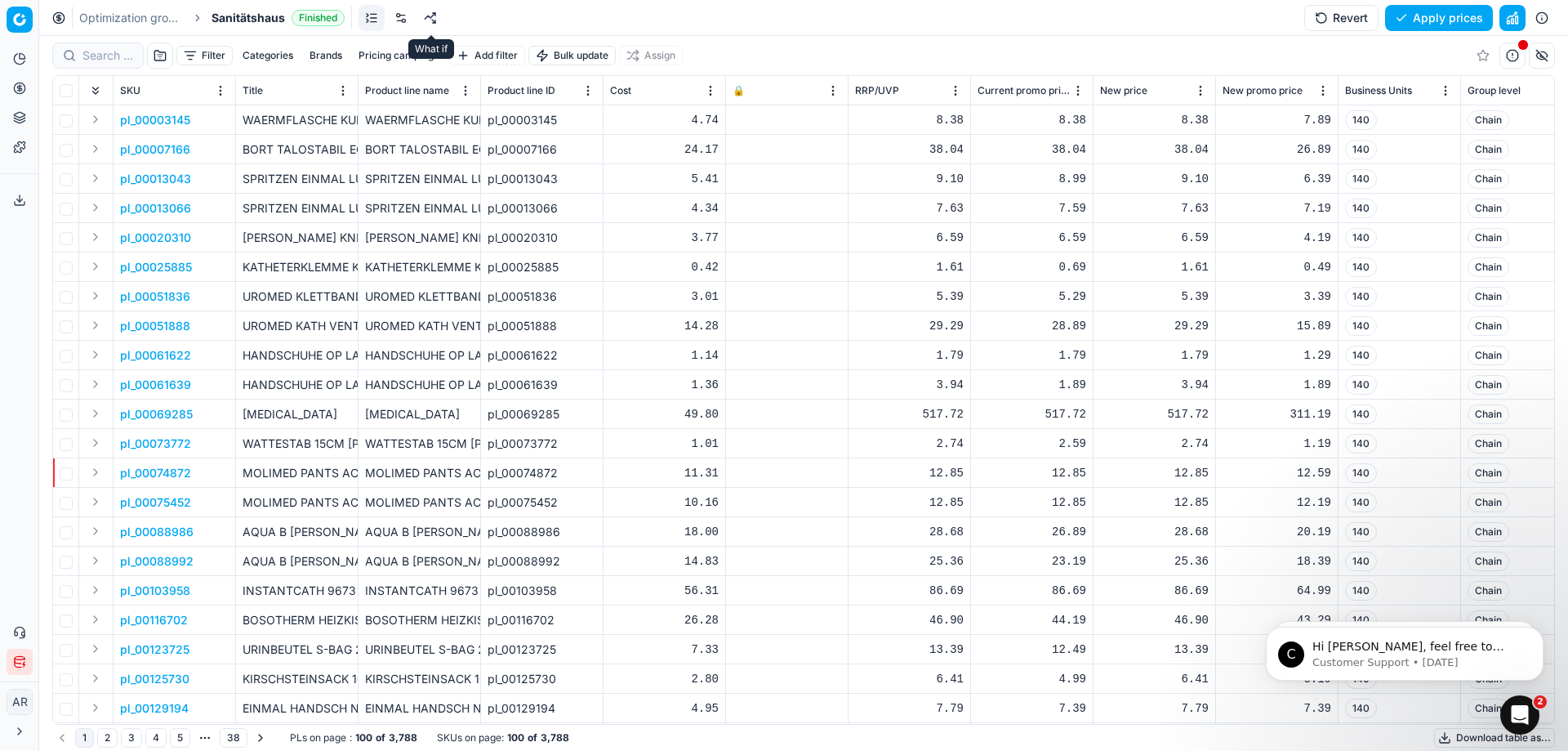
click at [429, 16] on link at bounding box center [430, 17] width 26 height 26
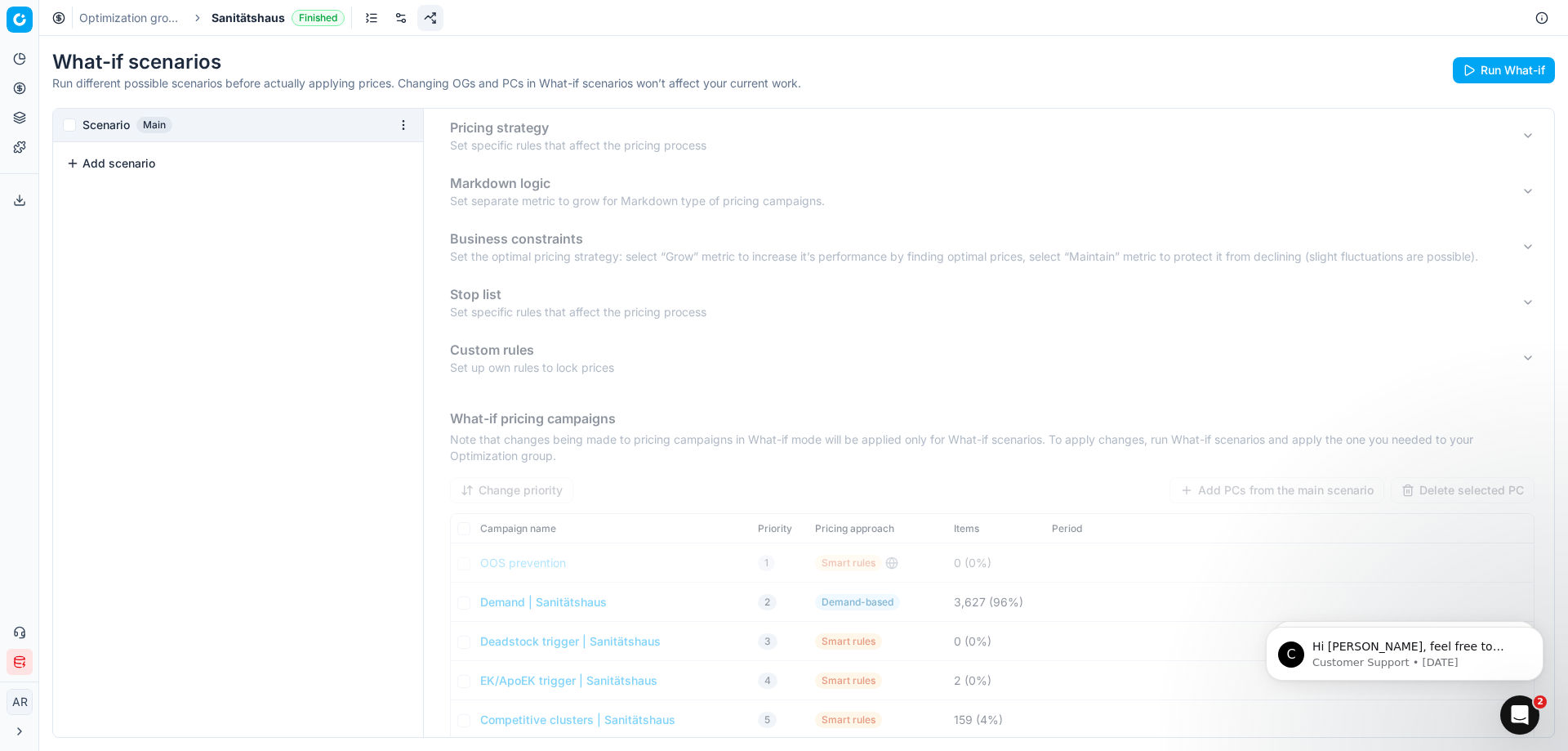
scroll to position [280, 0]
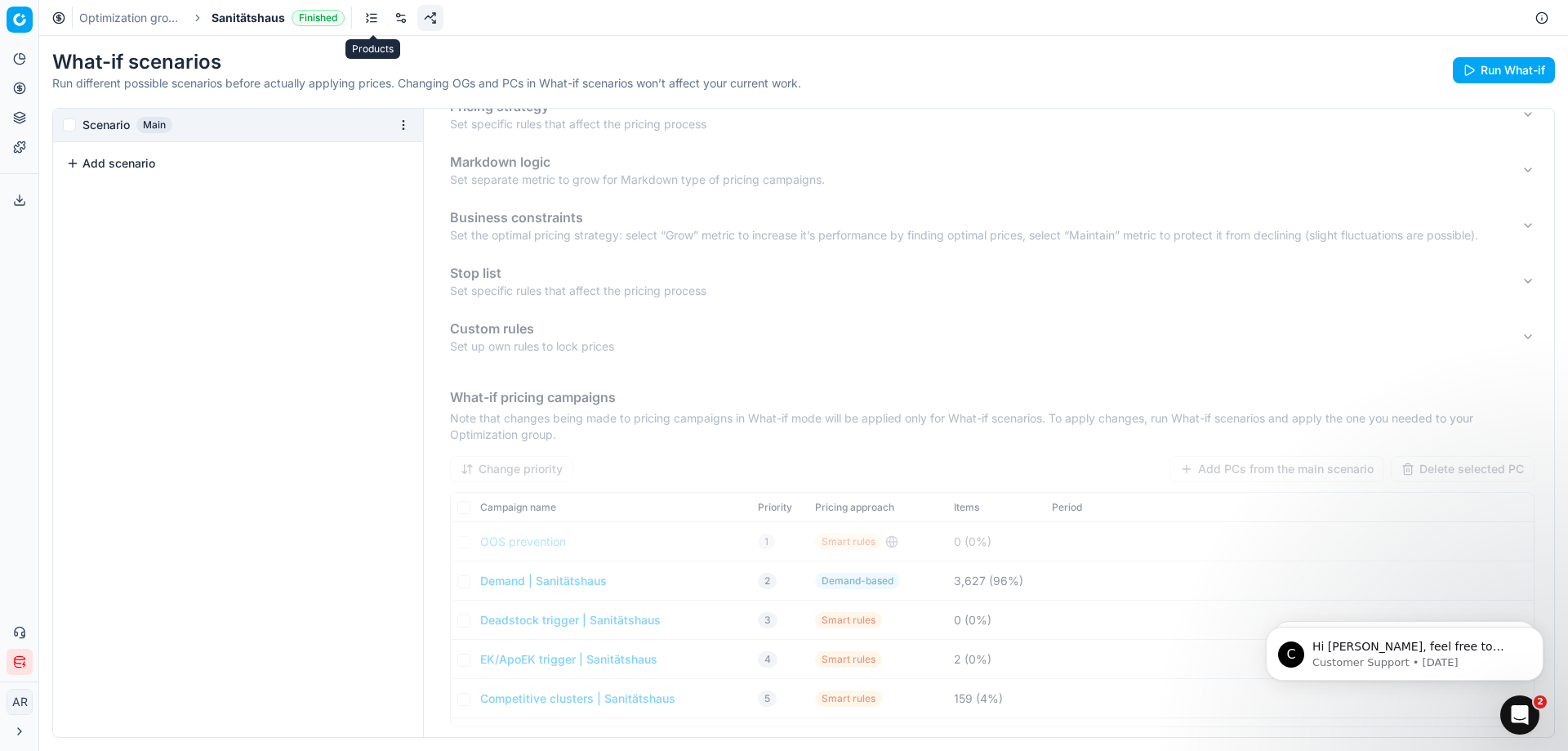
click at [366, 16] on link at bounding box center [371, 17] width 26 height 26
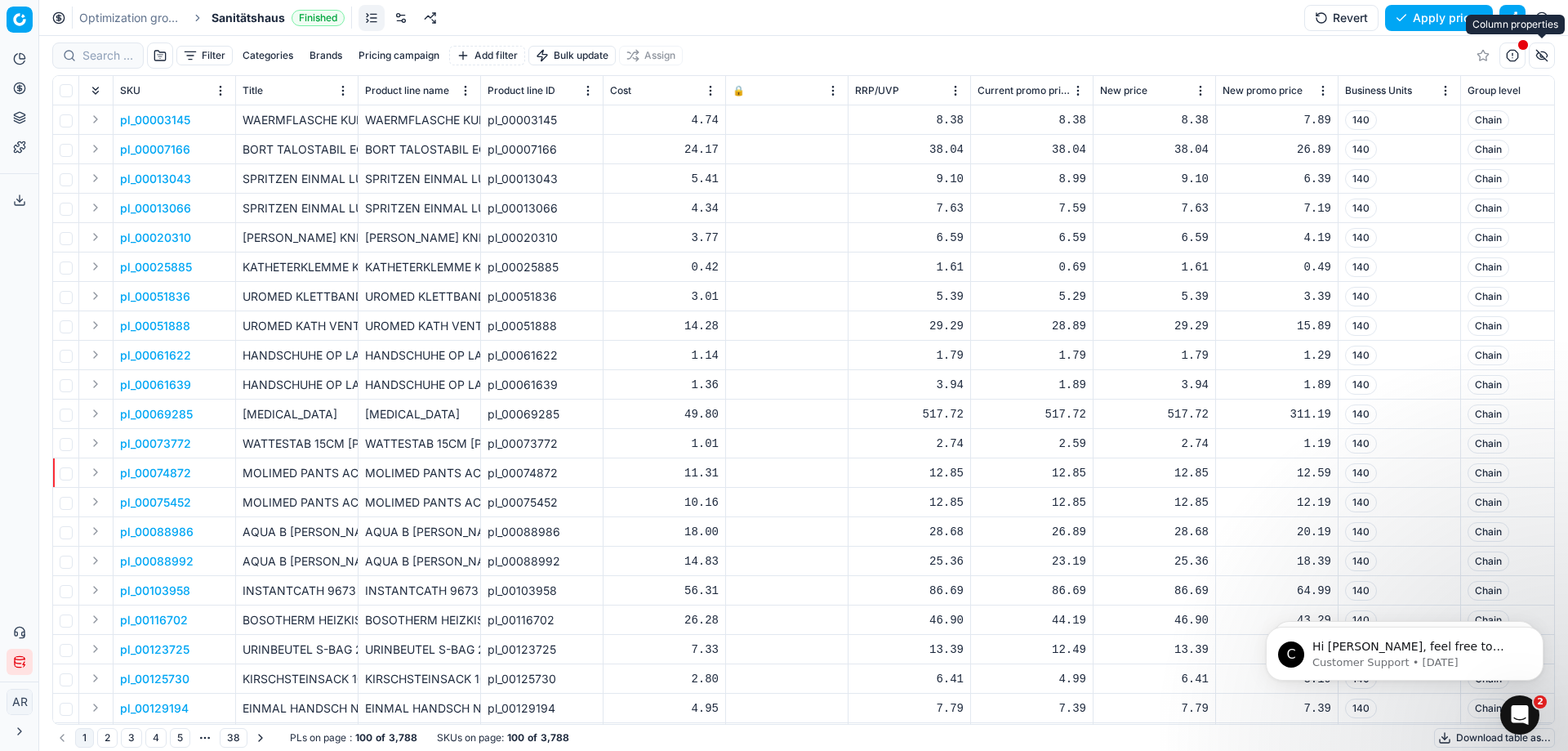
click at [1551, 56] on button "button" at bounding box center [1541, 55] width 26 height 26
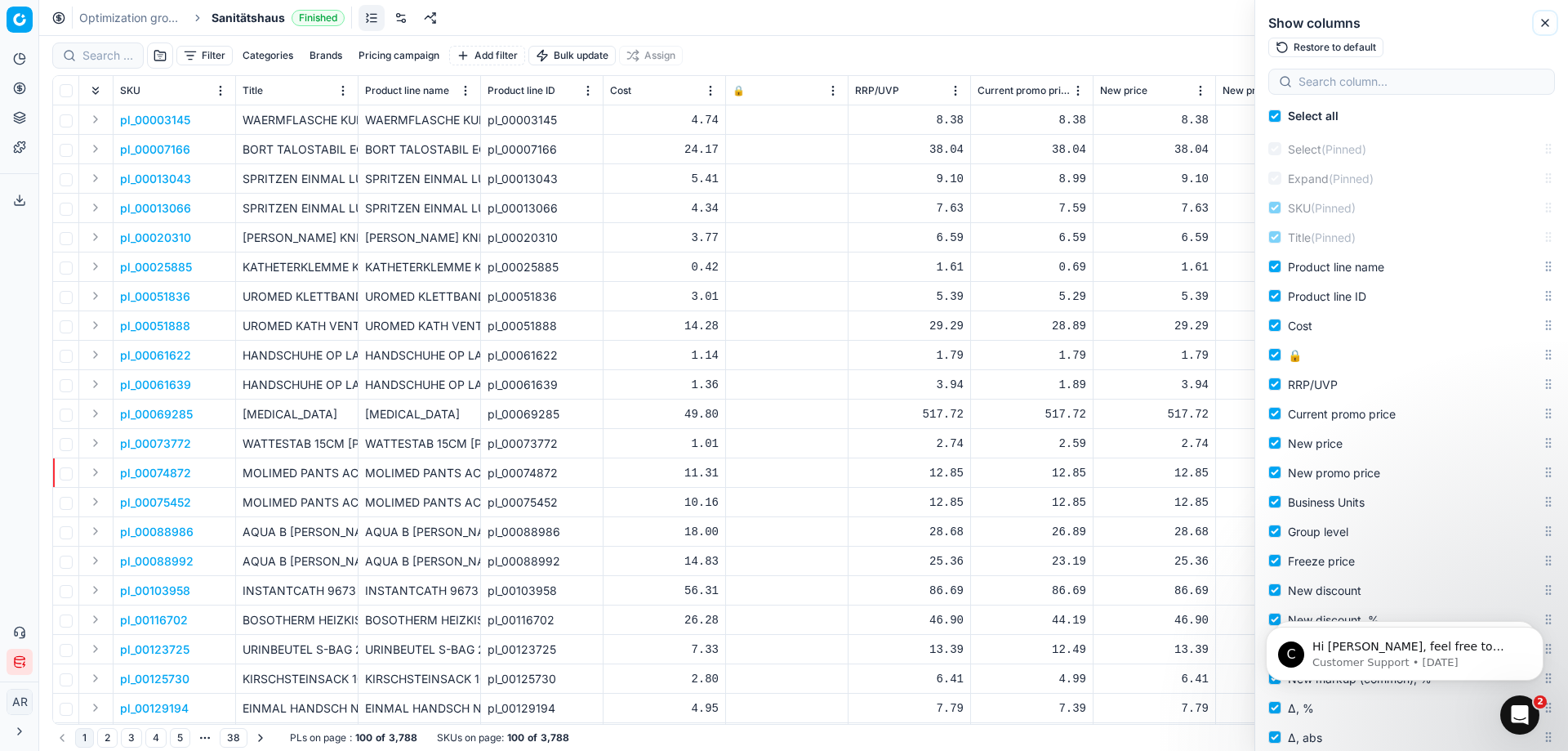
click at [1549, 20] on icon "button" at bounding box center [1546, 23] width 7 height 7
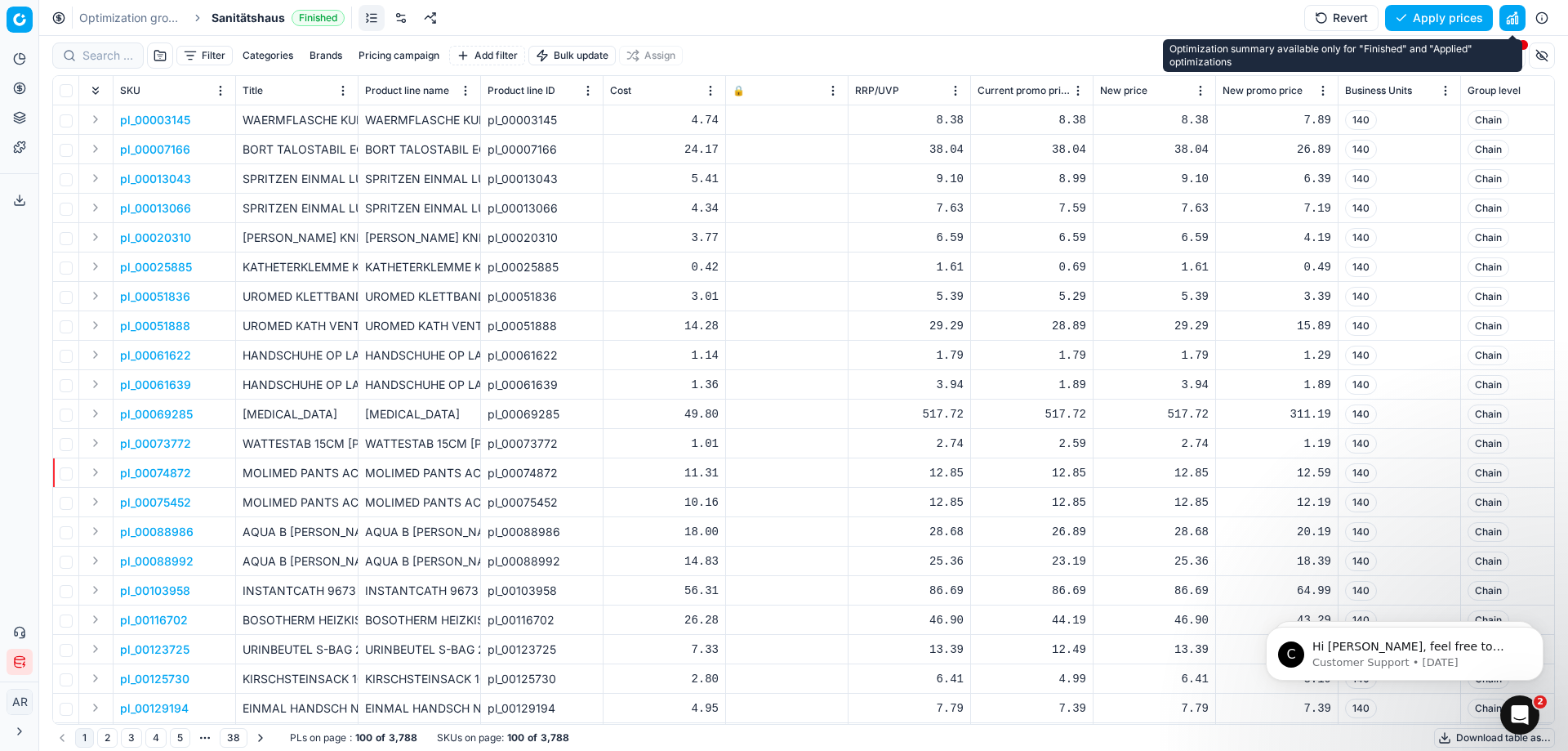
click at [1508, 17] on button "button" at bounding box center [1512, 17] width 26 height 26
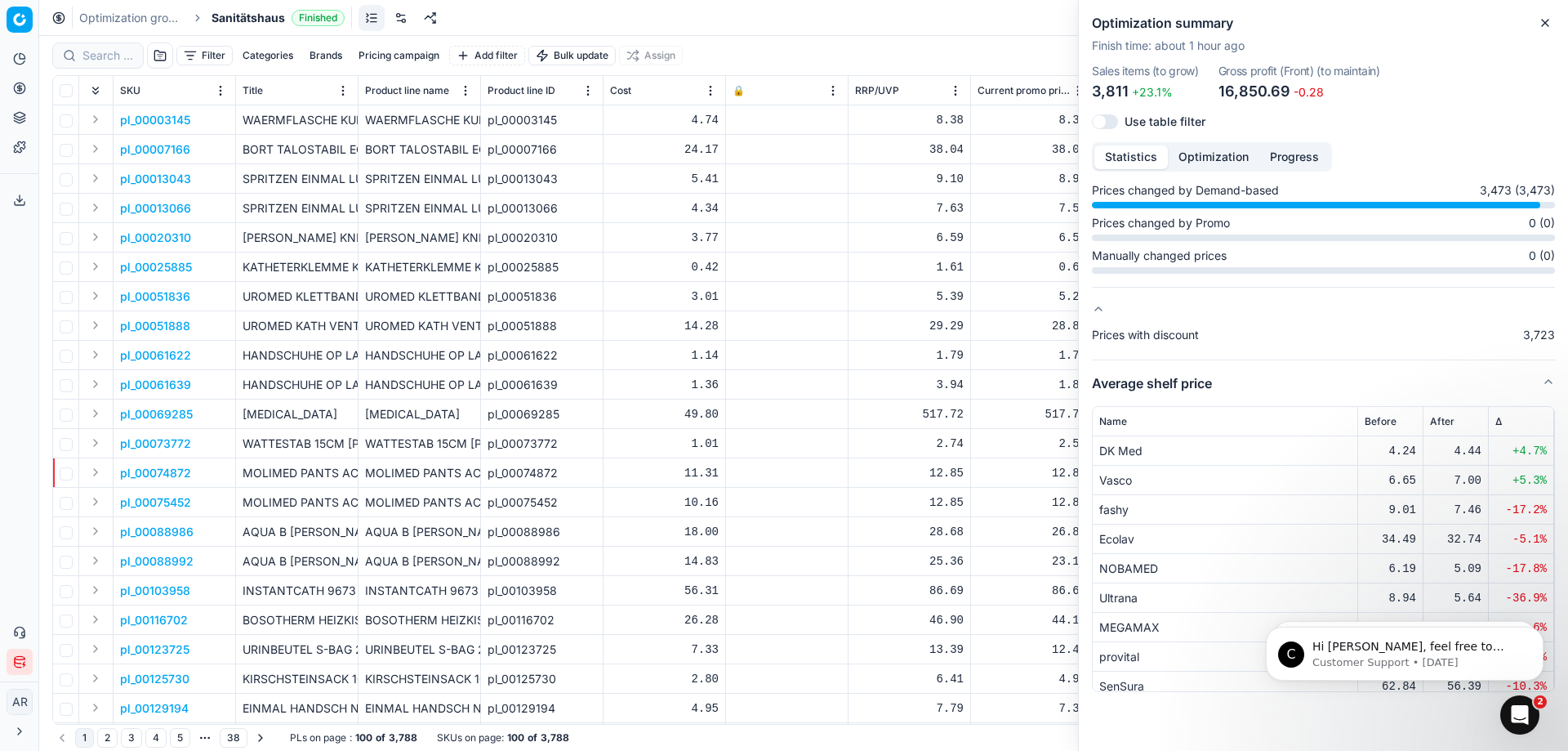
click at [1148, 382] on button "Average shelf price" at bounding box center [1324, 383] width 463 height 46
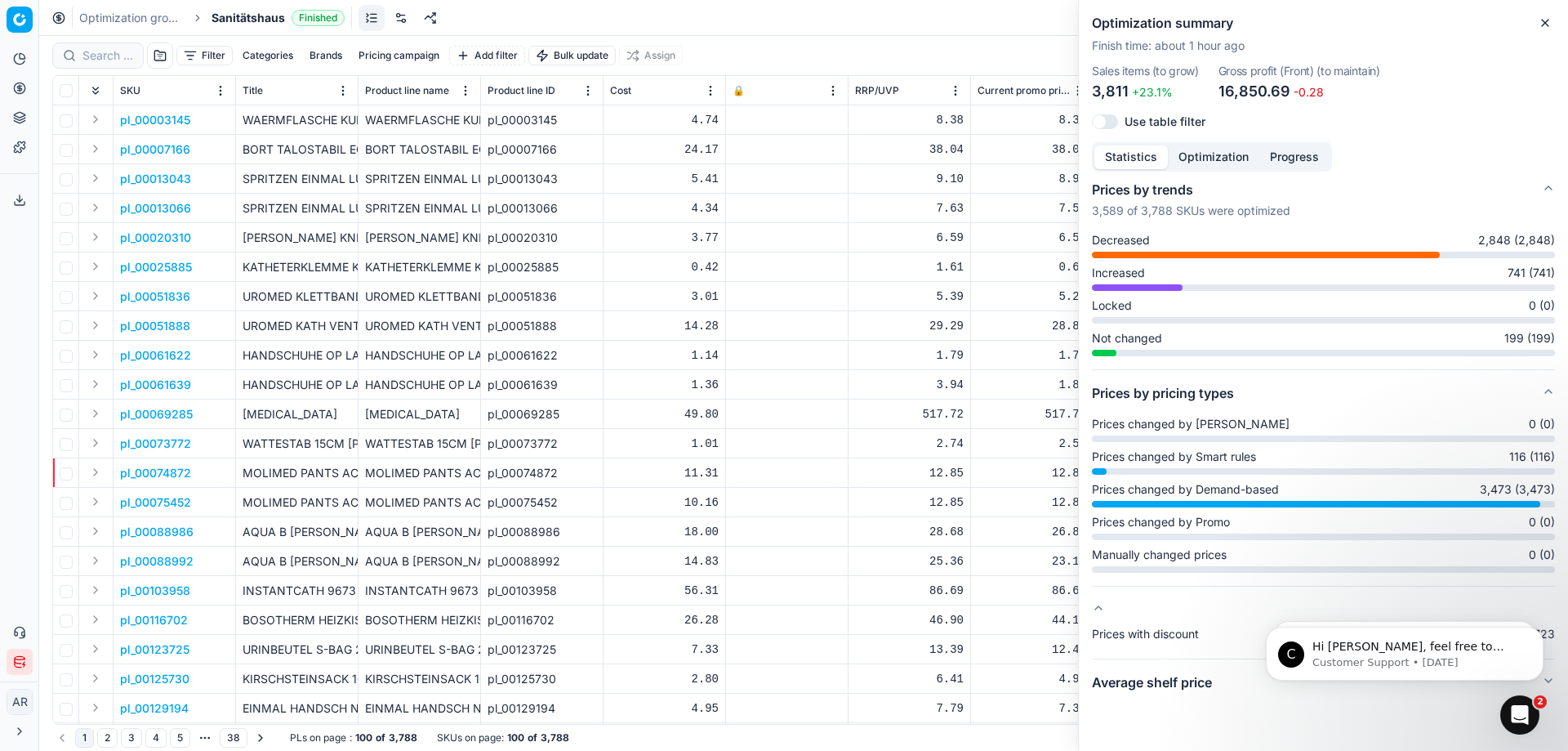
scroll to position [150, 0]
drag, startPoint x: 1541, startPoint y: 571, endPoint x: 1540, endPoint y: 517, distance: 54.0
click at [1541, 572] on icon "Dismiss notification" at bounding box center [1539, 571] width 7 height 7
click at [1536, 631] on icon "Dismiss notification" at bounding box center [1539, 631] width 9 height 9
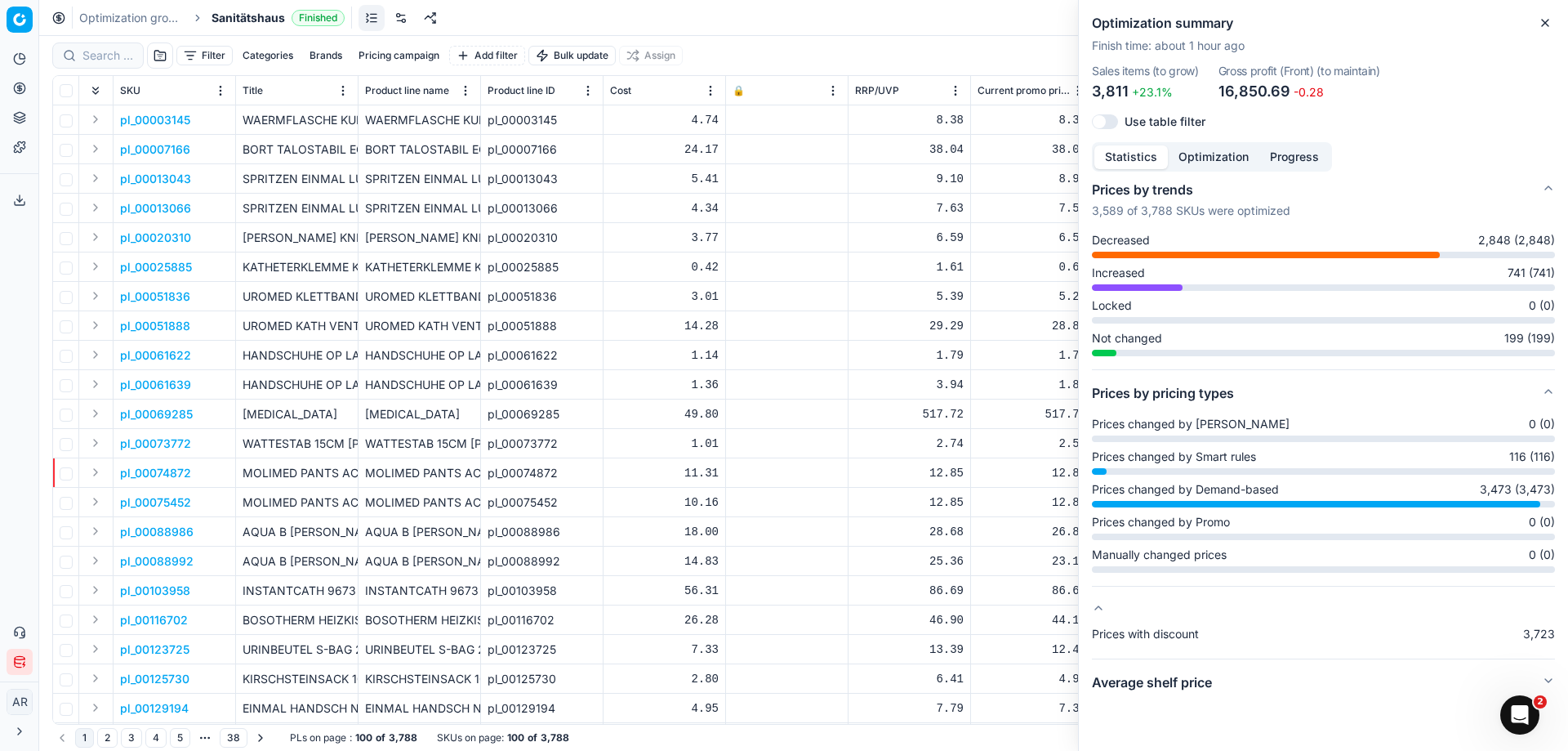
click at [1166, 646] on div "Prices with discount 3,723" at bounding box center [1324, 641] width 463 height 32
click at [1166, 634] on span "Prices with discount" at bounding box center [1145, 634] width 107 height 17
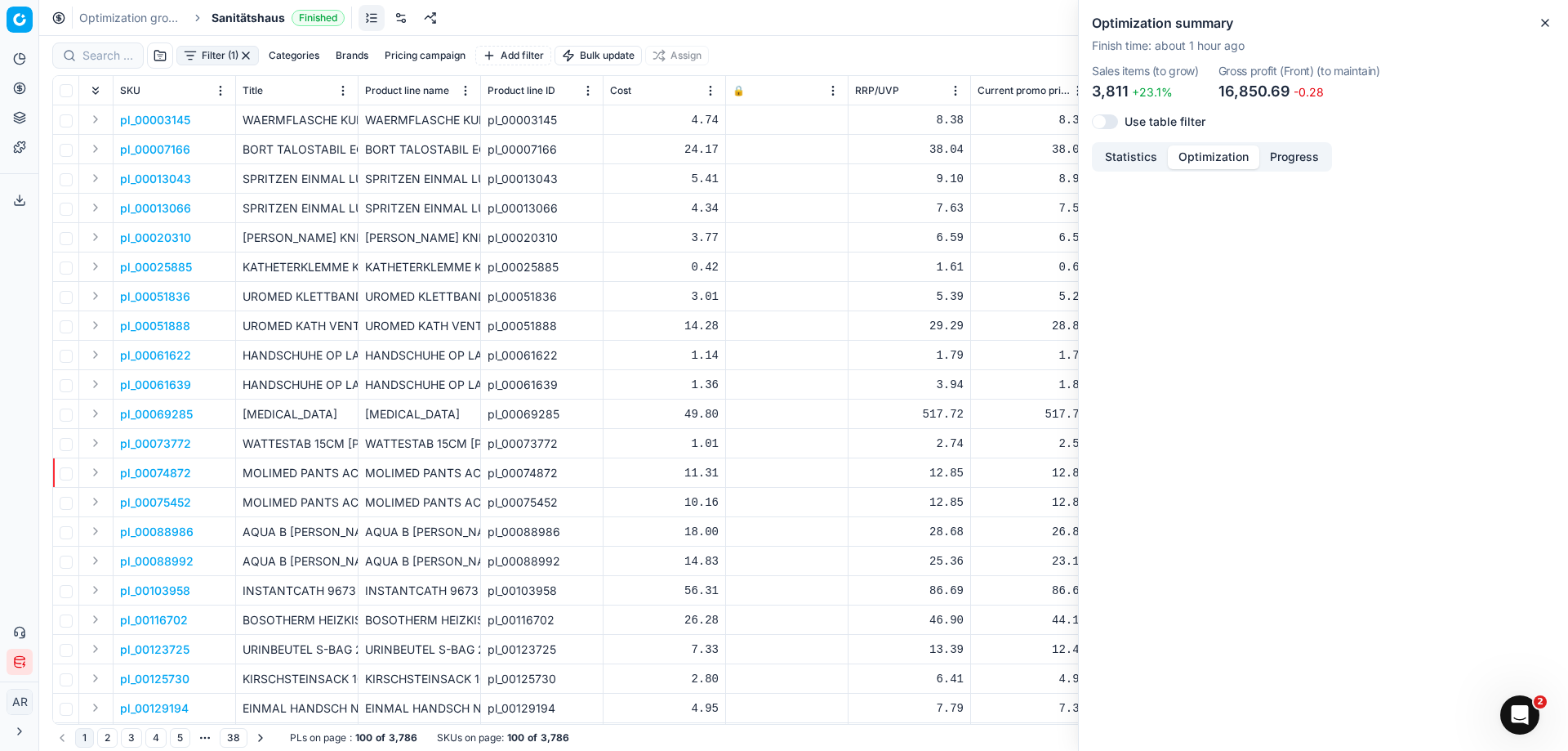
click at [1205, 157] on button "Optimization" at bounding box center [1213, 157] width 91 height 24
